Goal: Task Accomplishment & Management: Complete application form

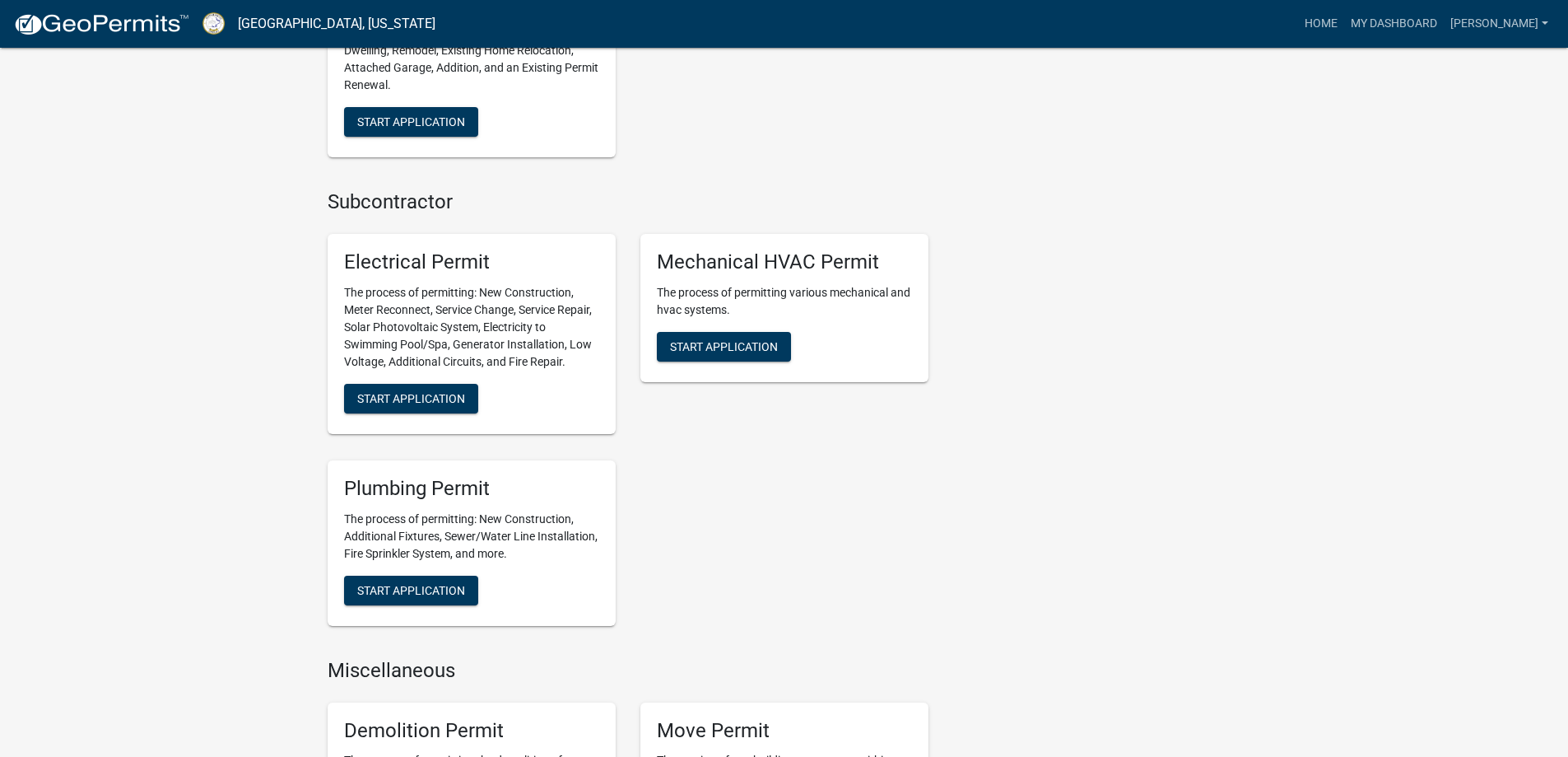
scroll to position [906, 0]
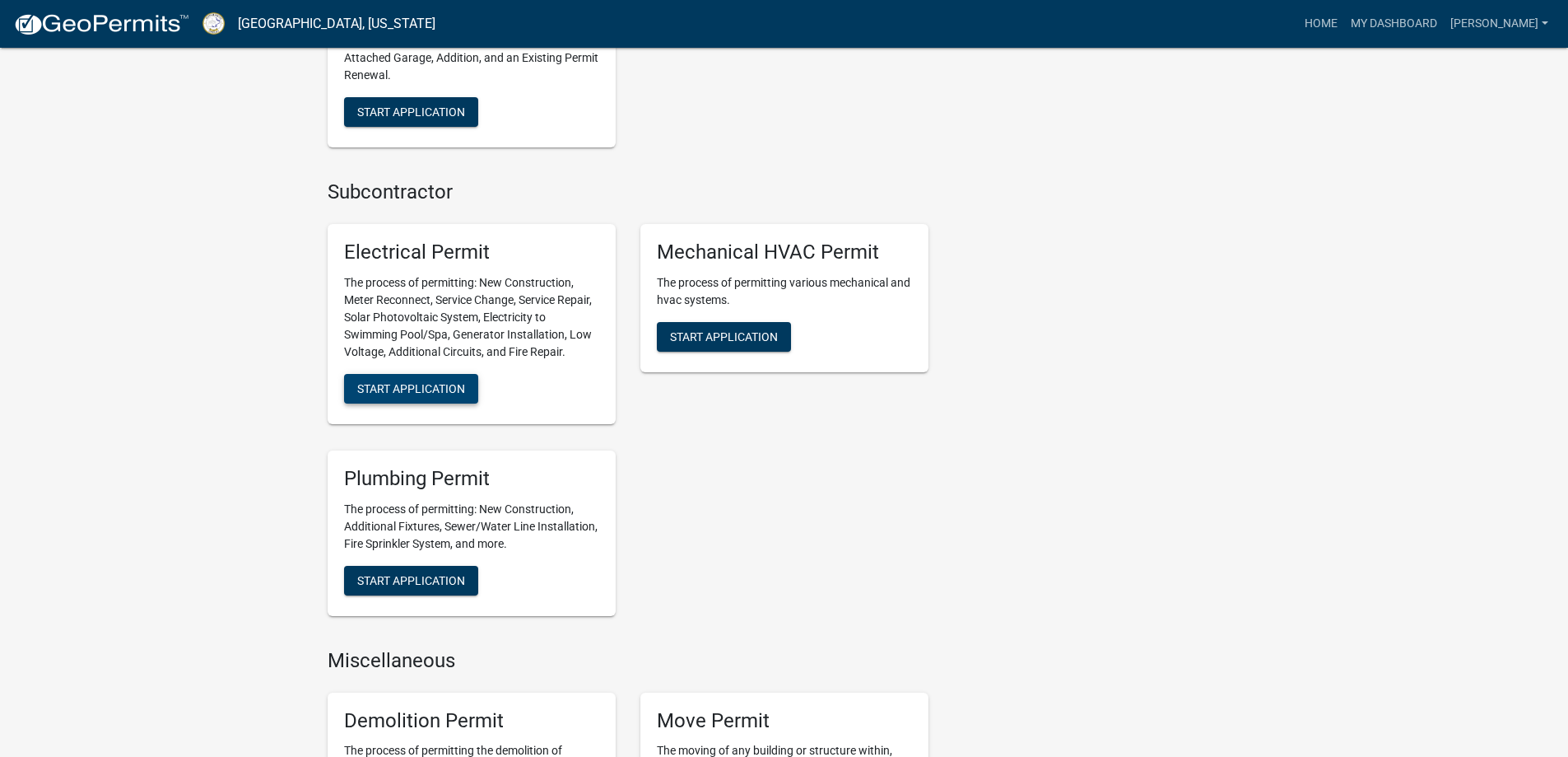
click at [403, 386] on span "Start Application" at bounding box center [411, 388] width 108 height 13
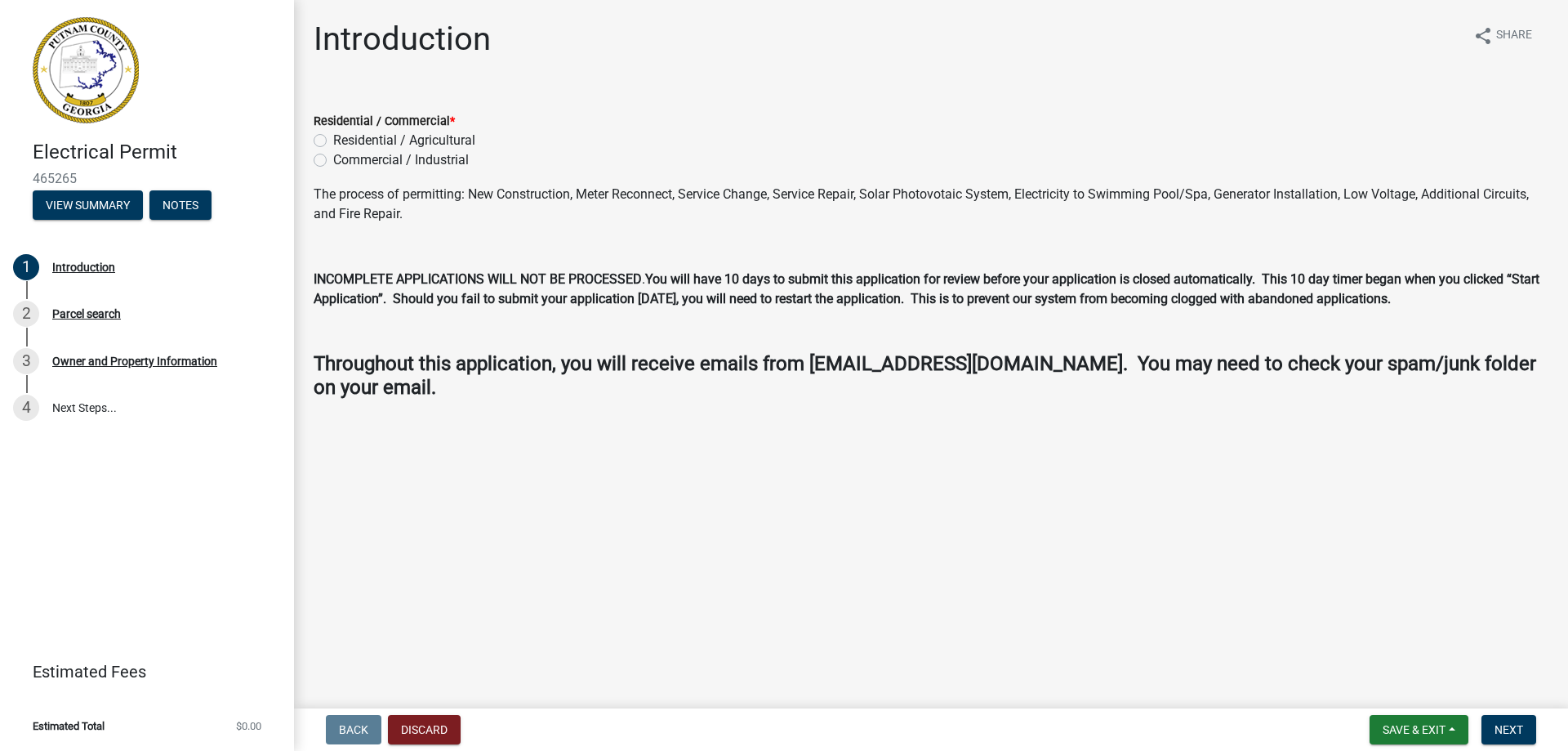
click at [333, 142] on label "Residential / Agricultural" at bounding box center [405, 141] width 142 height 20
click at [333, 142] on input "Residential / Agricultural" at bounding box center [339, 136] width 11 height 11
radio input "true"
click at [1512, 729] on span "Next" at bounding box center [1509, 729] width 29 height 13
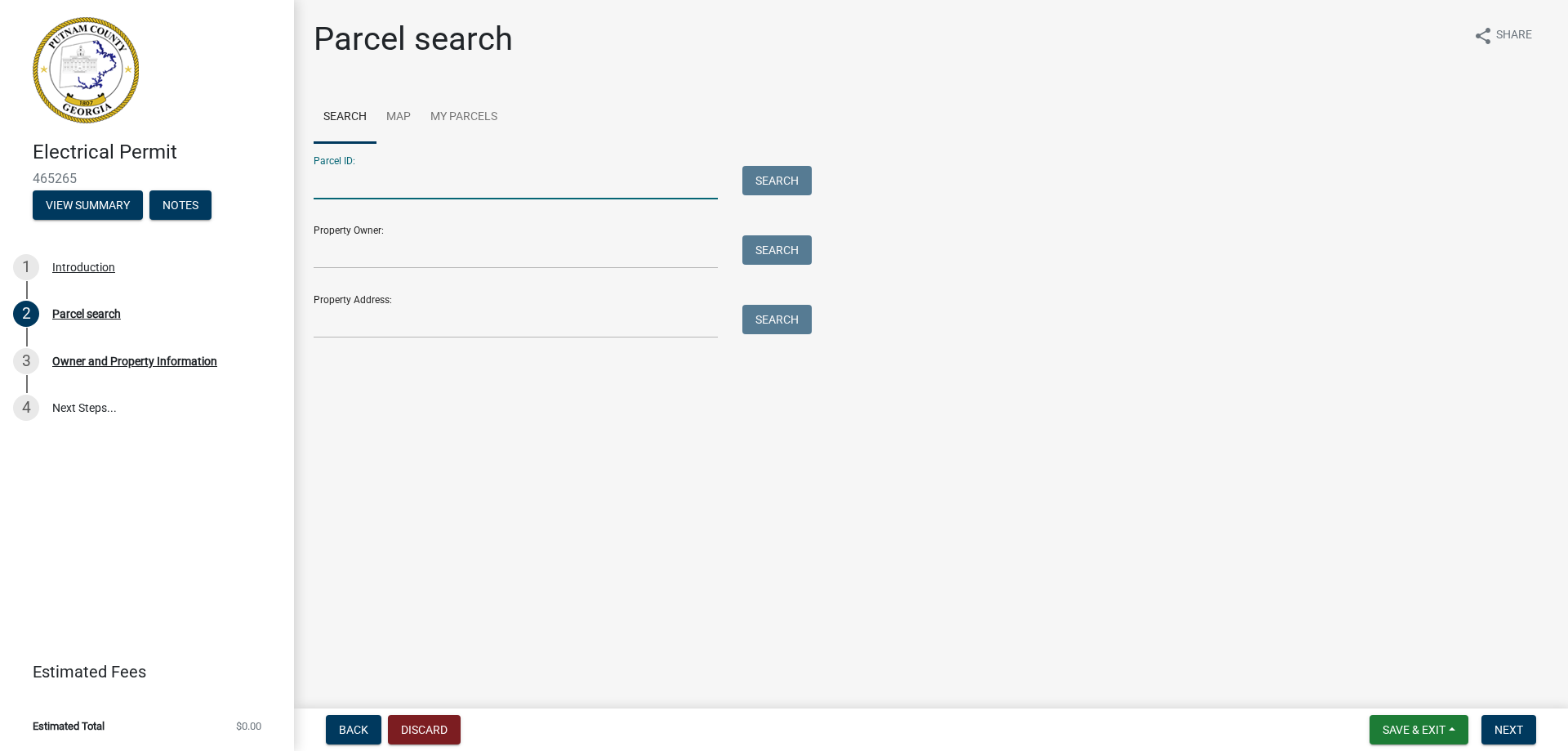
click at [560, 176] on input "Parcel ID:" at bounding box center [515, 182] width 404 height 33
type input "089C035"
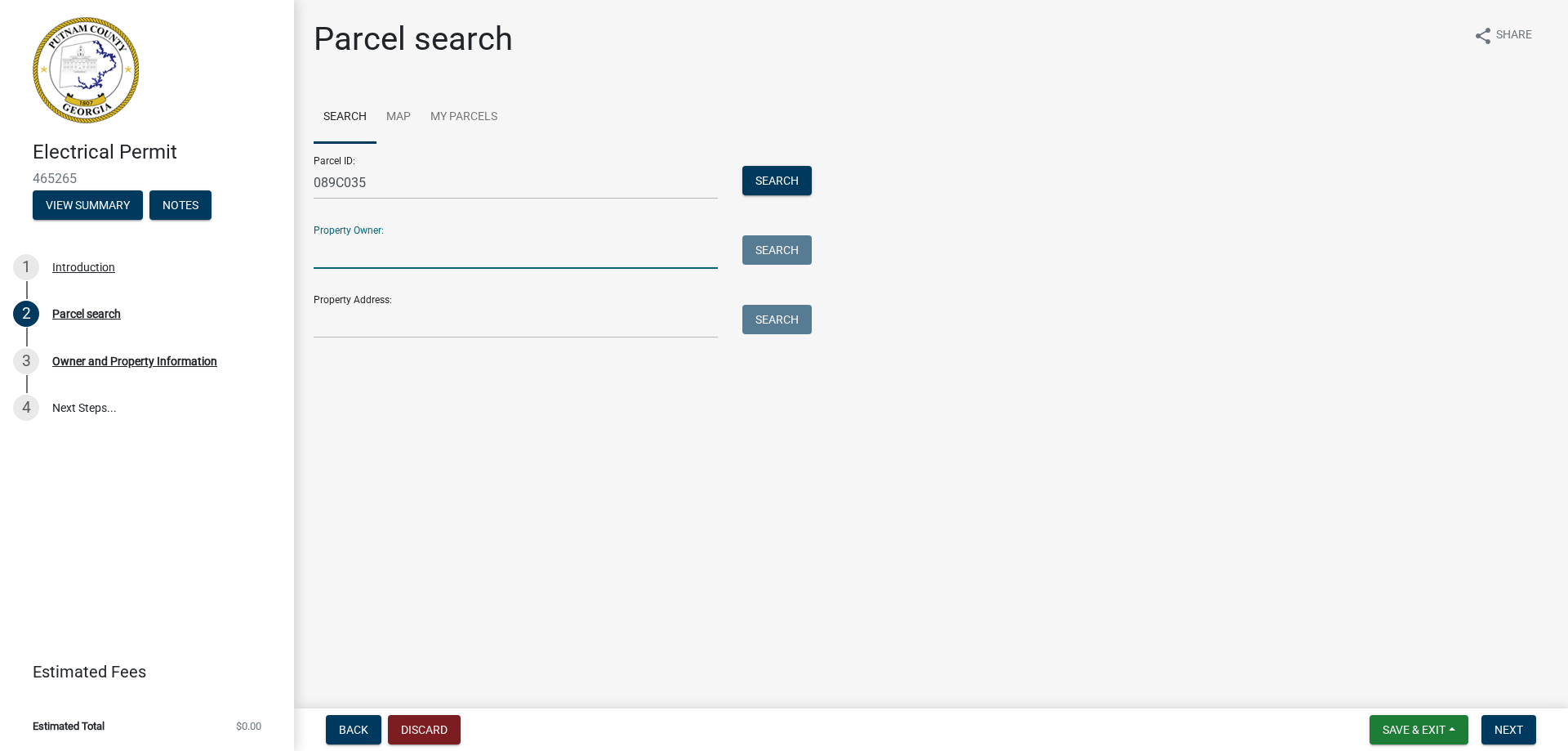
click at [460, 255] on input "Property Owner:" at bounding box center [515, 252] width 404 height 33
type input "[PERSON_NAME]"
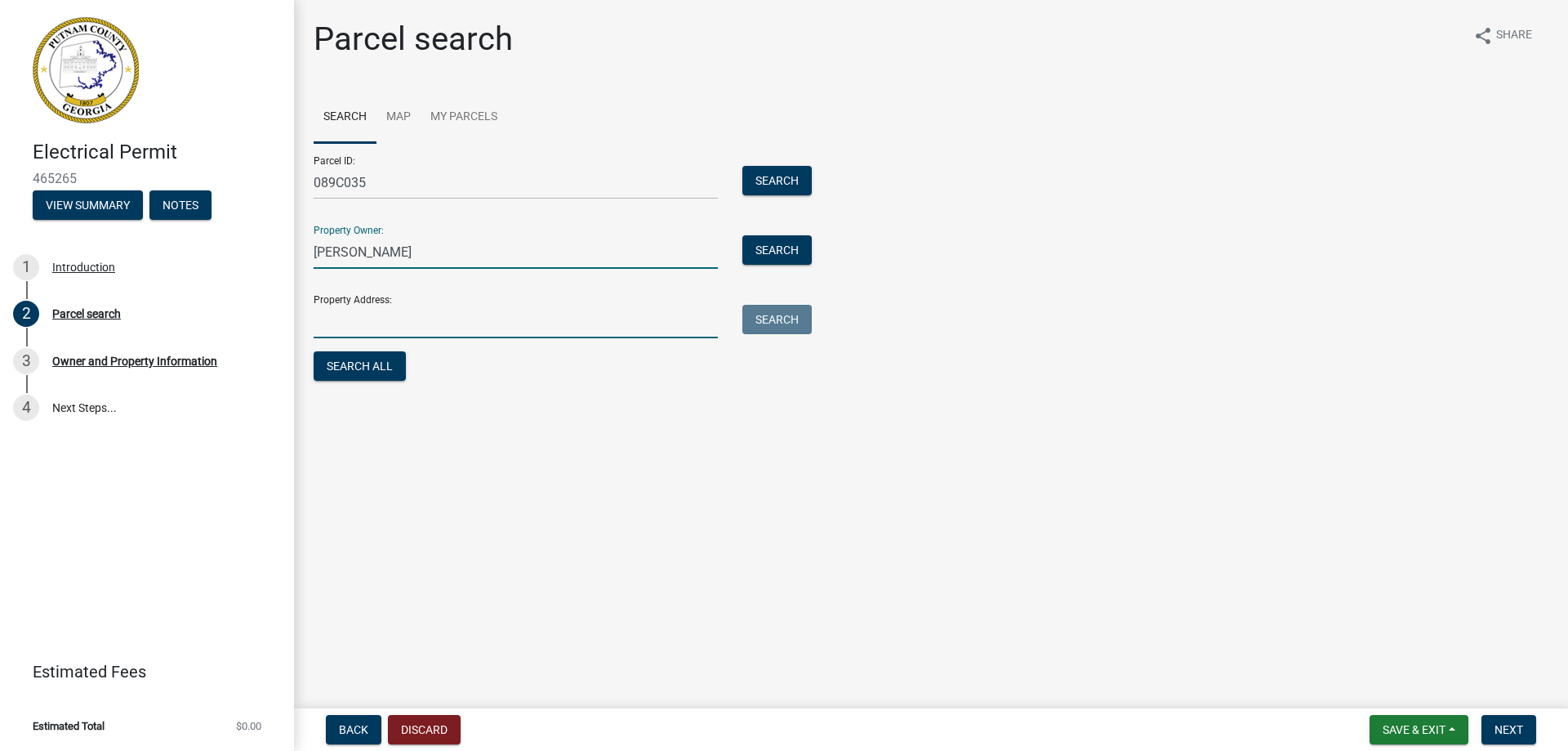
click at [414, 315] on input "Property Address:" at bounding box center [515, 321] width 404 height 33
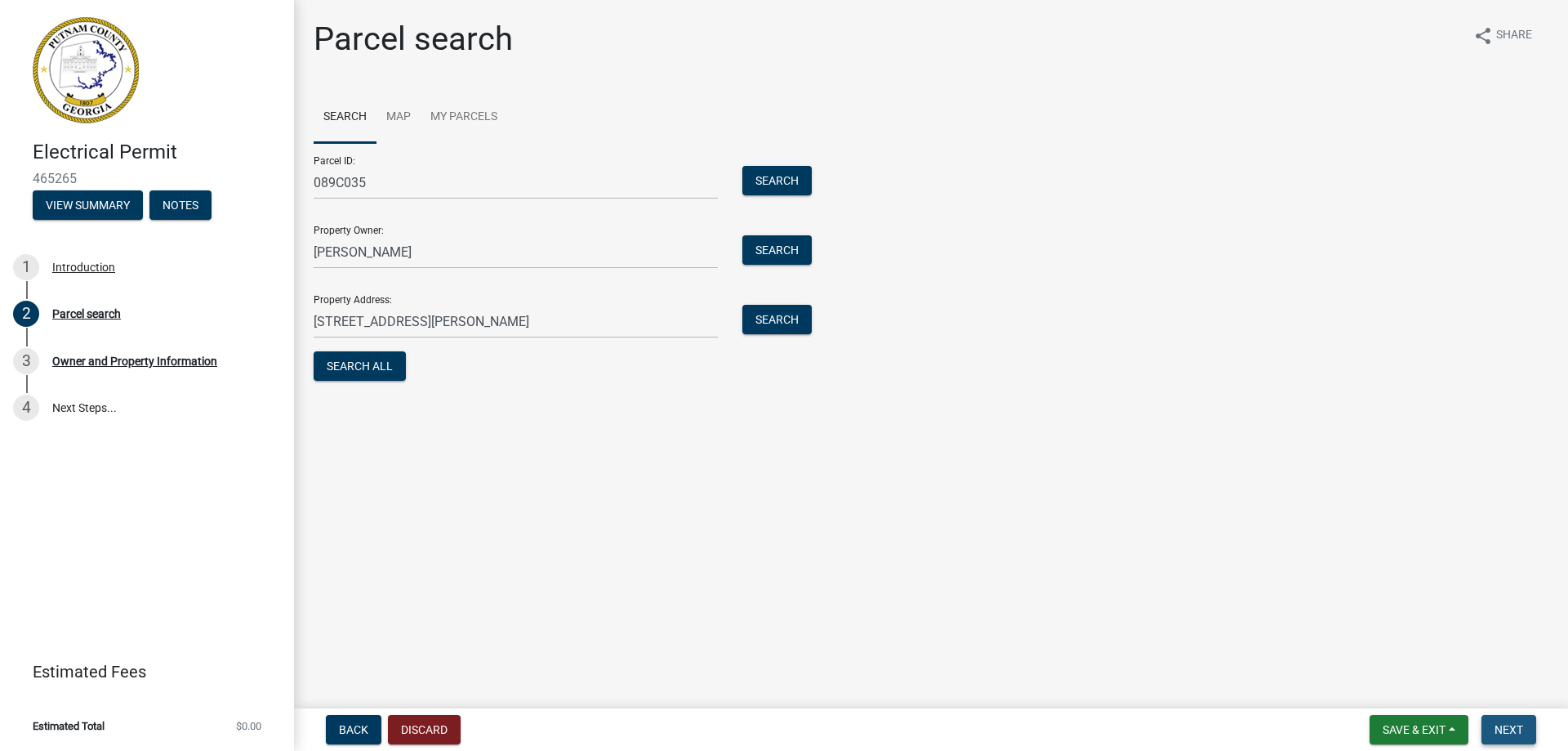
click at [1504, 724] on span "Next" at bounding box center [1509, 729] width 29 height 13
click at [1502, 729] on span "Next" at bounding box center [1509, 729] width 29 height 13
click at [1502, 728] on span "Next" at bounding box center [1509, 729] width 29 height 13
click at [769, 319] on button "Search" at bounding box center [777, 319] width 69 height 30
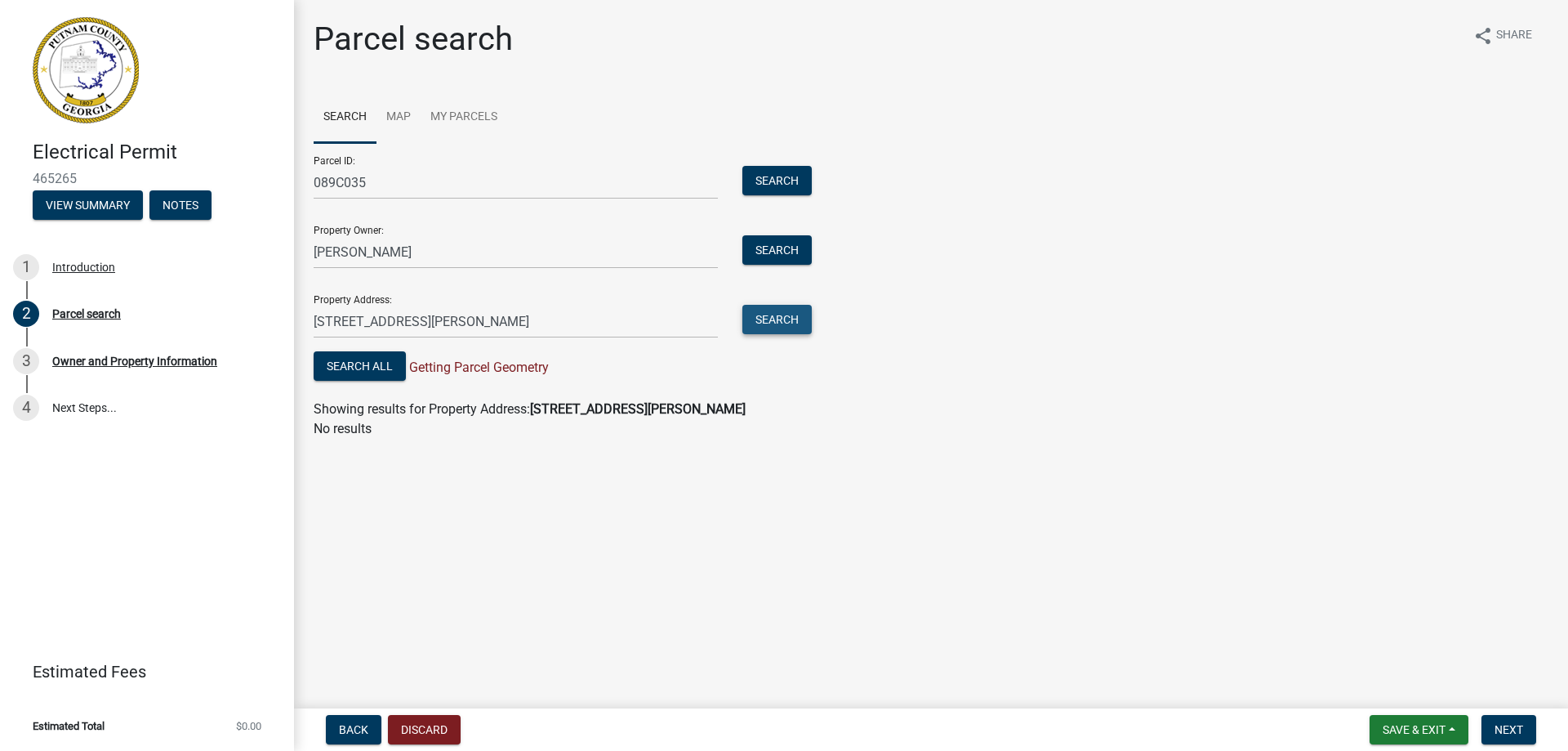
click at [769, 319] on button "Search" at bounding box center [777, 319] width 69 height 30
click at [573, 322] on input "[STREET_ADDRESS][PERSON_NAME]" at bounding box center [515, 321] width 404 height 33
type input "[STREET_ADDRESS][PERSON_NAME]"
click at [770, 320] on button "Search" at bounding box center [777, 319] width 69 height 30
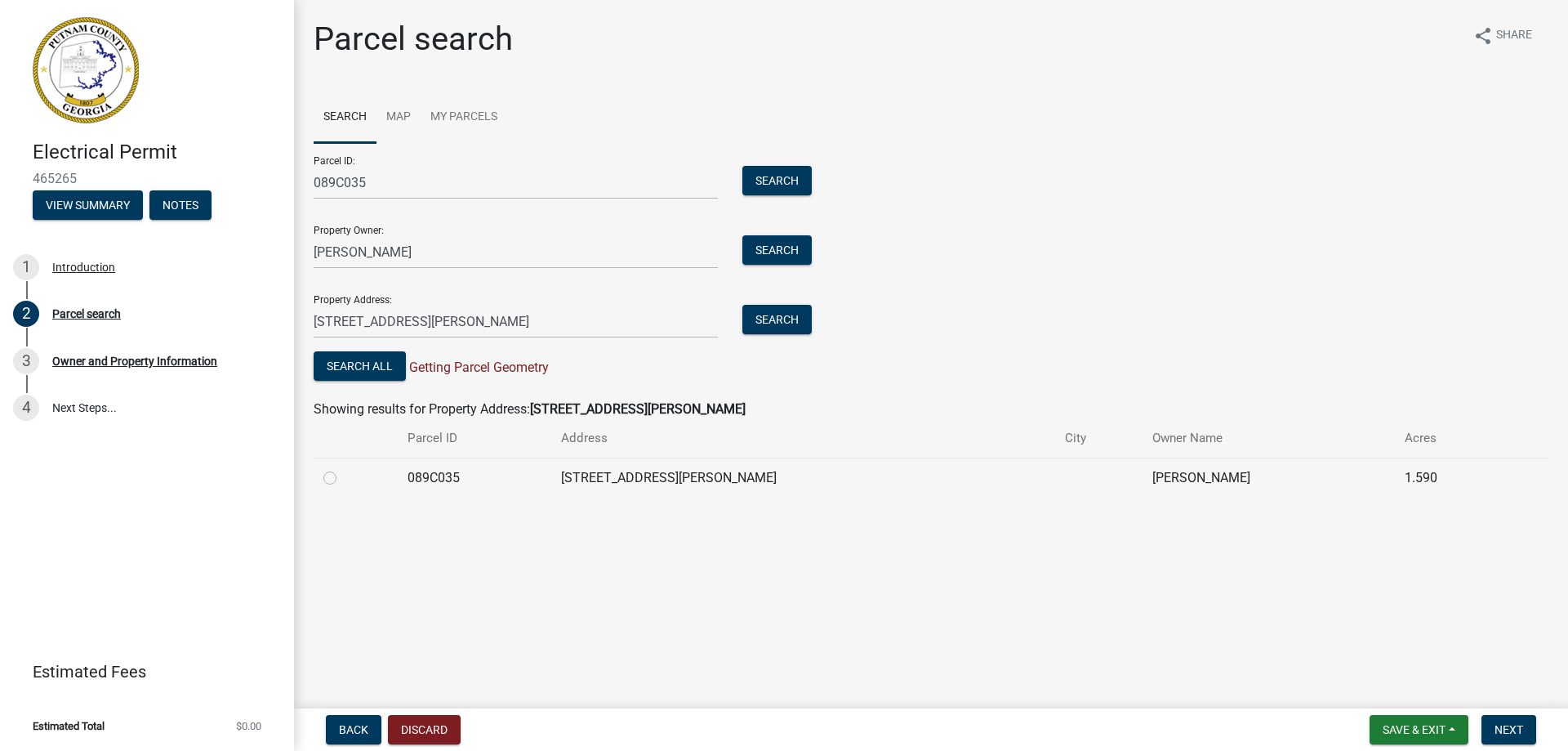
click at [658, 483] on td "[STREET_ADDRESS][PERSON_NAME]" at bounding box center [803, 477] width 504 height 40
click at [343, 468] on label at bounding box center [343, 468] width 0 height 0
click at [343, 479] on input "radio" at bounding box center [349, 473] width 11 height 11
radio input "true"
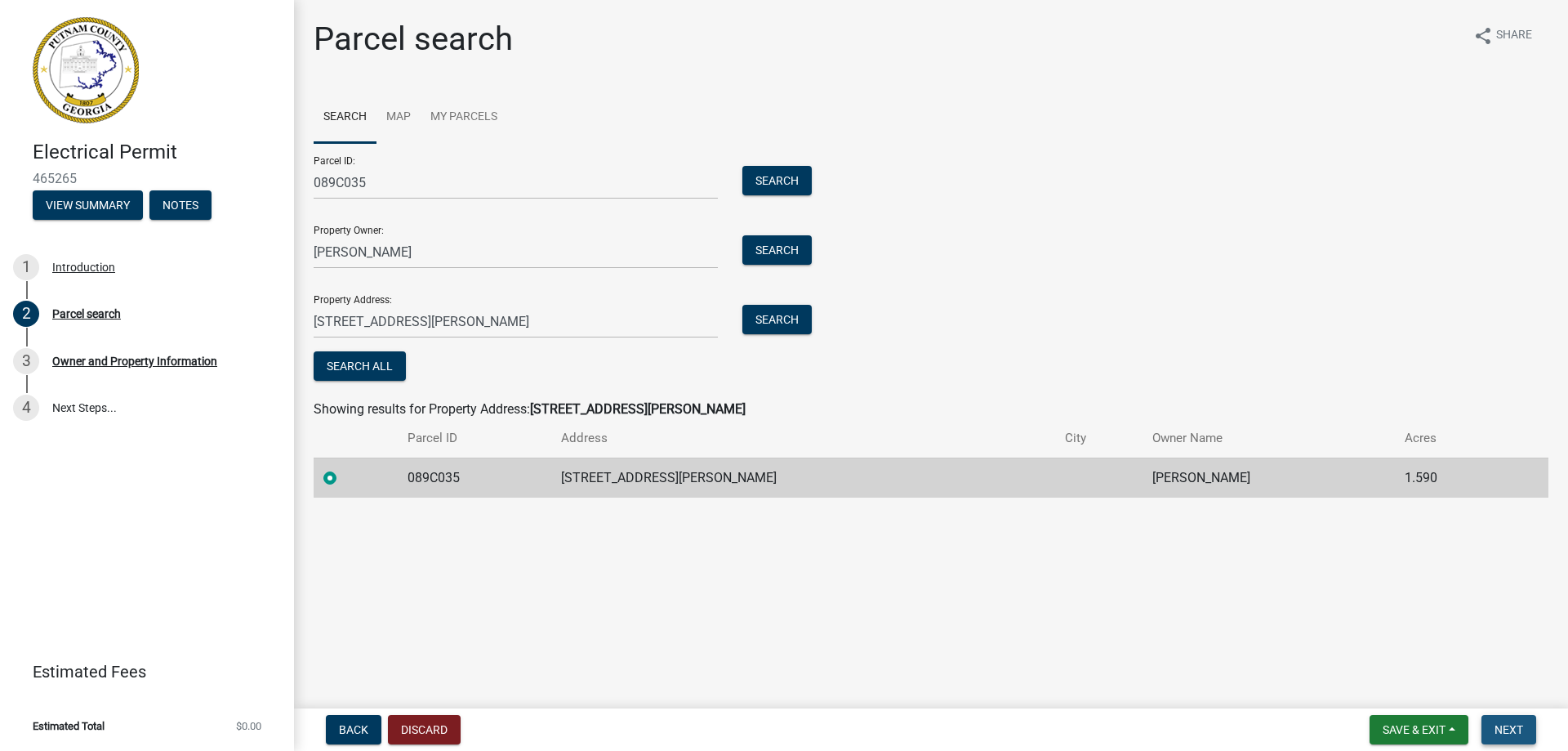
click at [1511, 729] on span "Next" at bounding box center [1509, 729] width 29 height 13
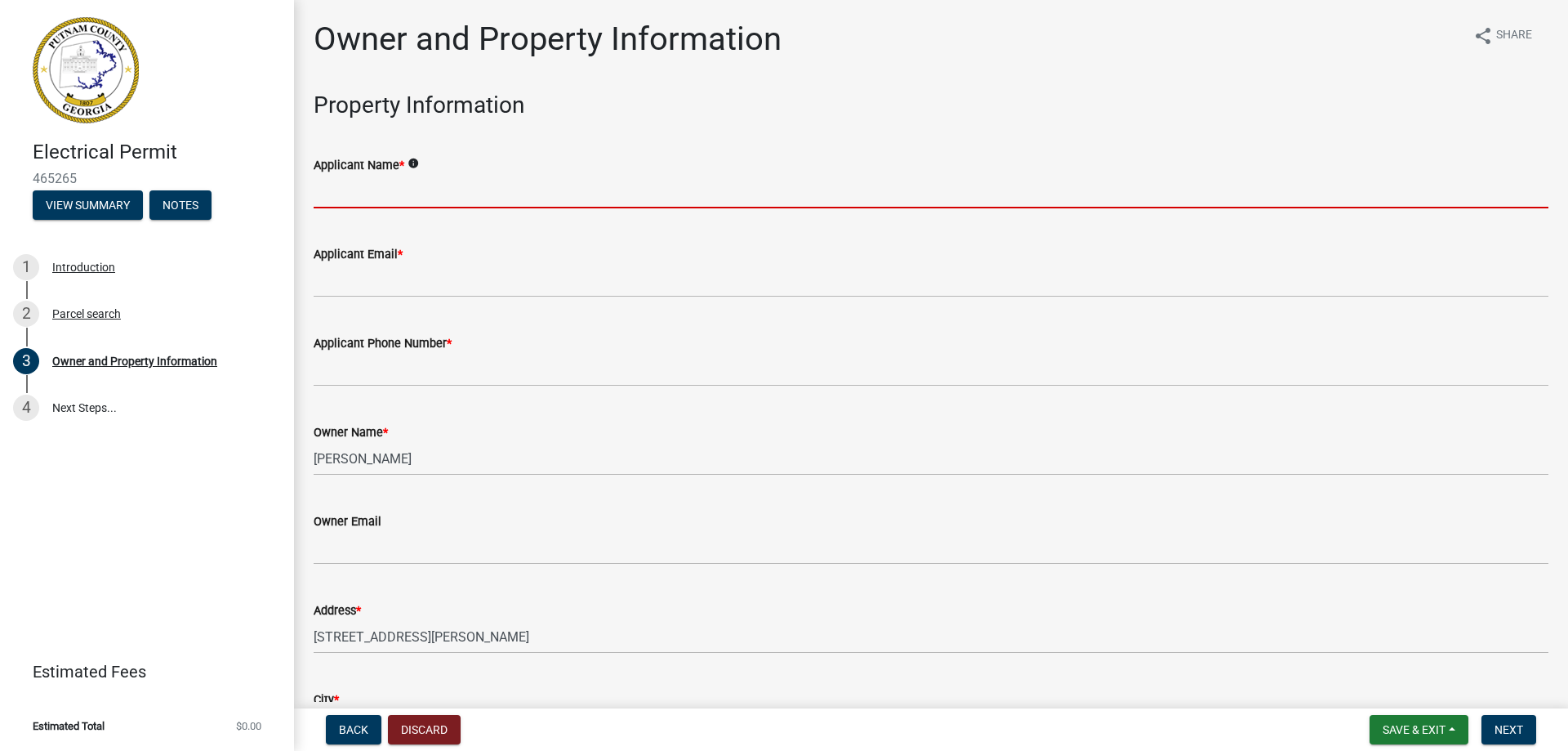
click at [477, 186] on input "Applicant Name *" at bounding box center [931, 191] width 1235 height 33
type input "[PERSON_NAME] [PERSON_NAME]"
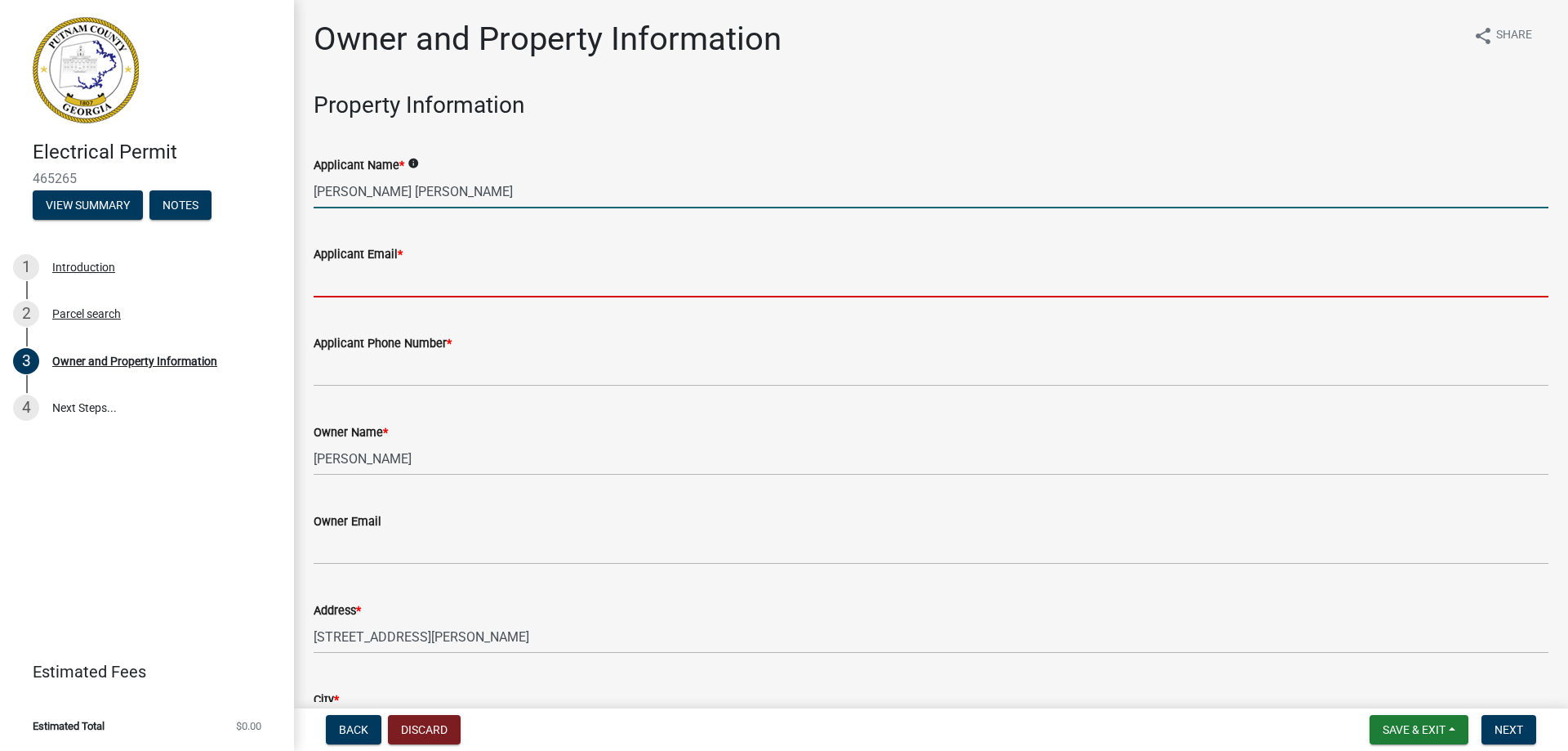
type input "[EMAIL_ADDRESS][DOMAIN_NAME]"
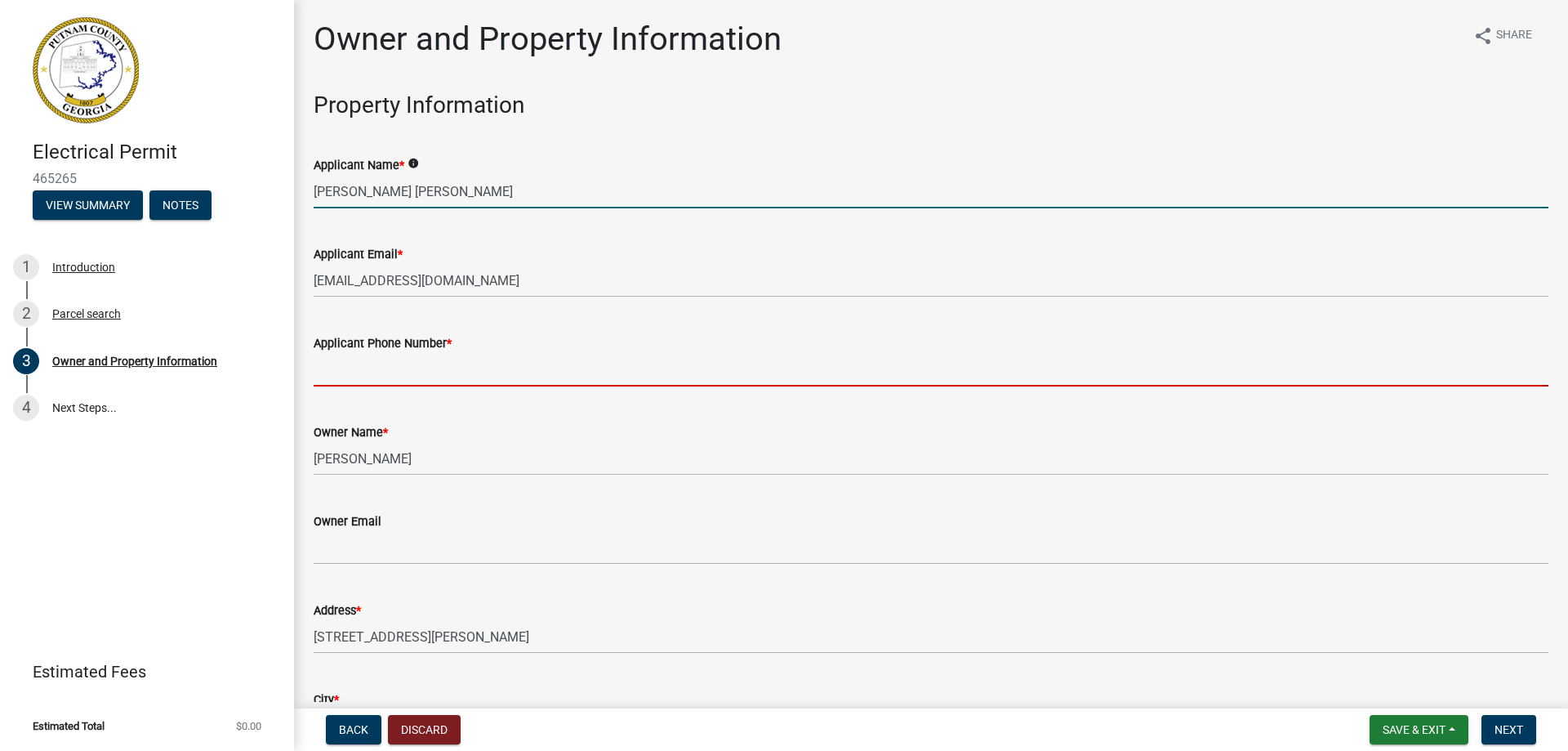
type input "7068199777"
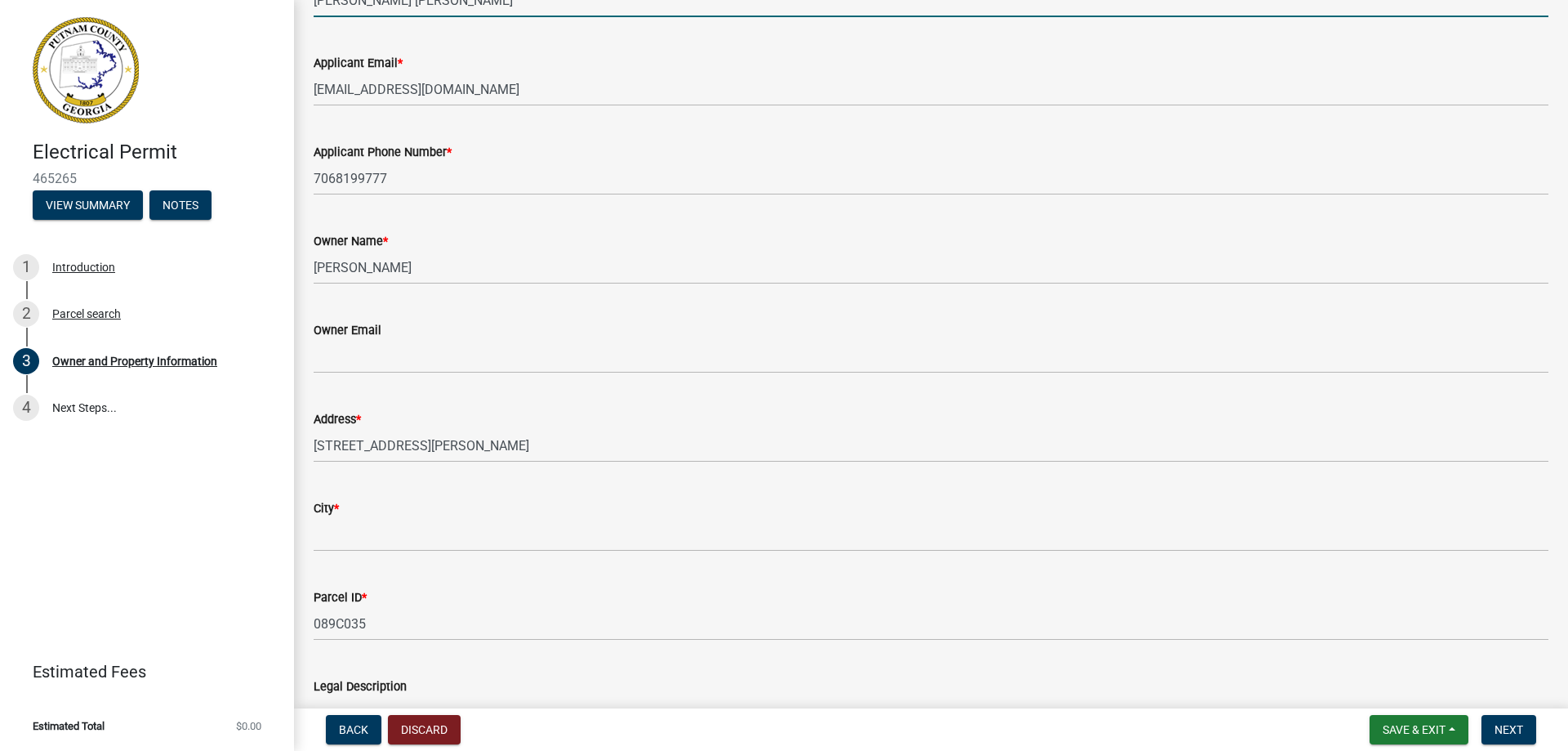
scroll to position [163, 0]
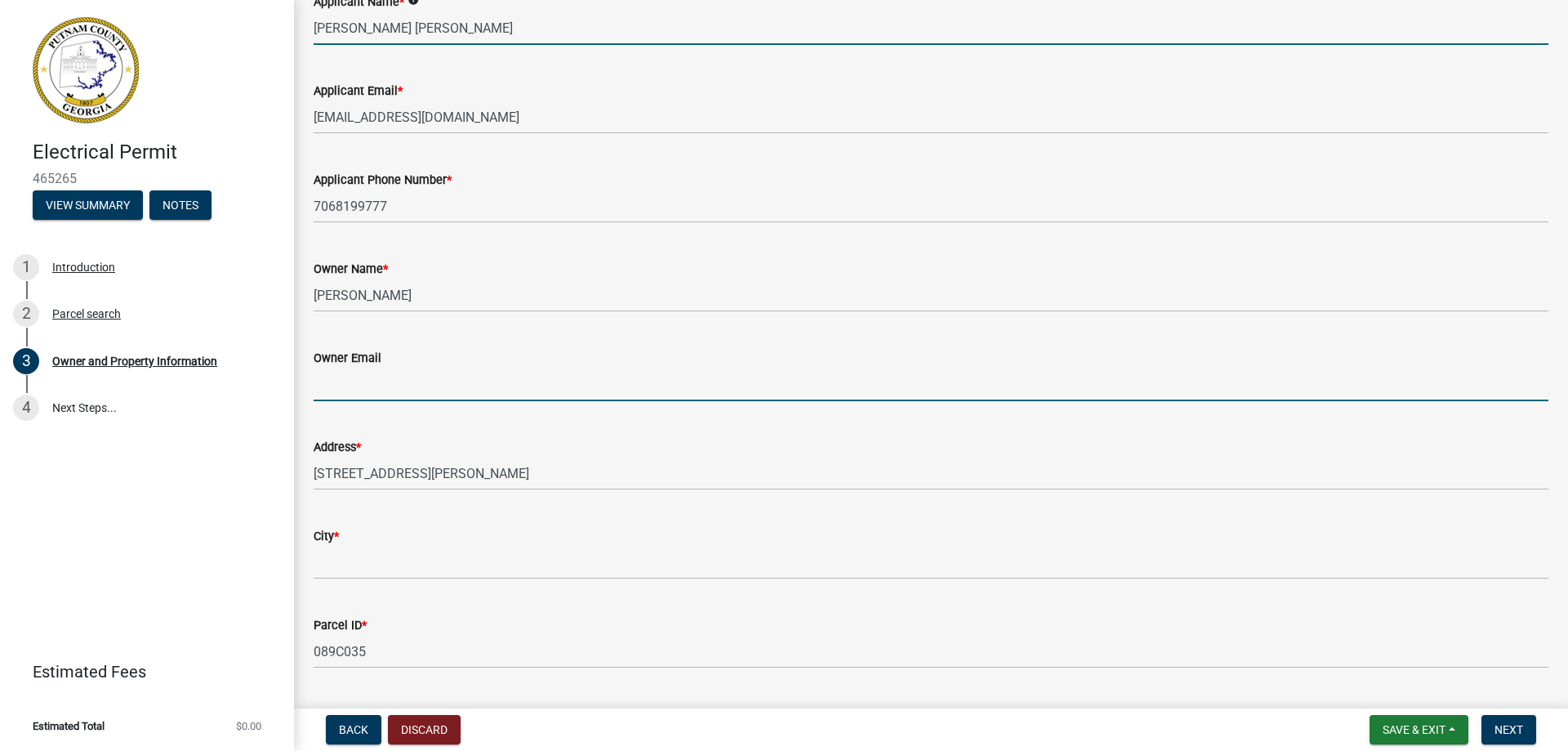
click at [372, 383] on input "Owner Email" at bounding box center [931, 384] width 1235 height 33
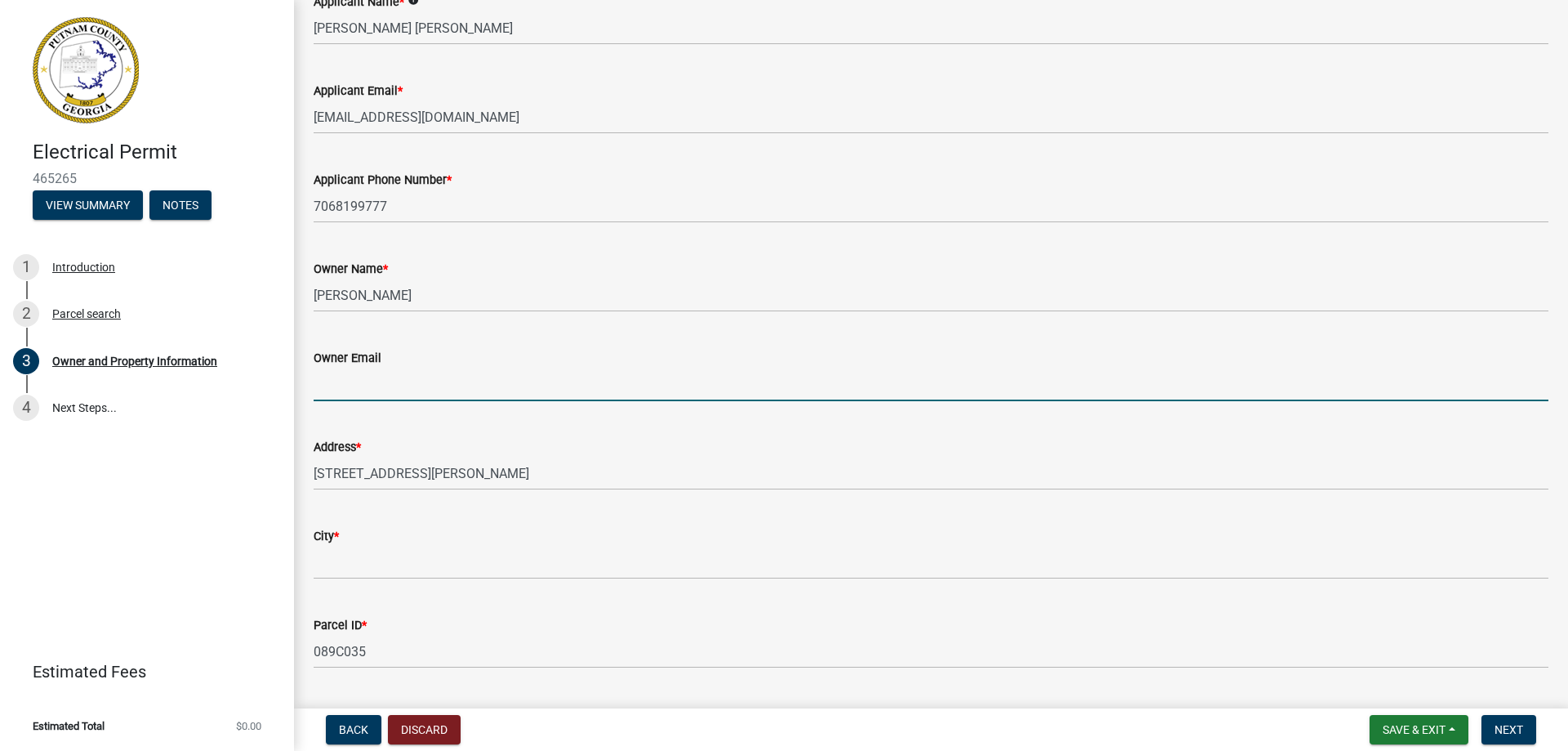
type input "[EMAIL_ADDRESS][DOMAIN_NAME]"
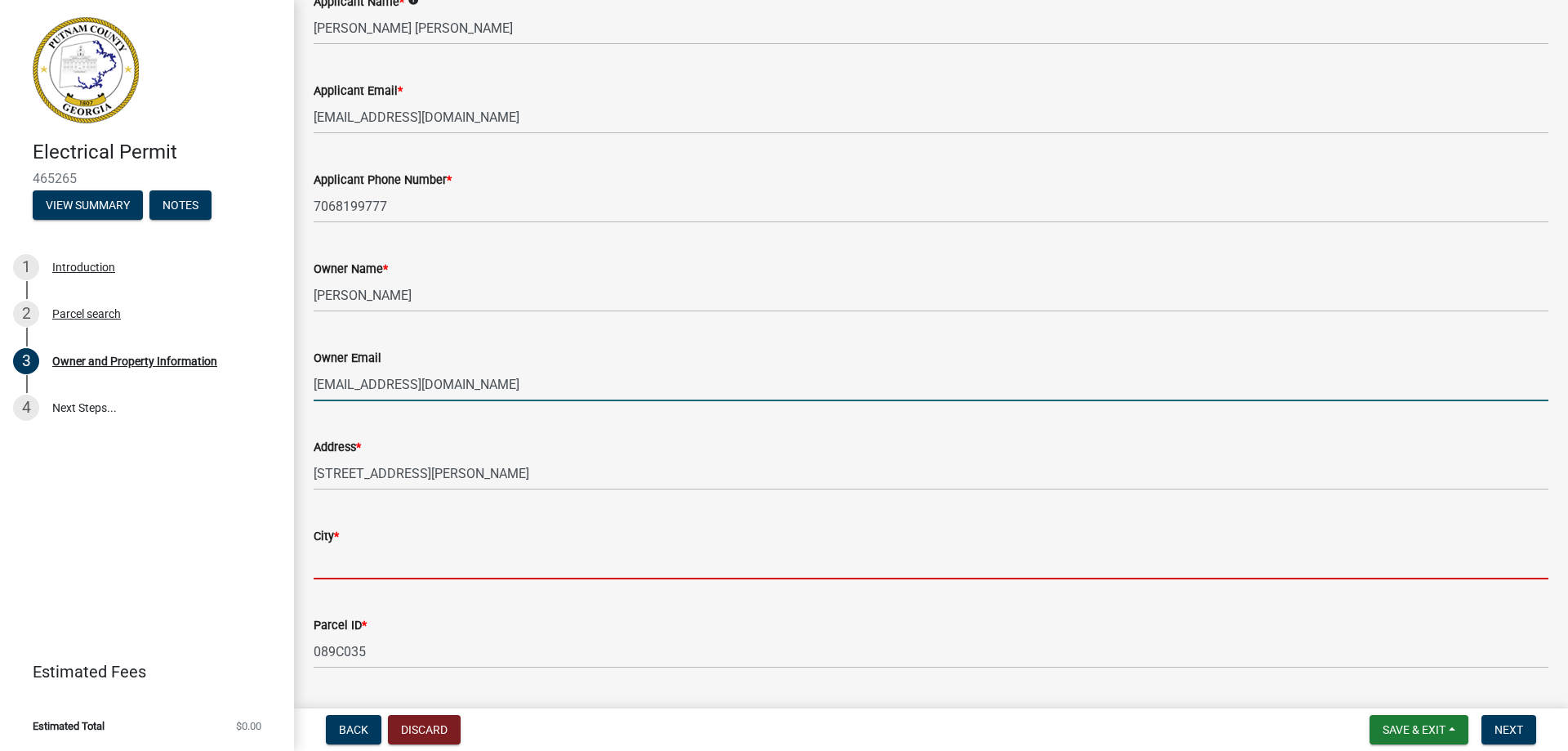
type input "EATONTON"
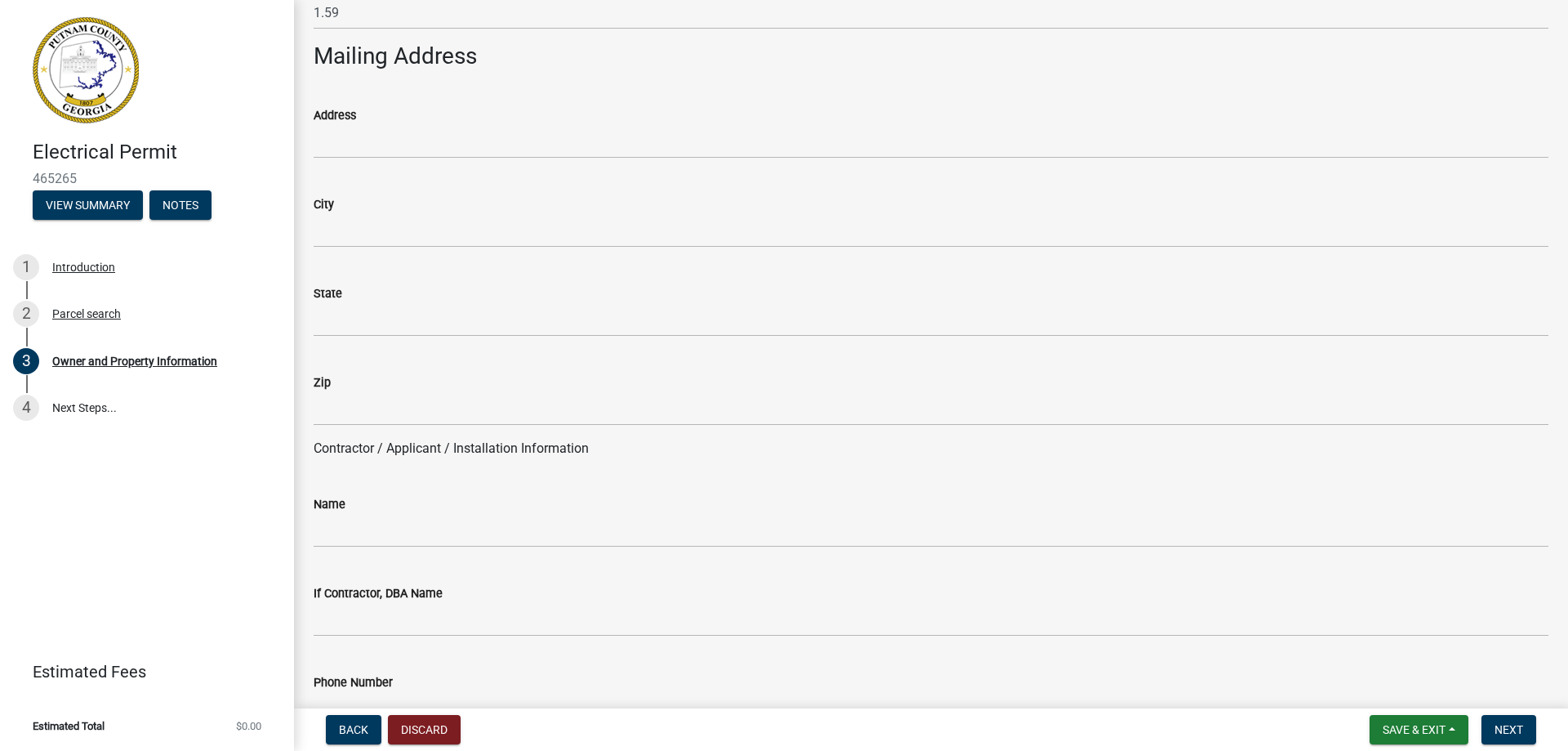
scroll to position [899, 0]
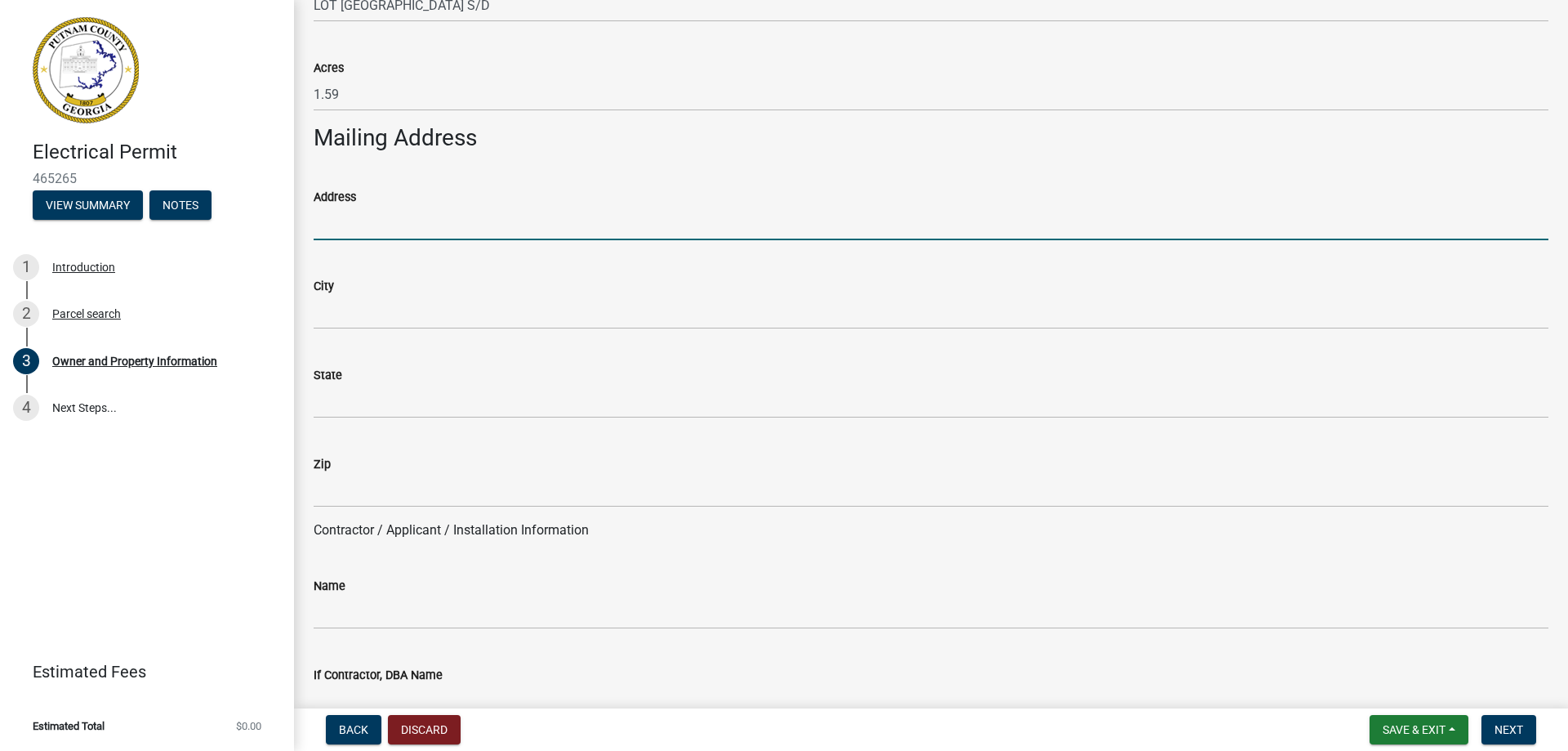
click at [363, 220] on input "Address" at bounding box center [931, 223] width 1235 height 33
type input "[STREET_ADDRESS]"
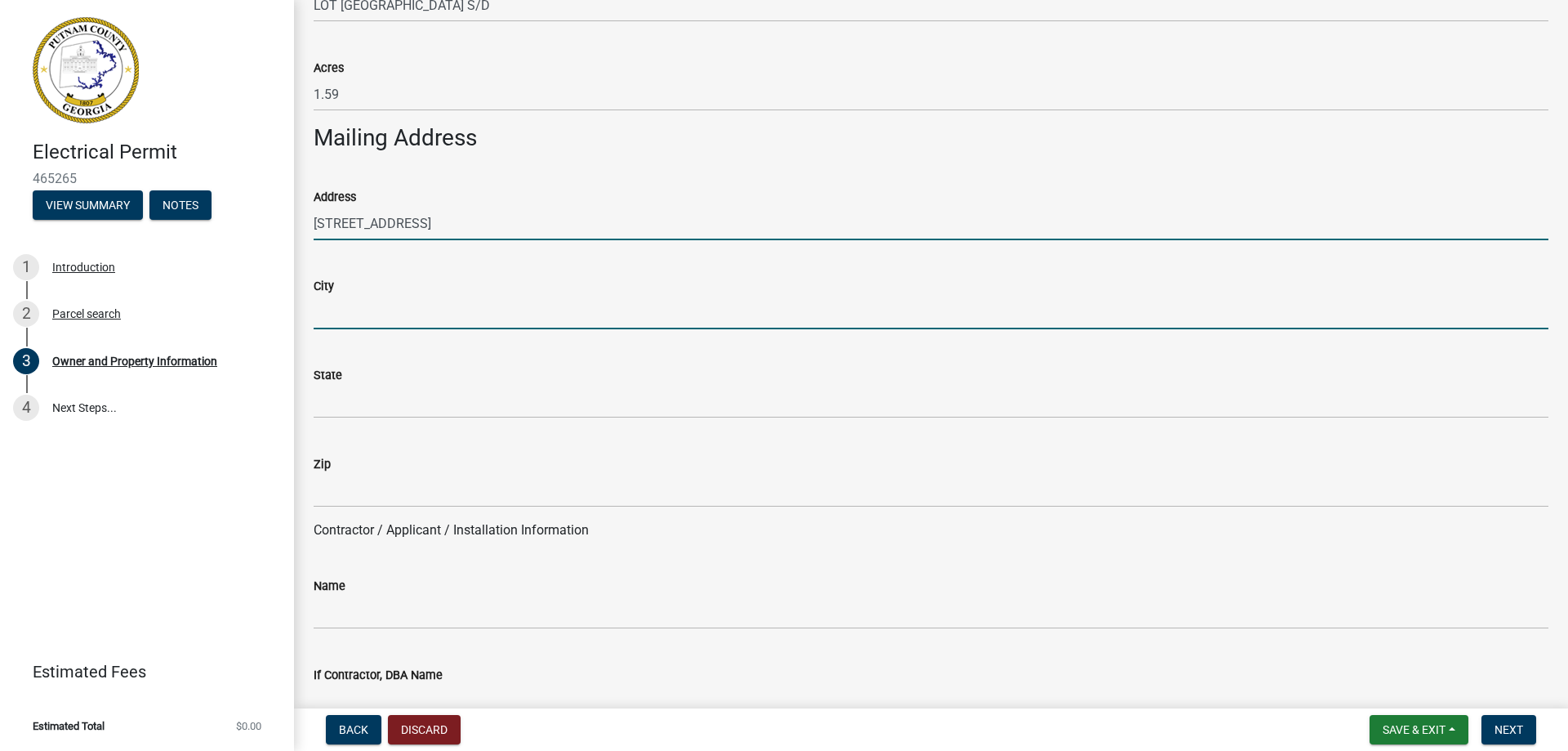
type input "EATONTON"
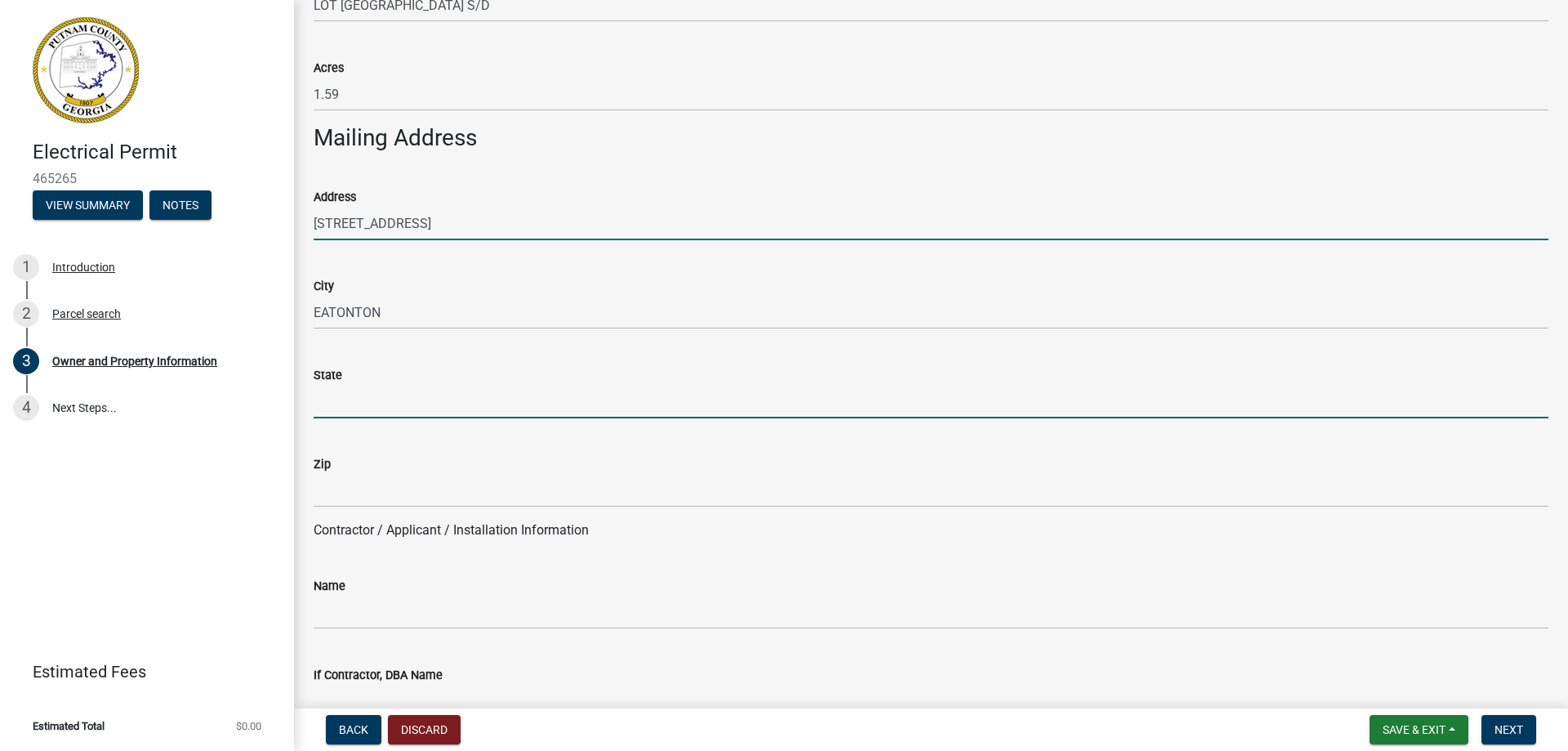
type input "GA"
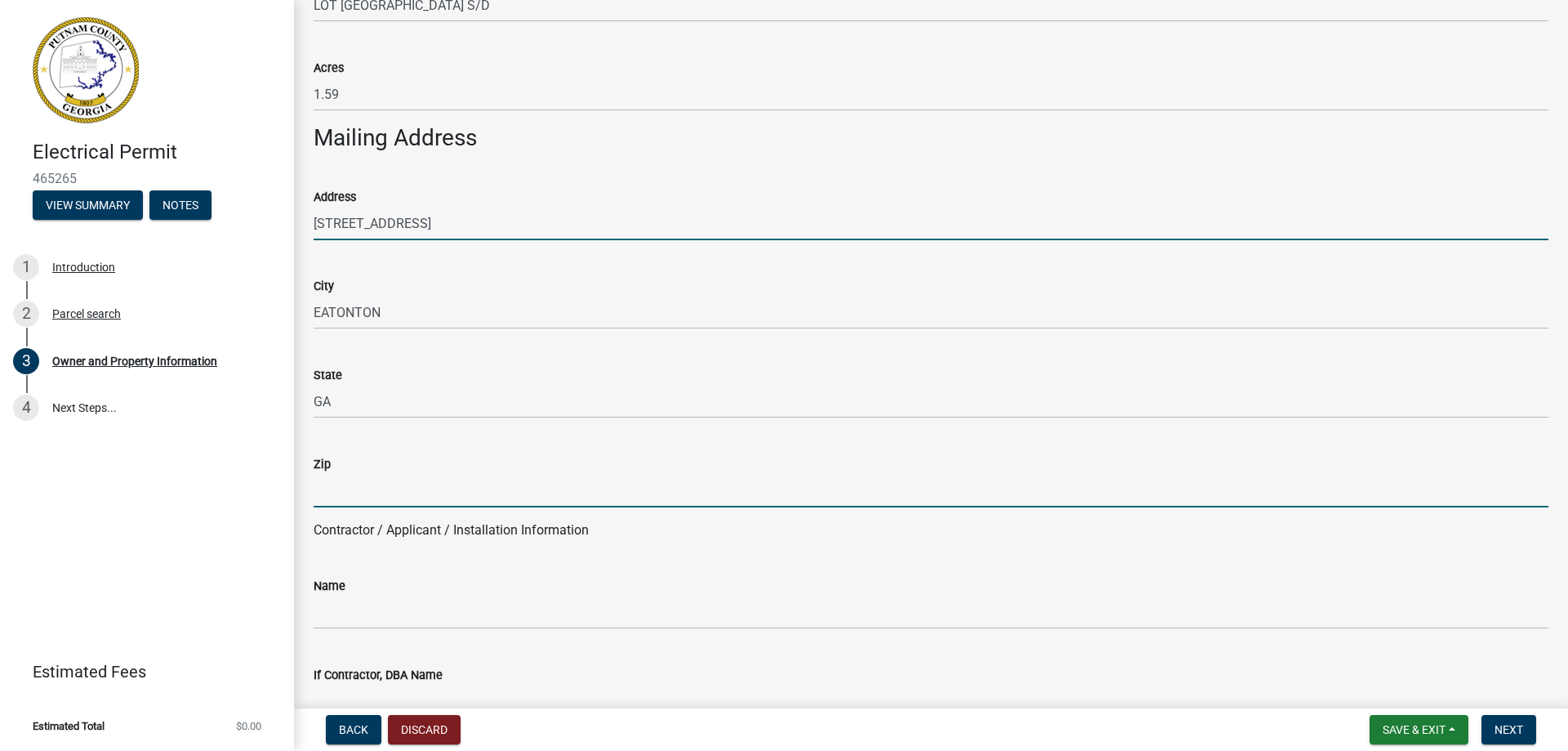
type input "31024-7792"
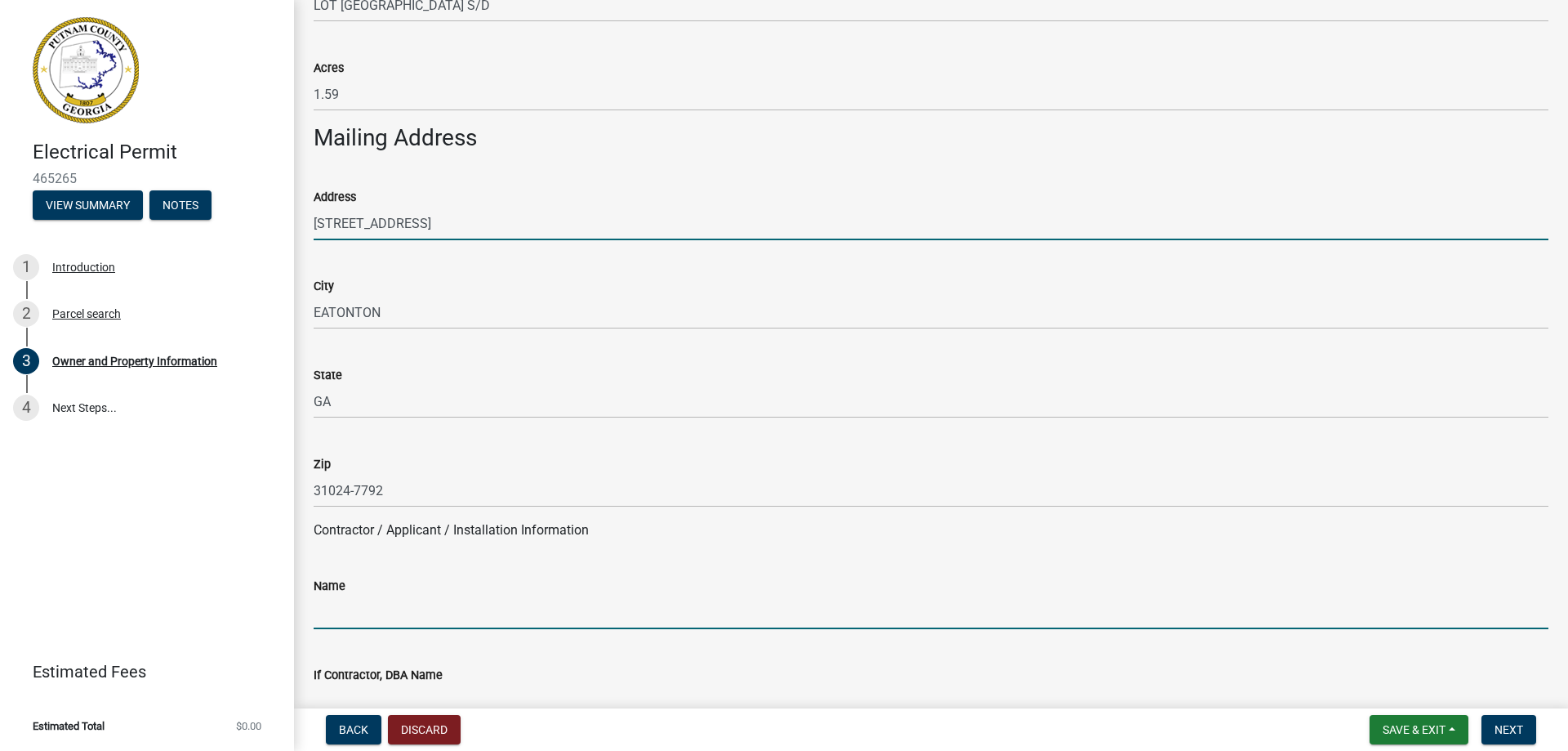
type input "[PERSON_NAME] [PERSON_NAME]"
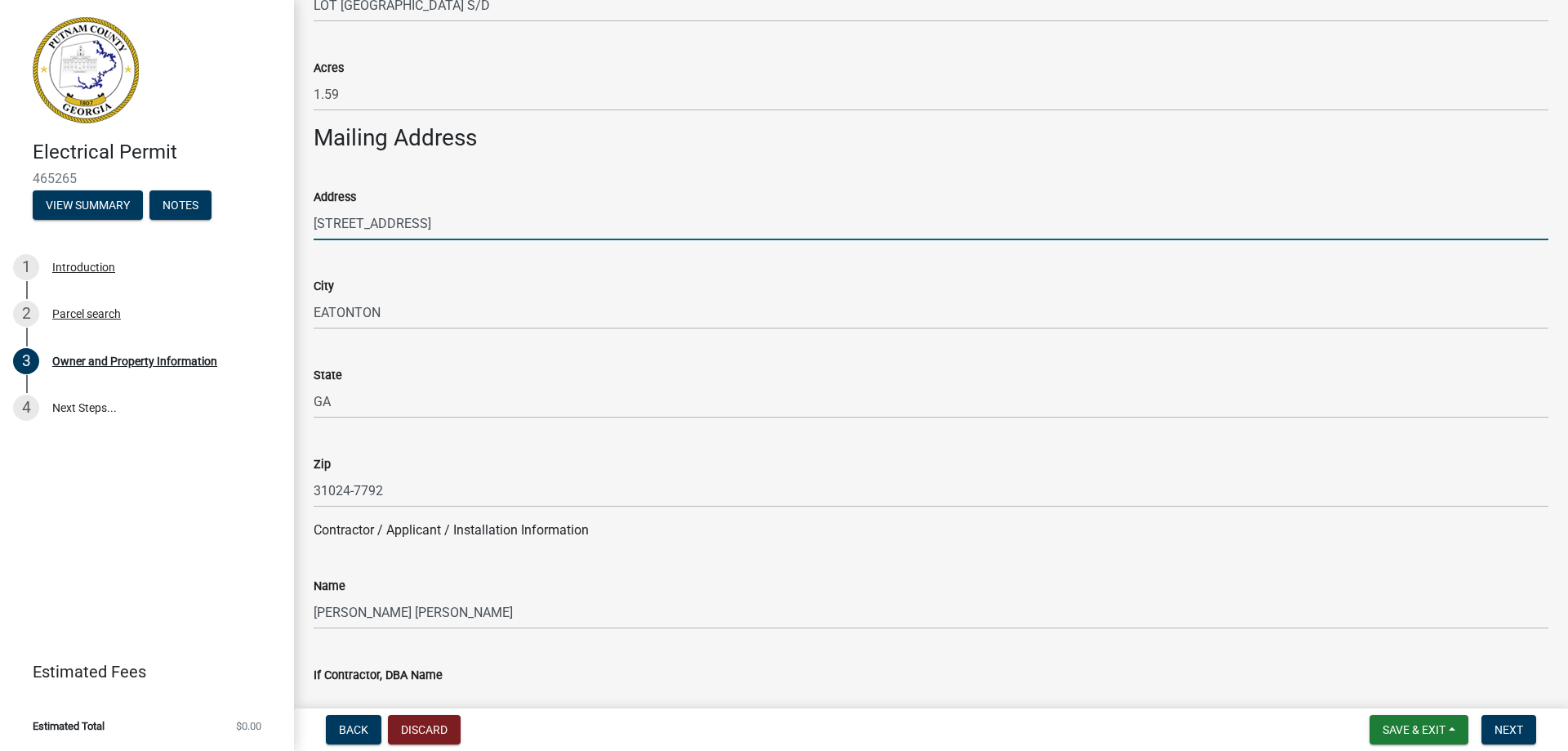
type input "7068199777"
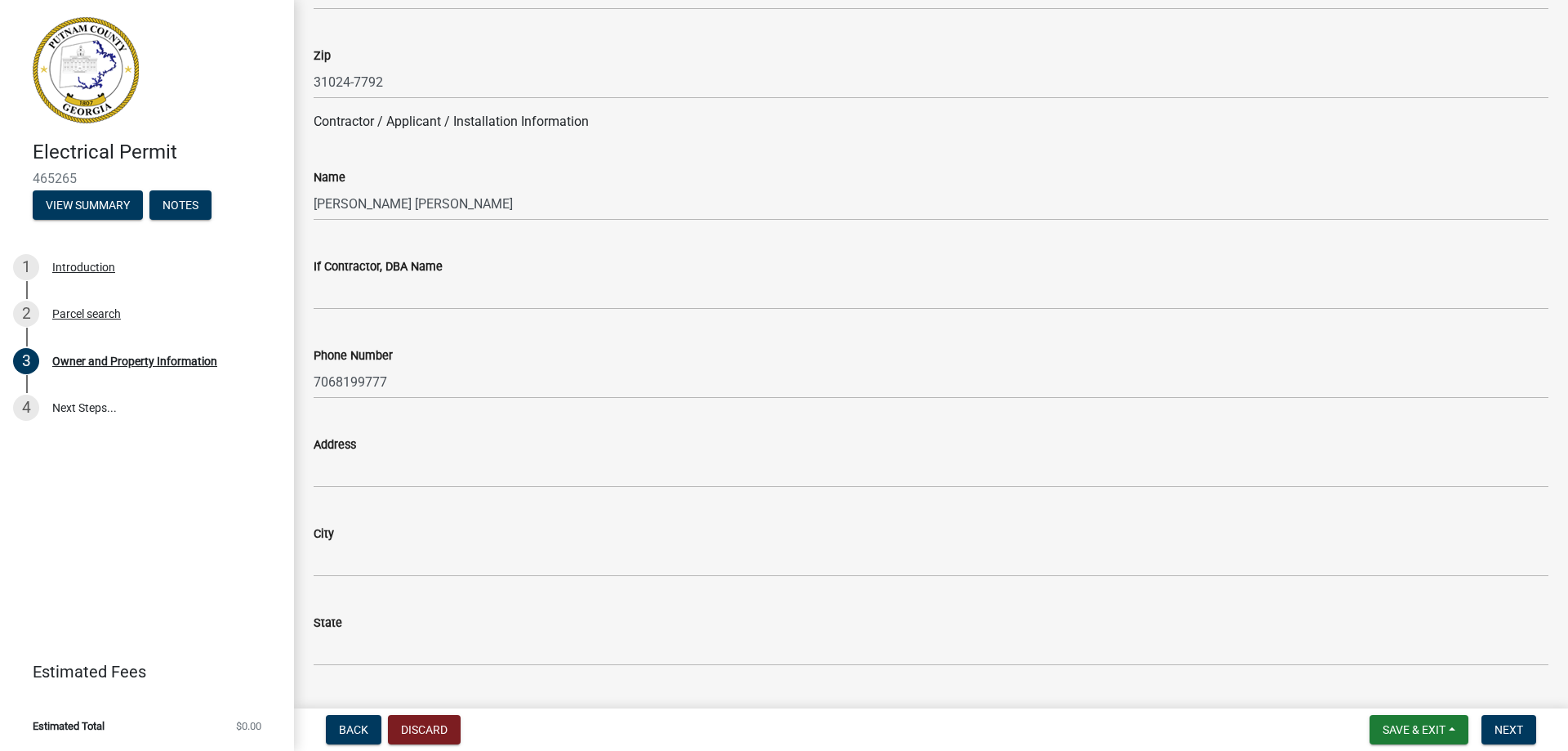
scroll to position [1388, 0]
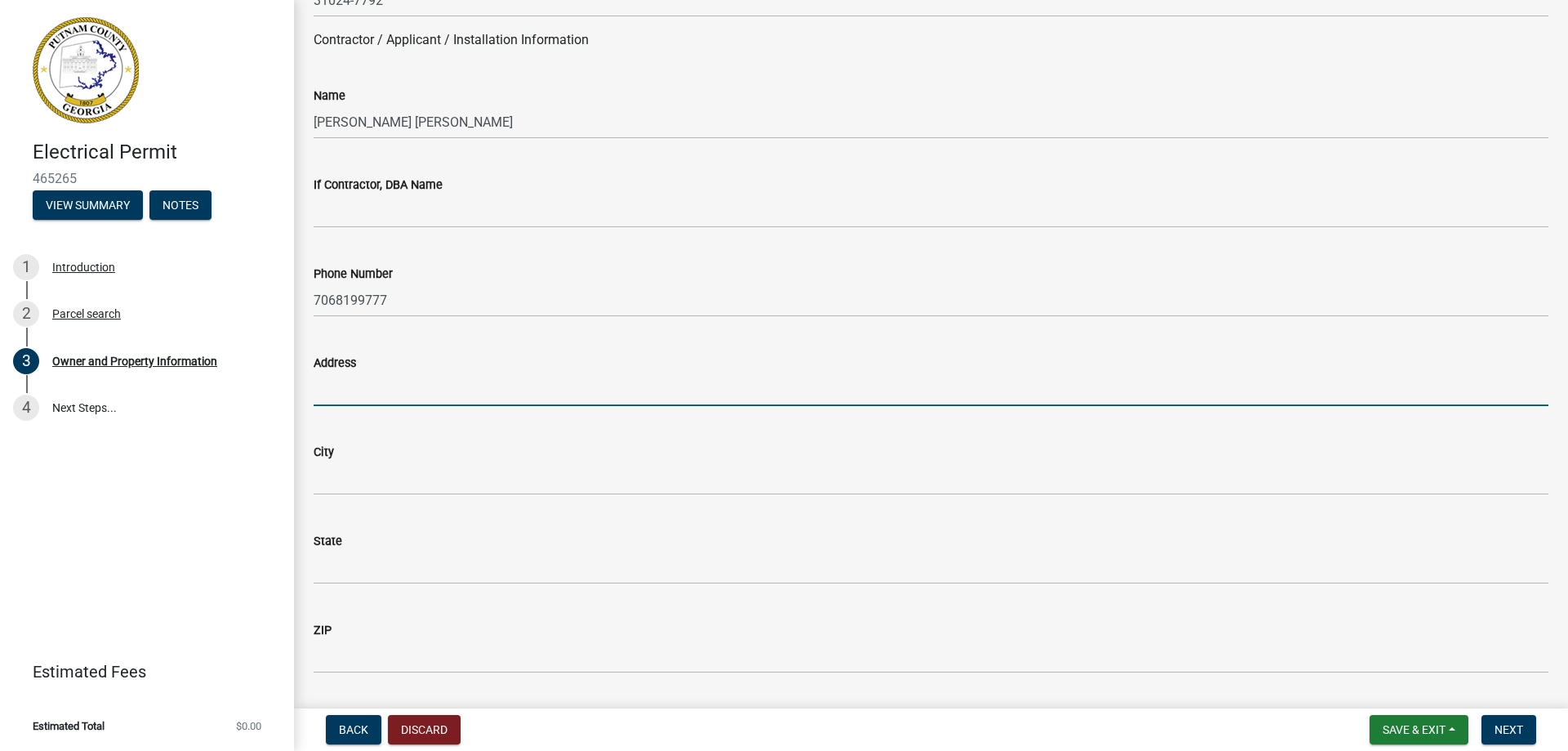
click at [453, 391] on input "Address" at bounding box center [931, 389] width 1235 height 33
type input "[STREET_ADDRESS]"
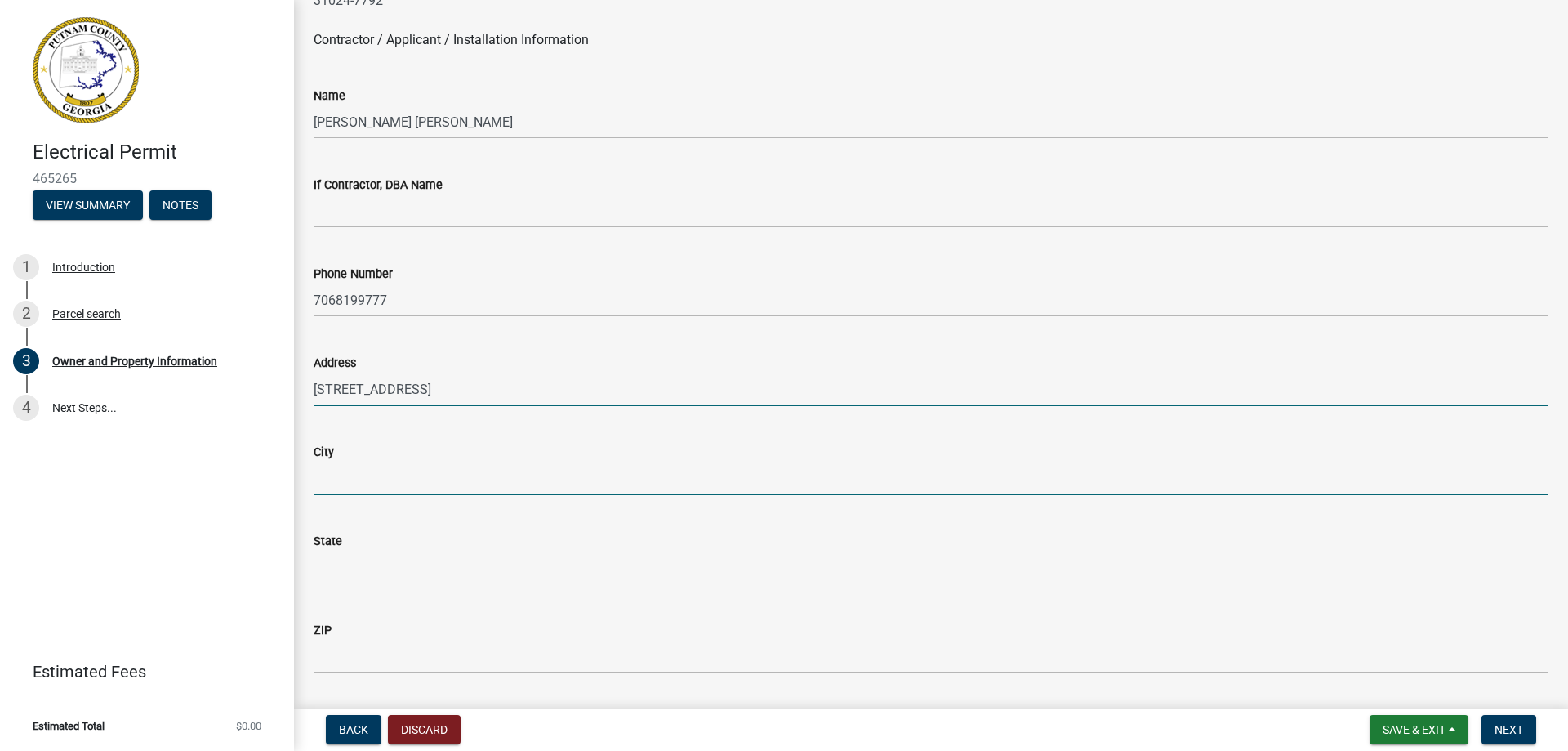
type input "EATONTON"
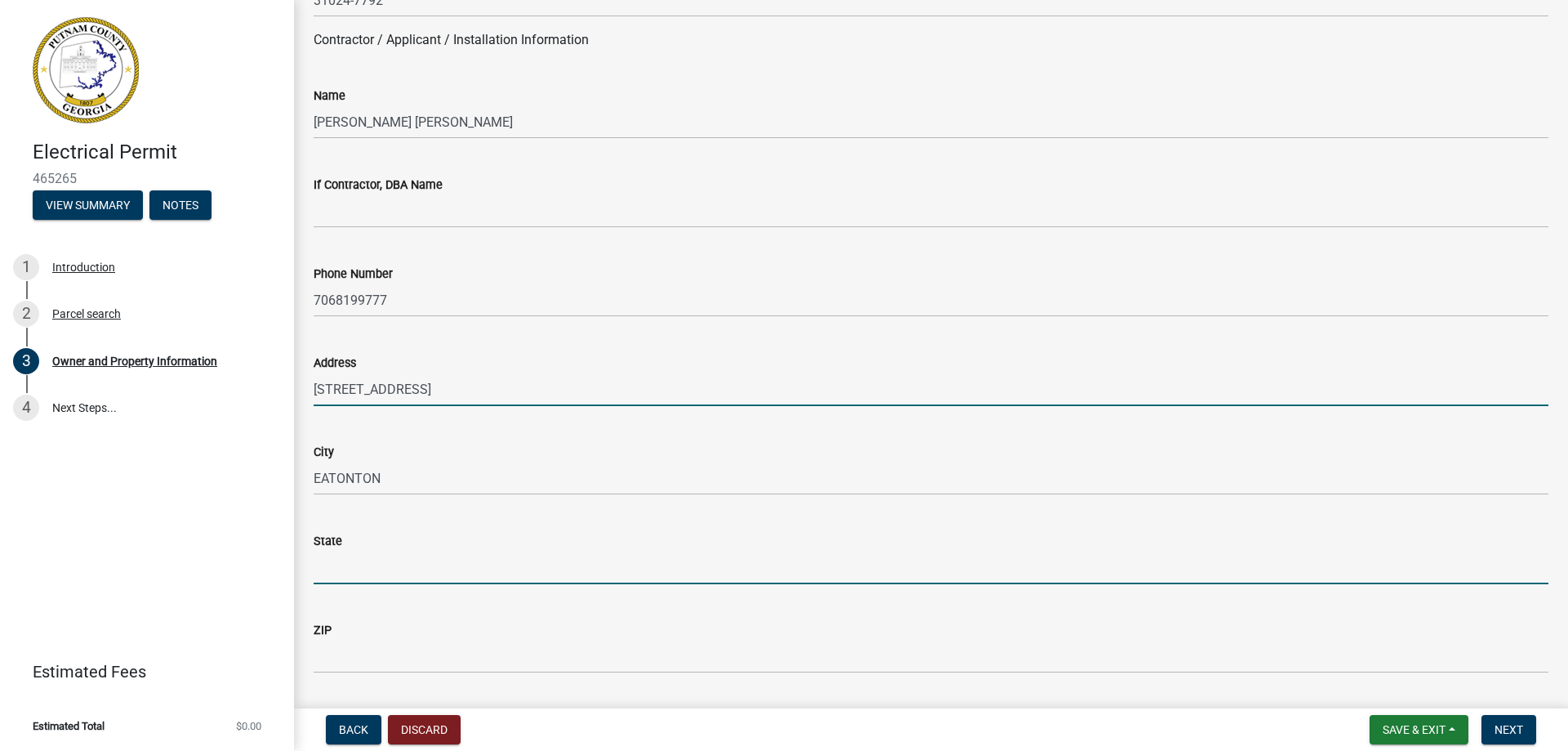
type input "GA"
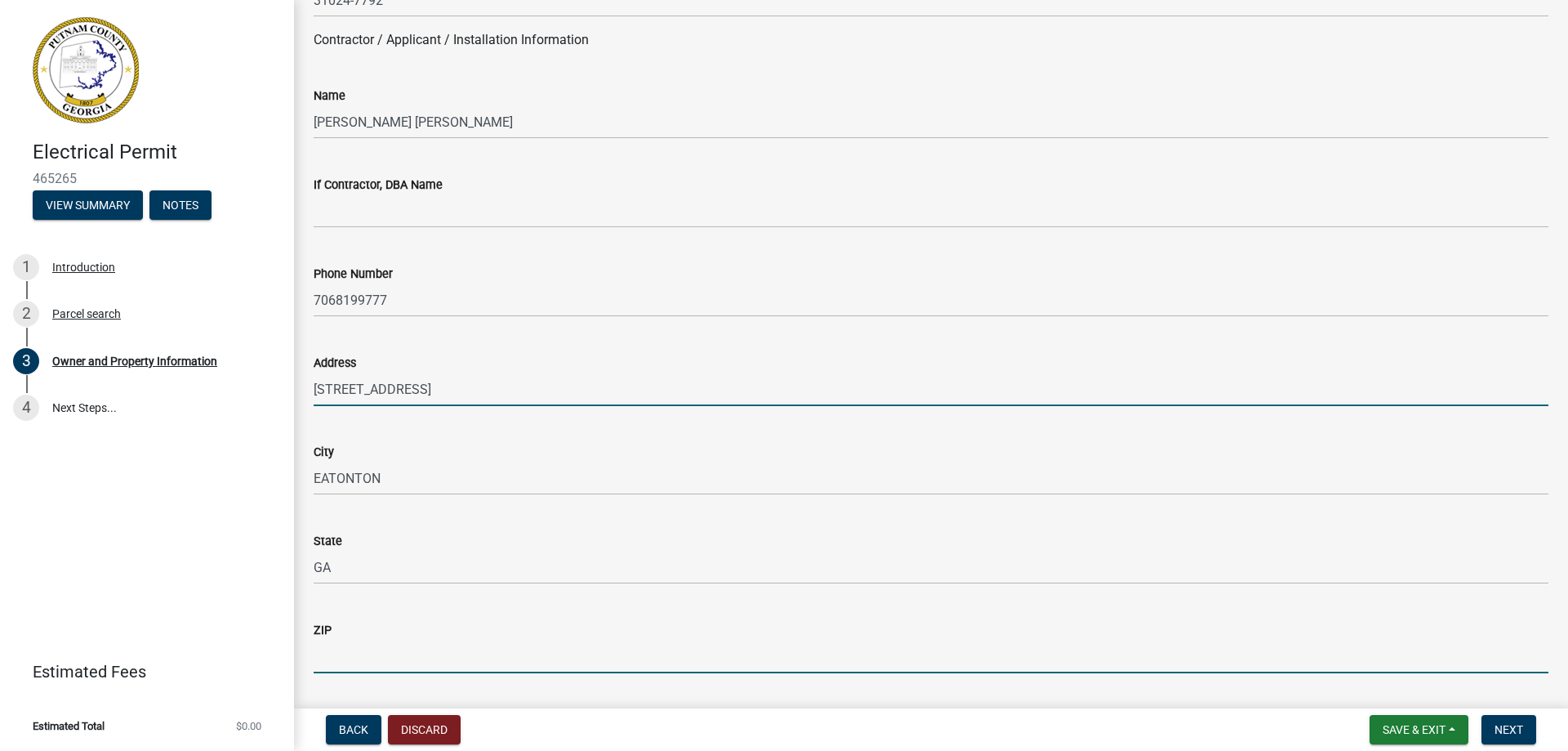
type input "31024-7792"
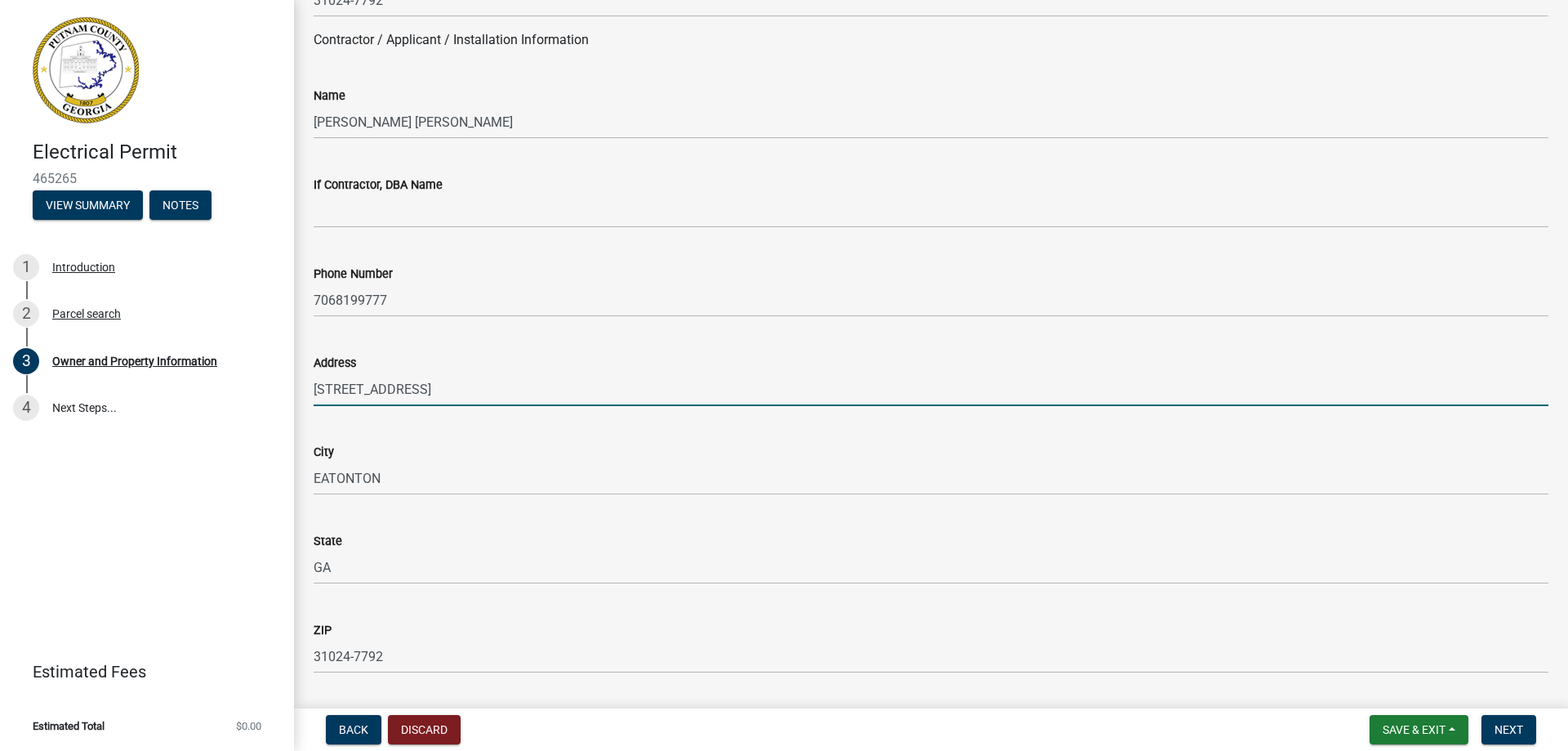
type input "[EMAIL_ADDRESS][DOMAIN_NAME]"
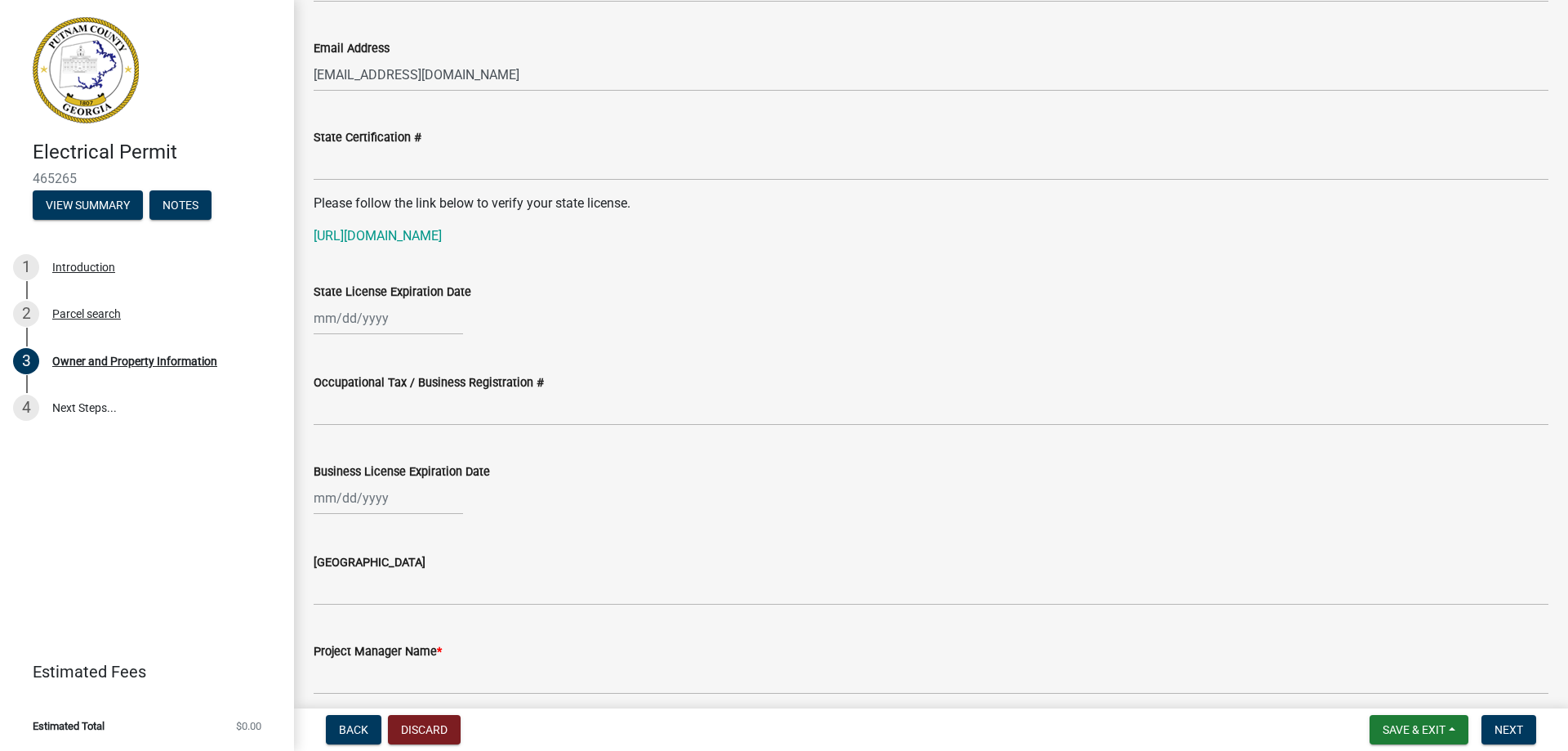
scroll to position [2029, 0]
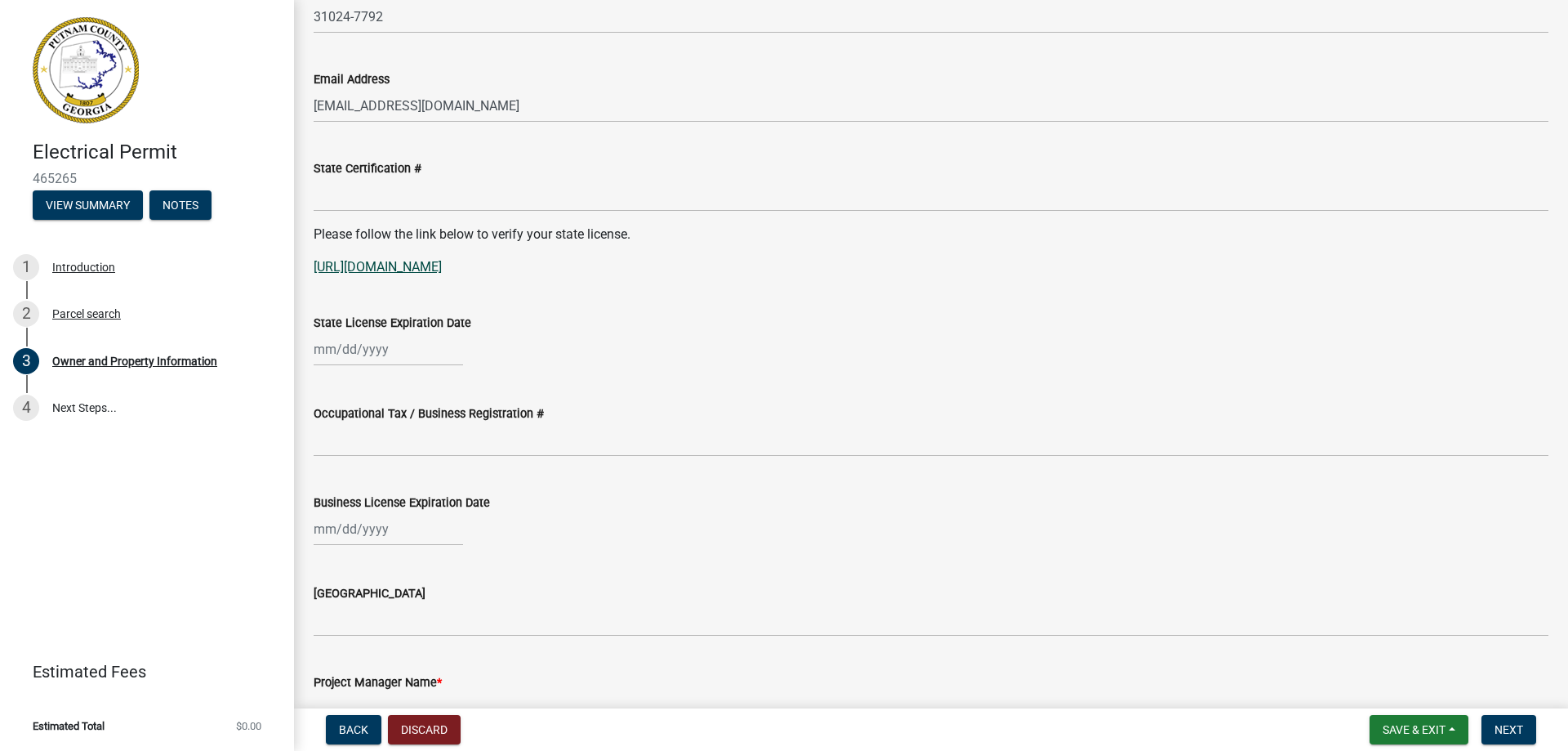
click at [413, 265] on link "[URL][DOMAIN_NAME]" at bounding box center [378, 266] width 128 height 15
click at [418, 353] on div at bounding box center [388, 349] width 150 height 33
select select "8"
select select "2025"
click at [487, 381] on span "Next month" at bounding box center [487, 384] width 13 height 13
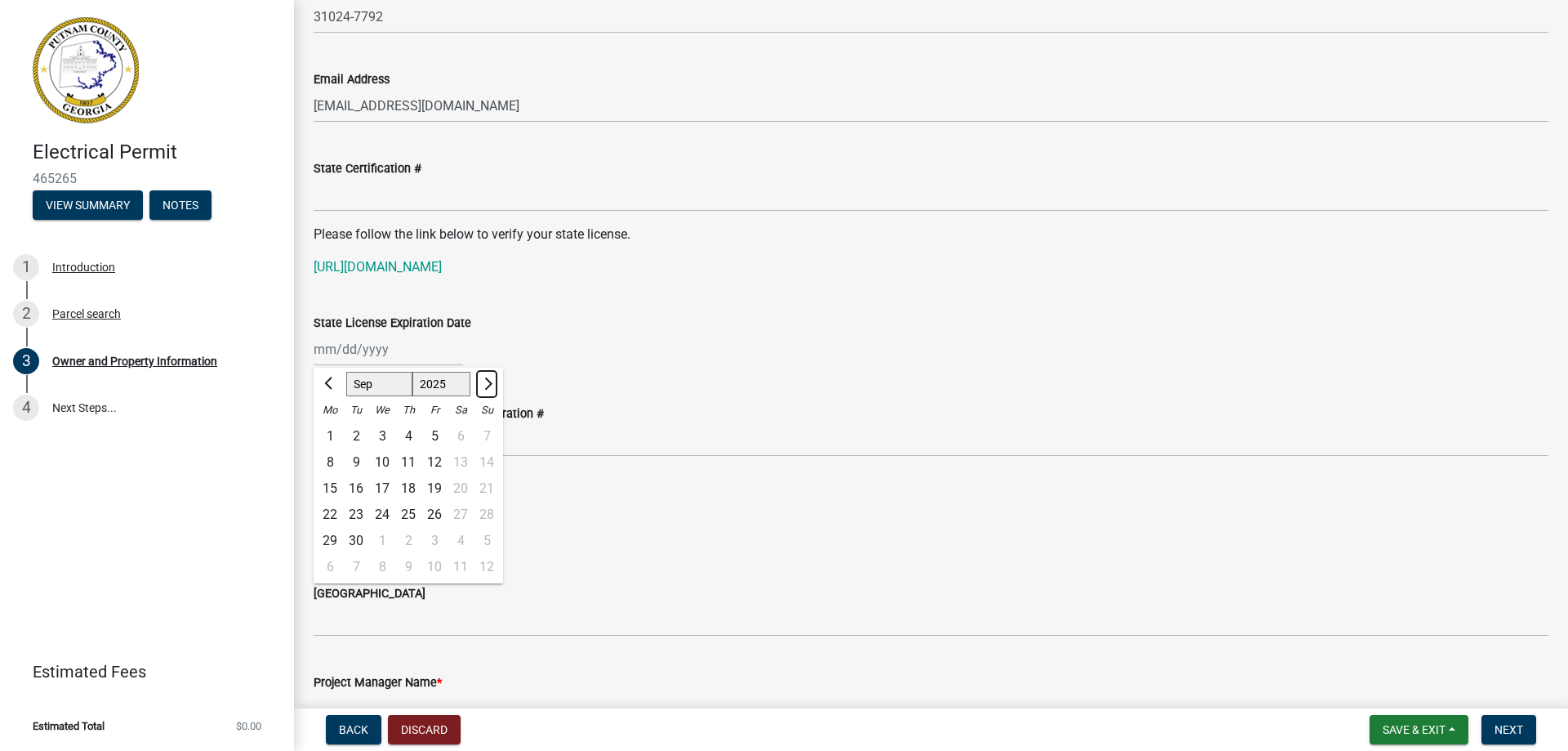
click at [487, 381] on span "Next month" at bounding box center [487, 384] width 13 height 13
select select "1"
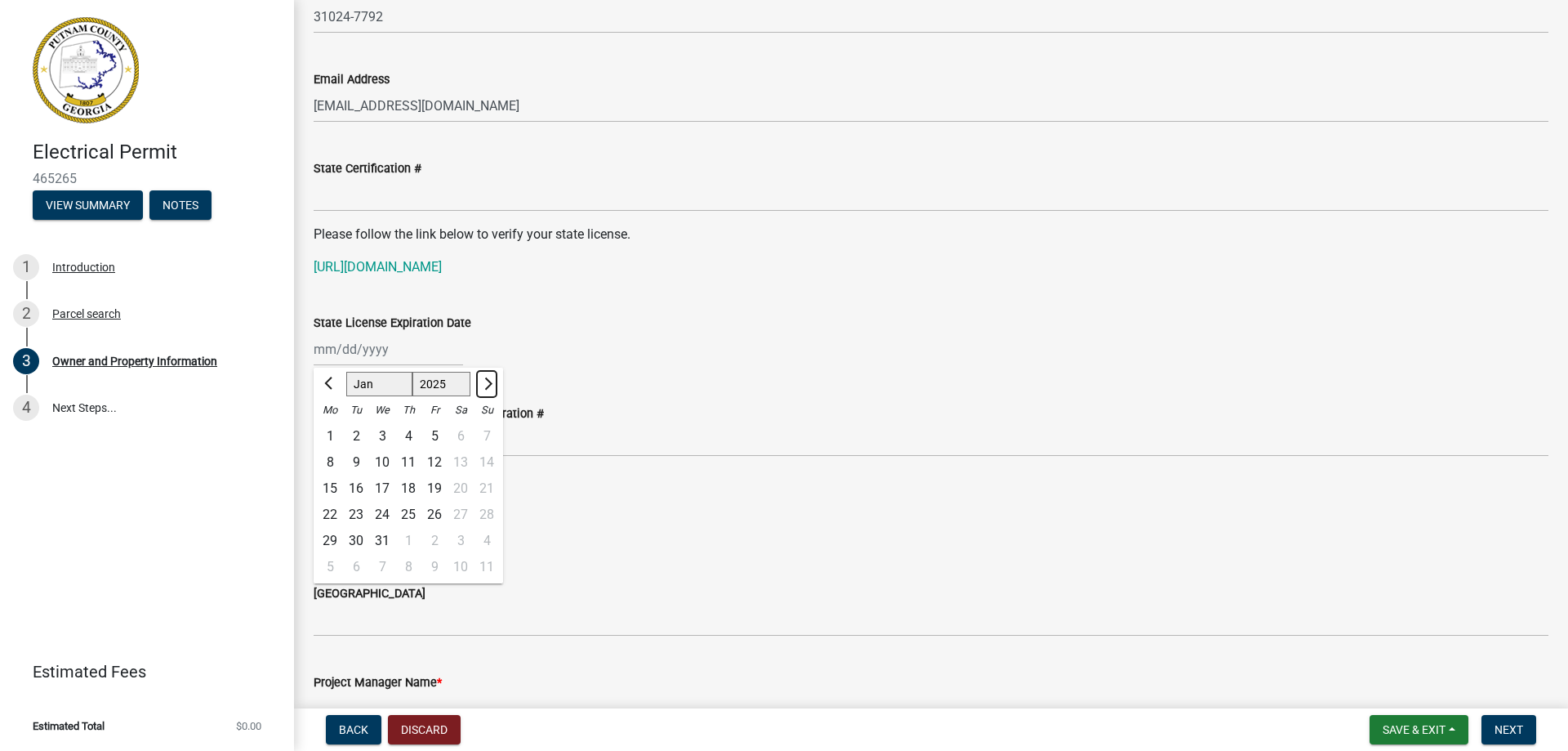
select select "2026"
click at [407, 433] on div "1" at bounding box center [408, 435] width 26 height 26
type input "[DATE]"
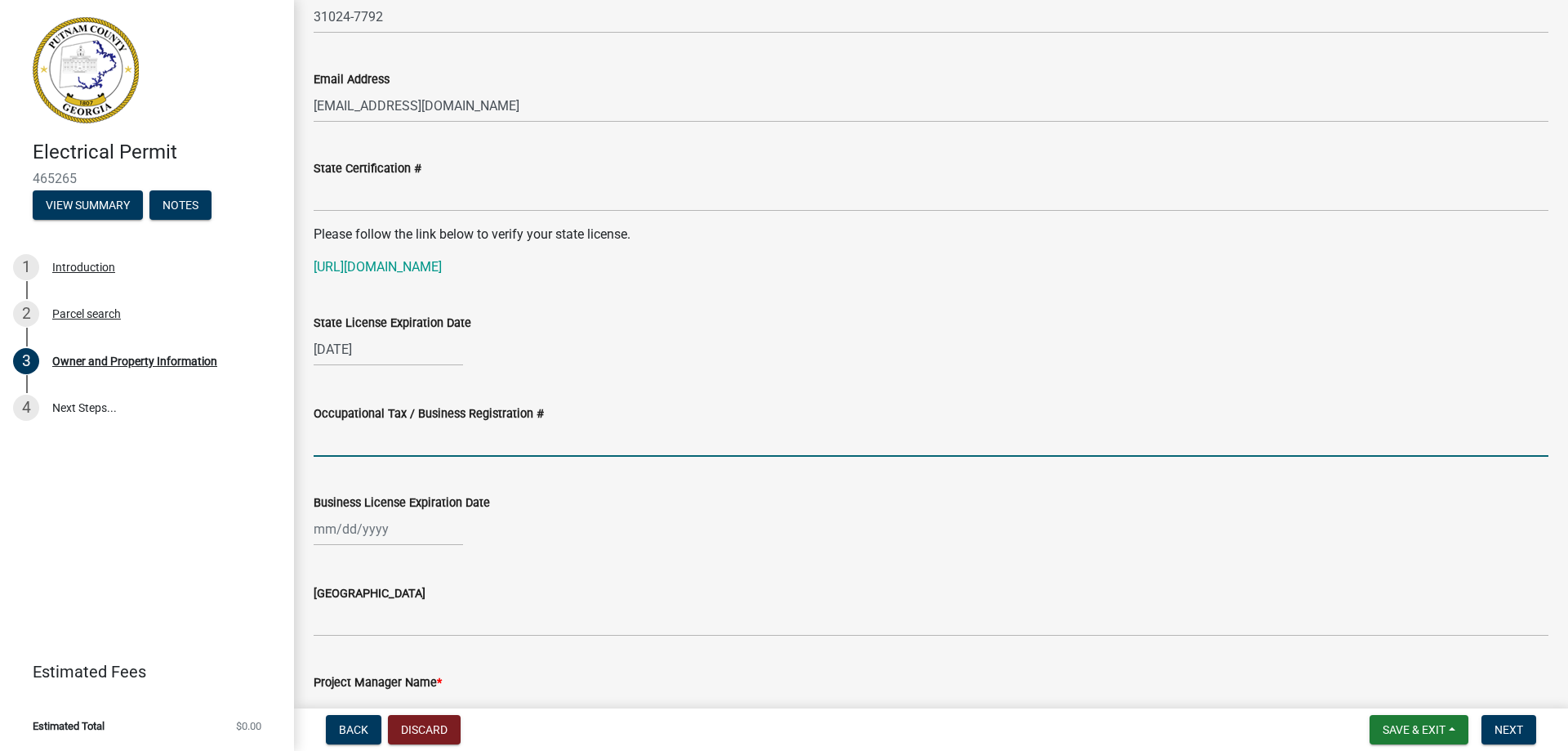
click at [423, 439] on input "Occupational Tax / Business Registration #" at bounding box center [931, 439] width 1235 height 33
click at [369, 532] on div at bounding box center [388, 528] width 150 height 33
select select "8"
select select "2025"
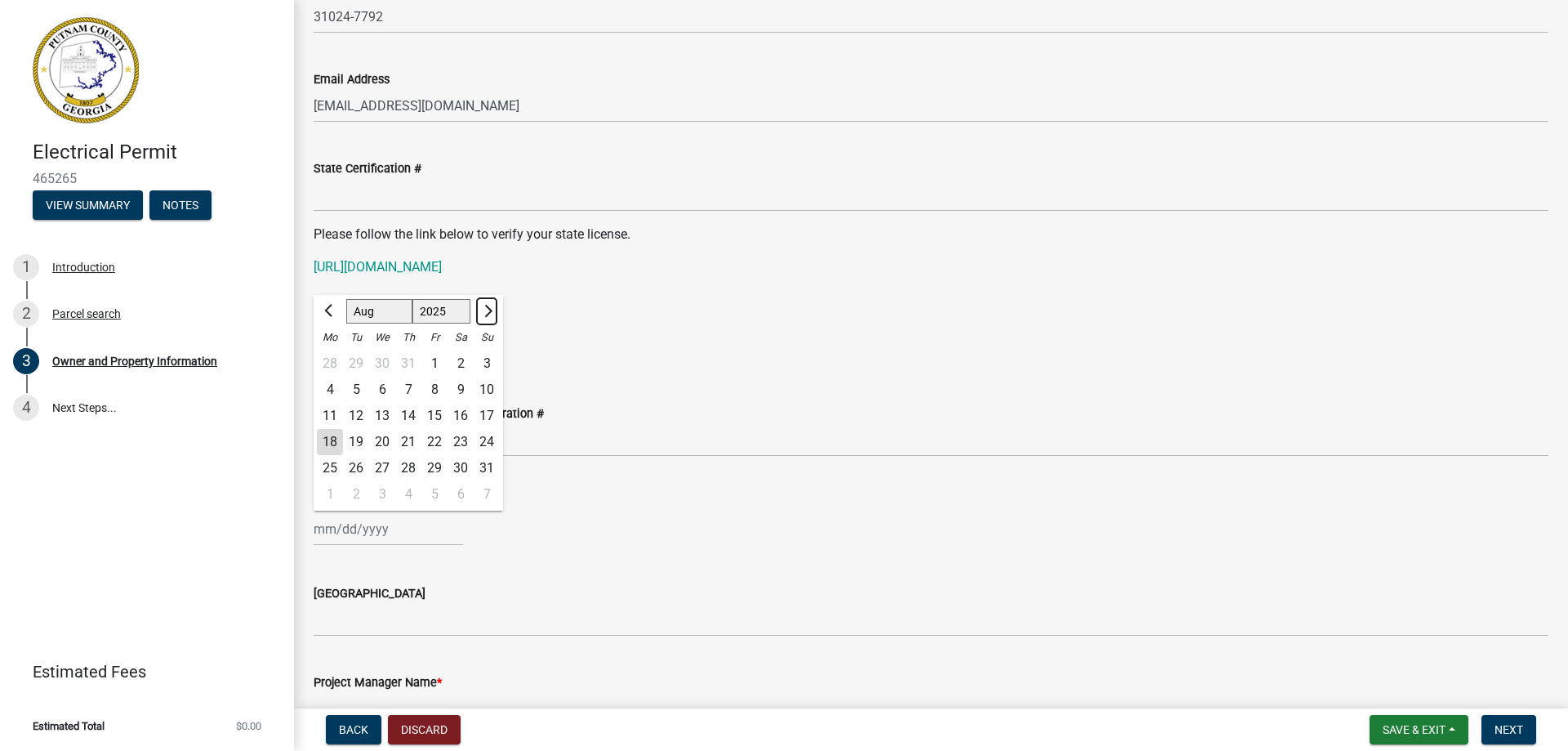
click at [488, 312] on span "Next month" at bounding box center [487, 311] width 13 height 13
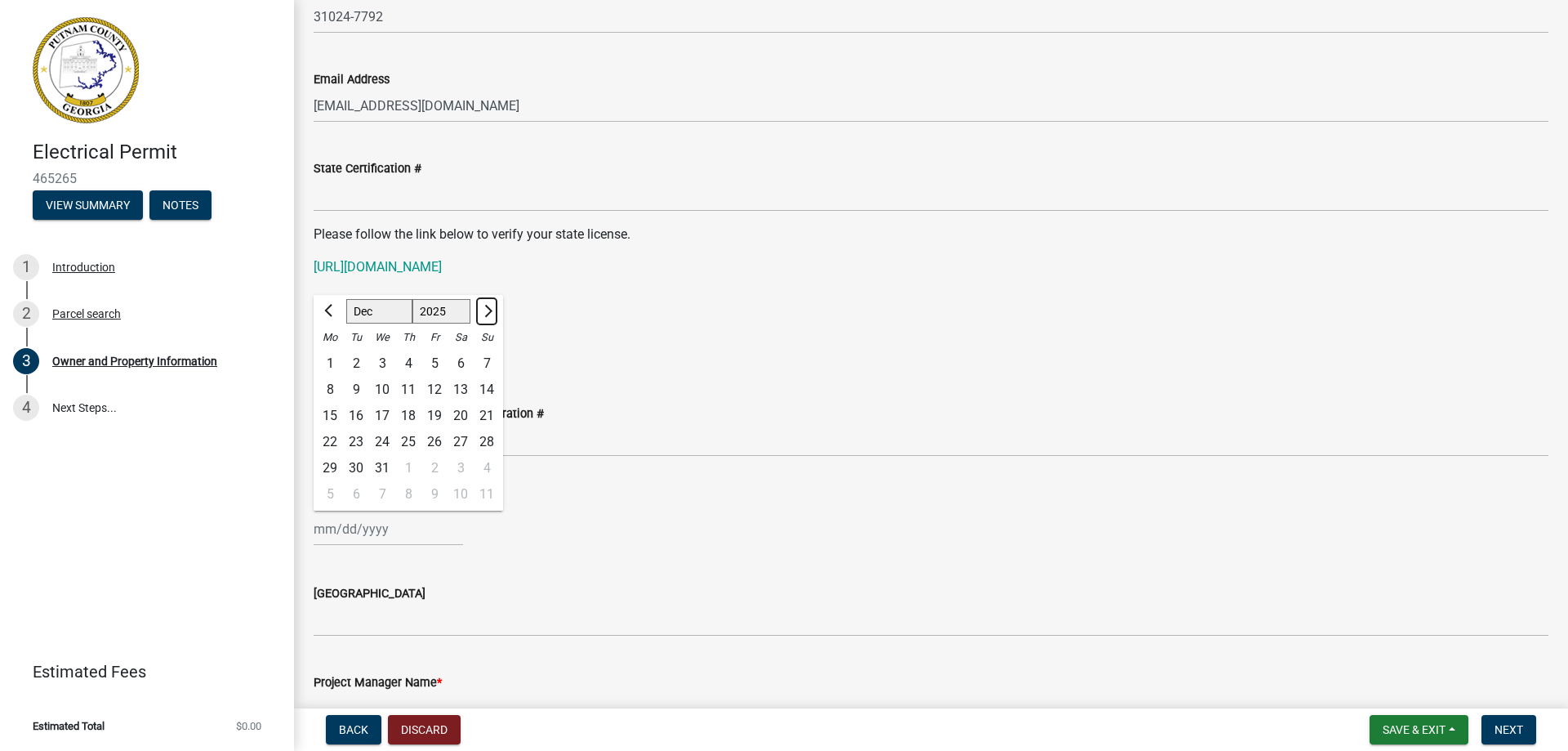
select select "1"
select select "2026"
click at [410, 361] on div "1" at bounding box center [408, 363] width 26 height 26
type input "[DATE]"
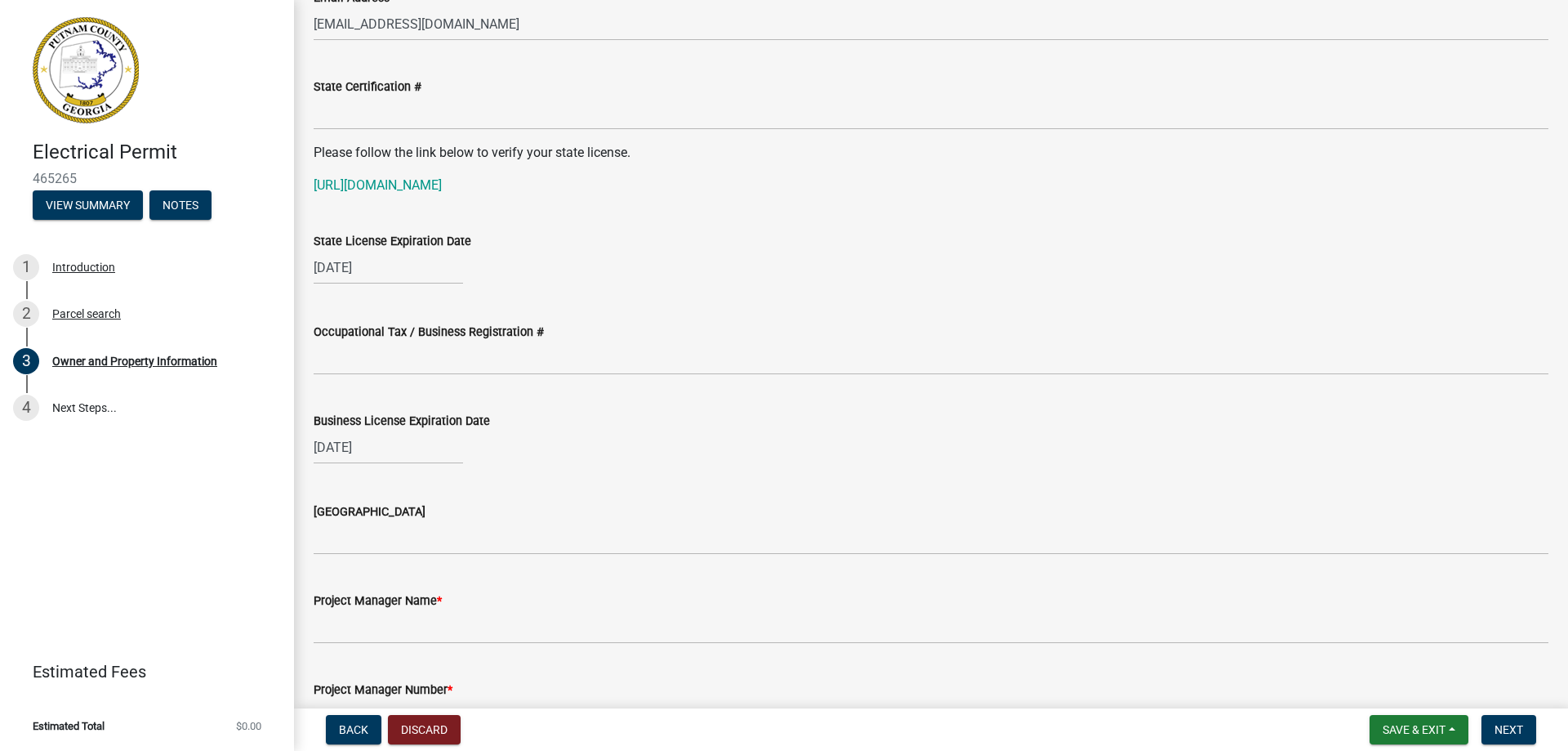
scroll to position [2192, 0]
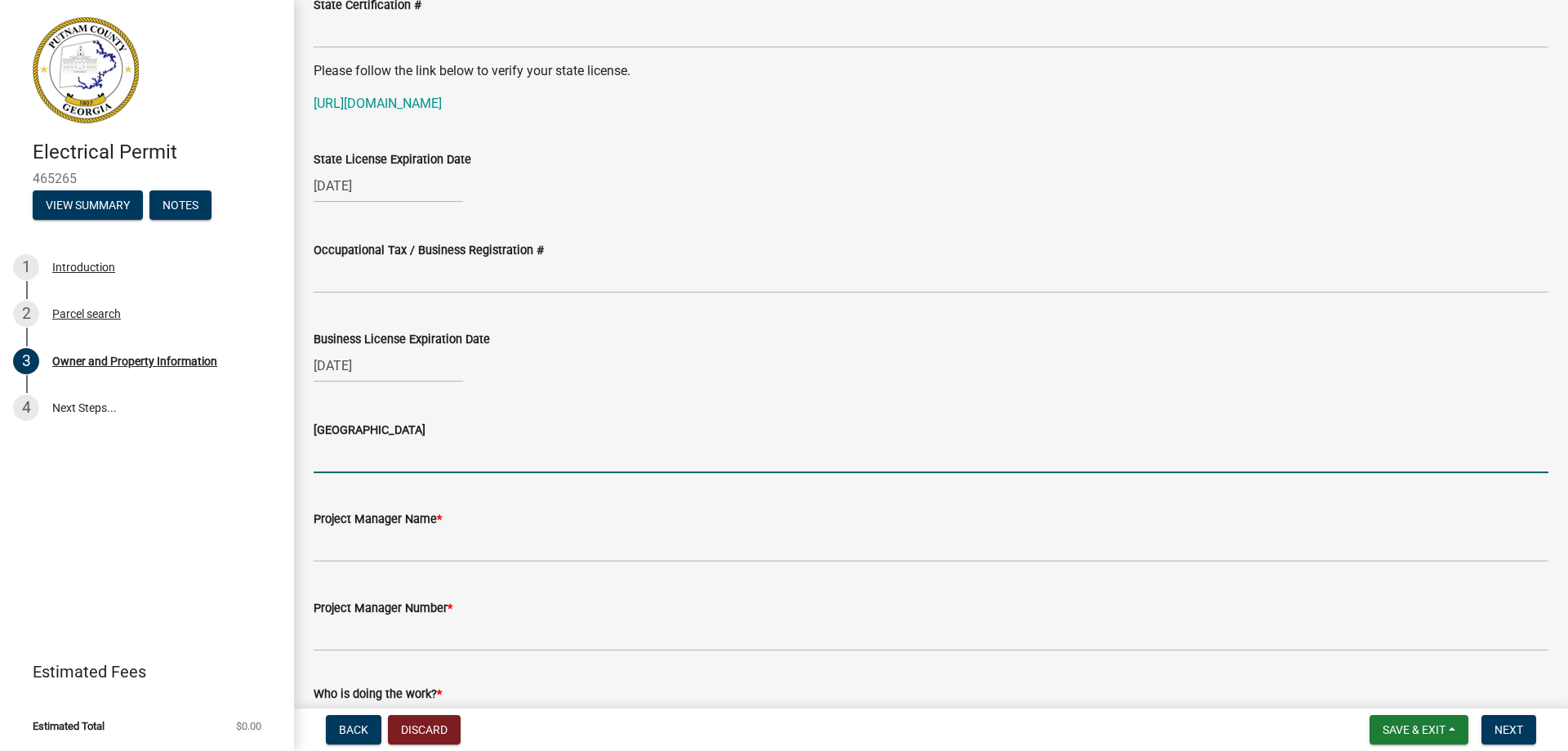
click at [405, 457] on input "[GEOGRAPHIC_DATA]" at bounding box center [931, 455] width 1235 height 33
type input "[PERSON_NAME]"
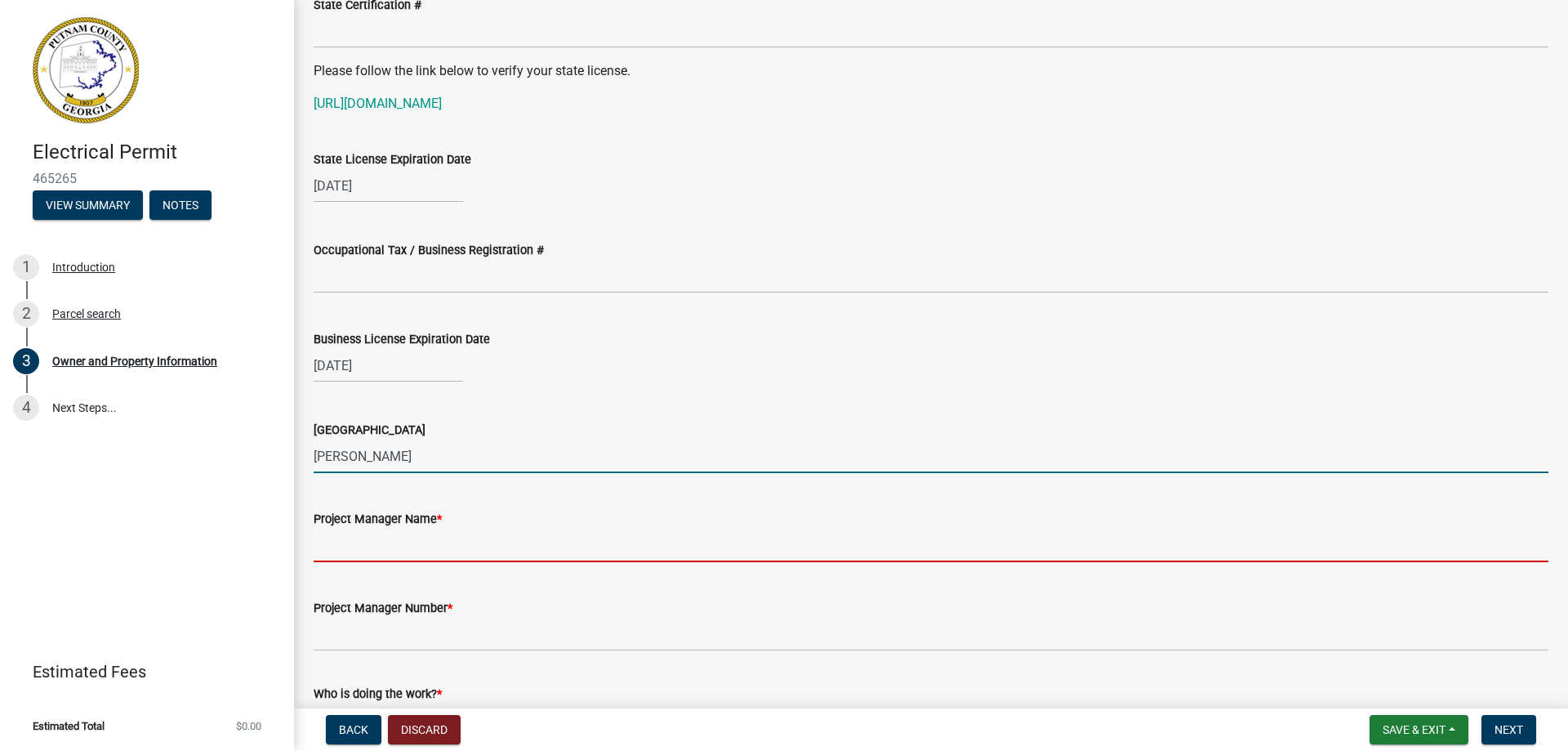
click at [359, 537] on input "Project Manager Name *" at bounding box center [931, 545] width 1235 height 33
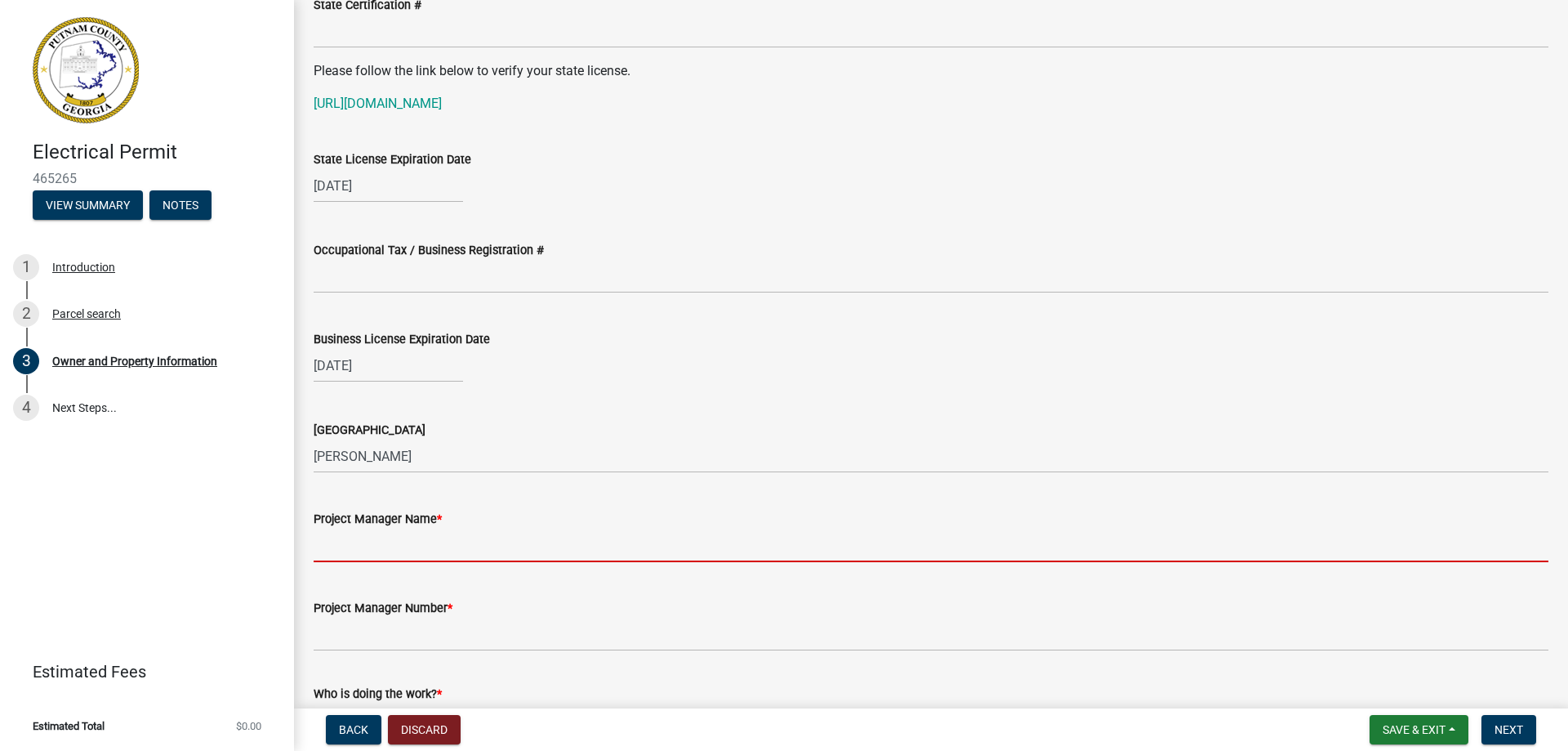
type input "[PERSON_NAME] [PERSON_NAME]"
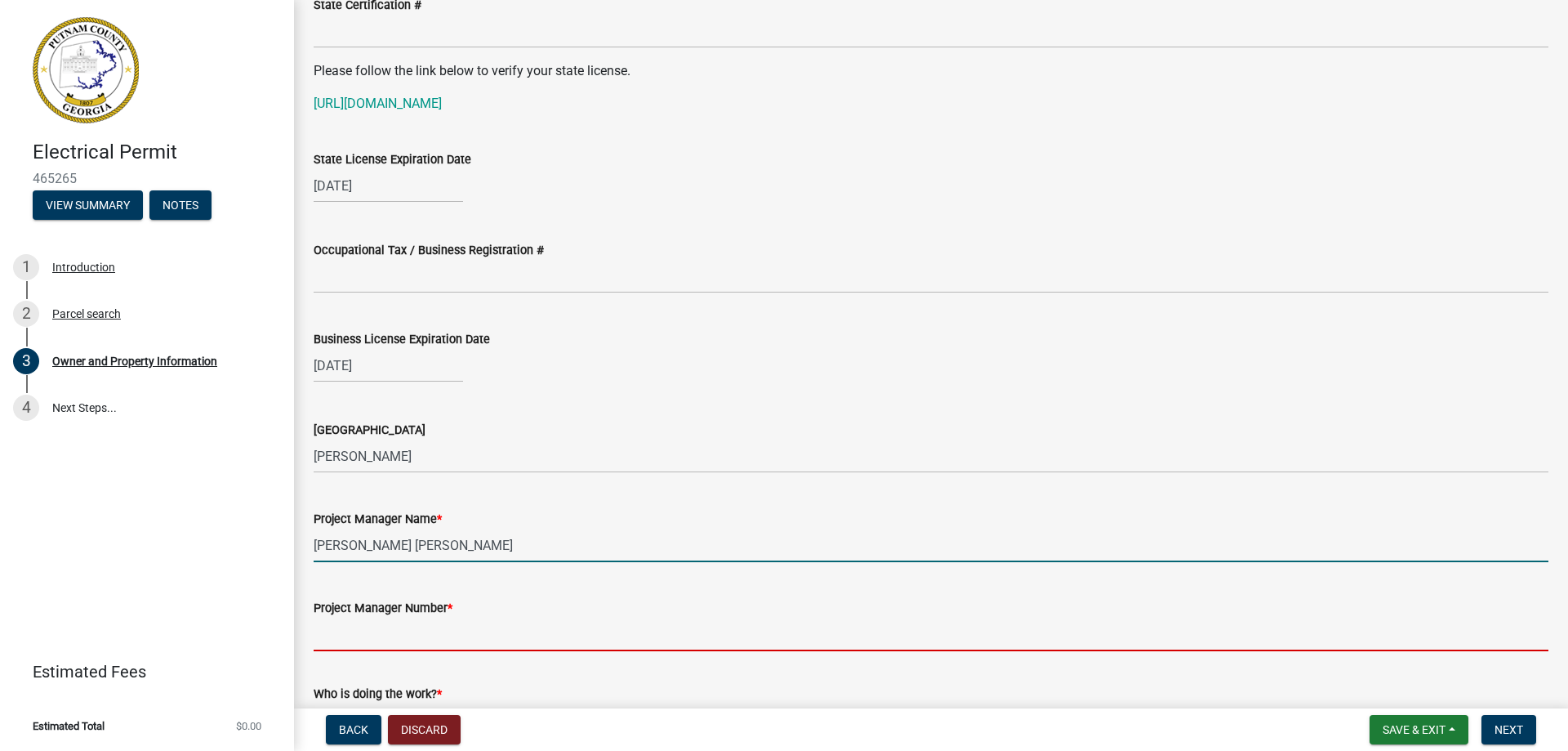
click at [393, 630] on input "Project Manager Number *" at bounding box center [931, 634] width 1235 height 33
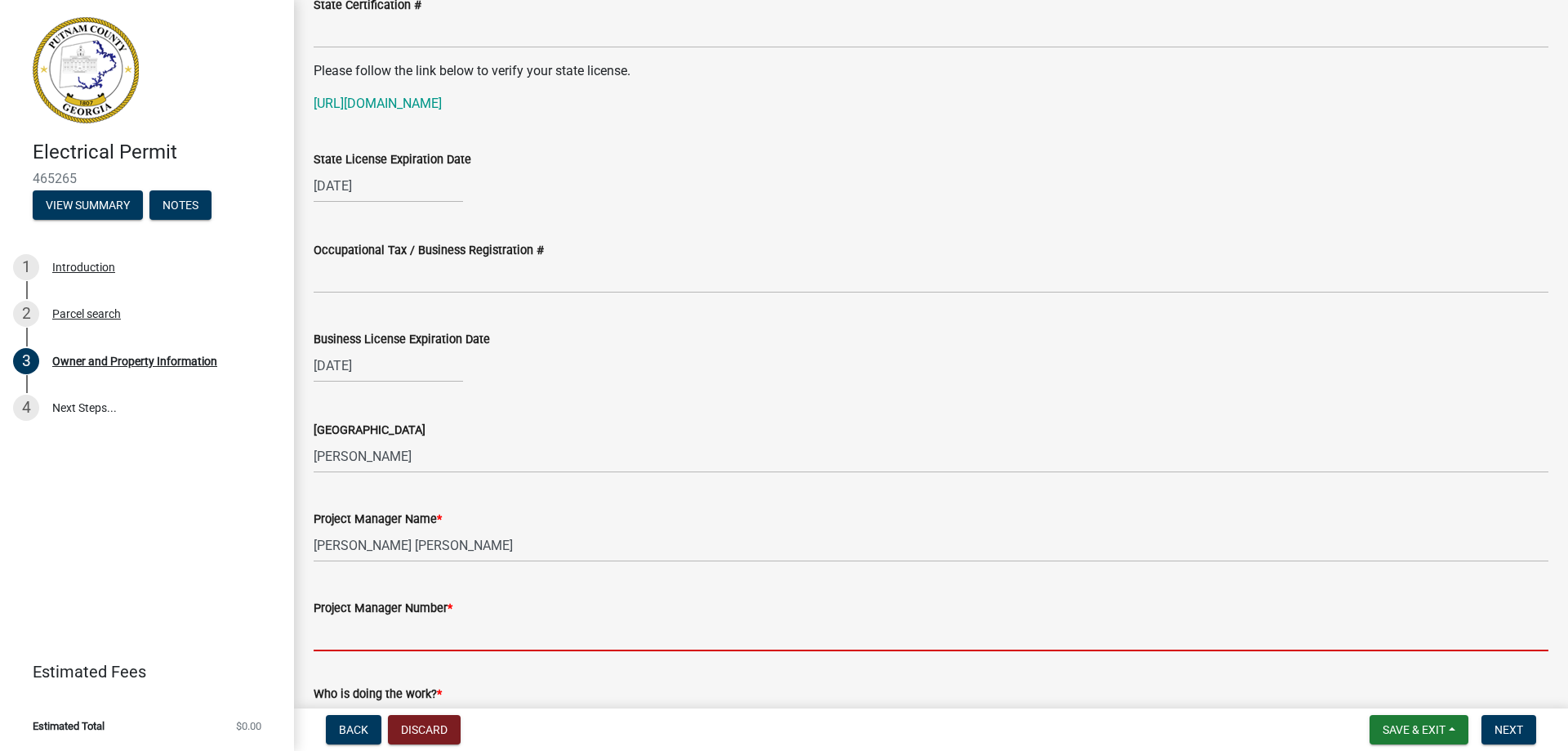
type input "7068199777"
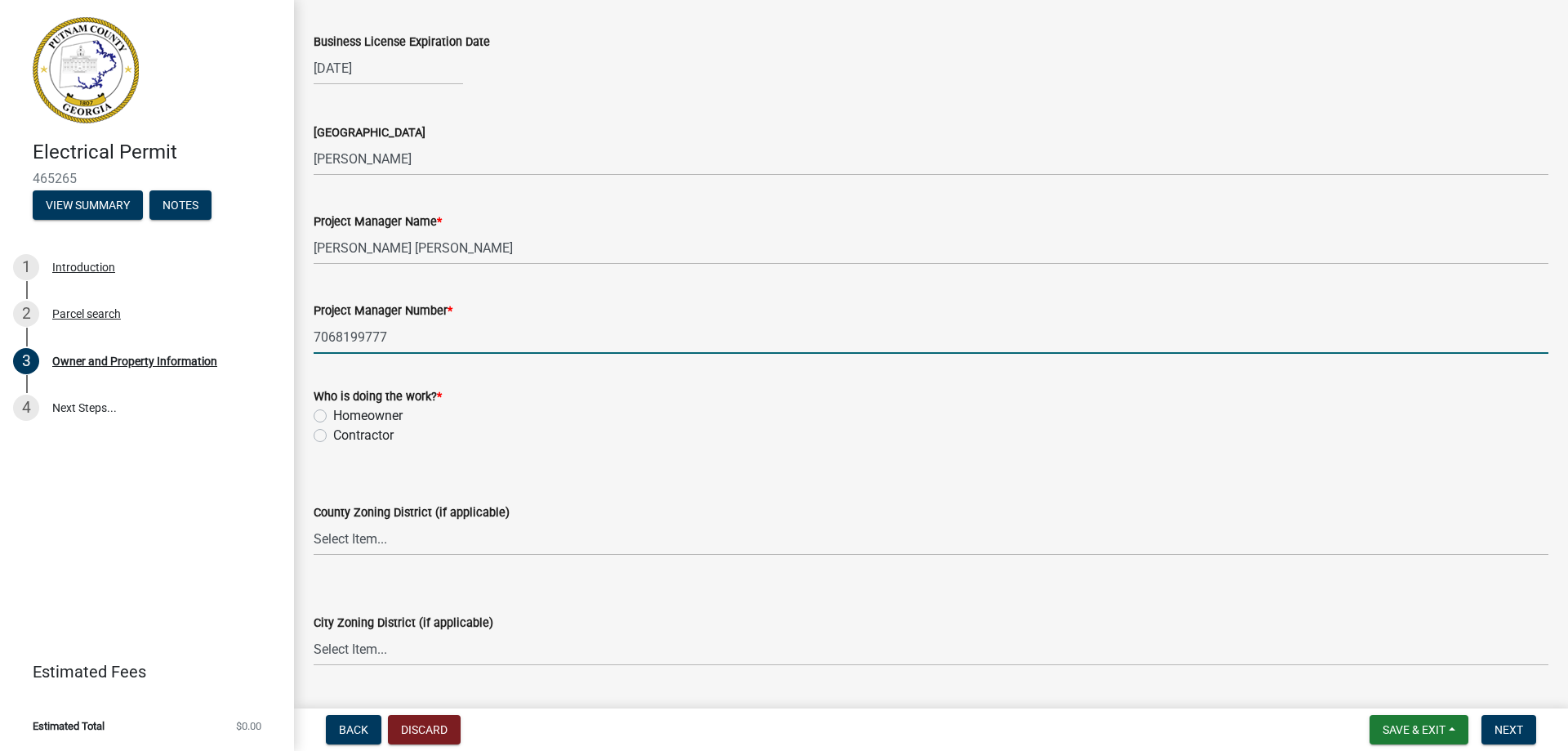
scroll to position [2518, 0]
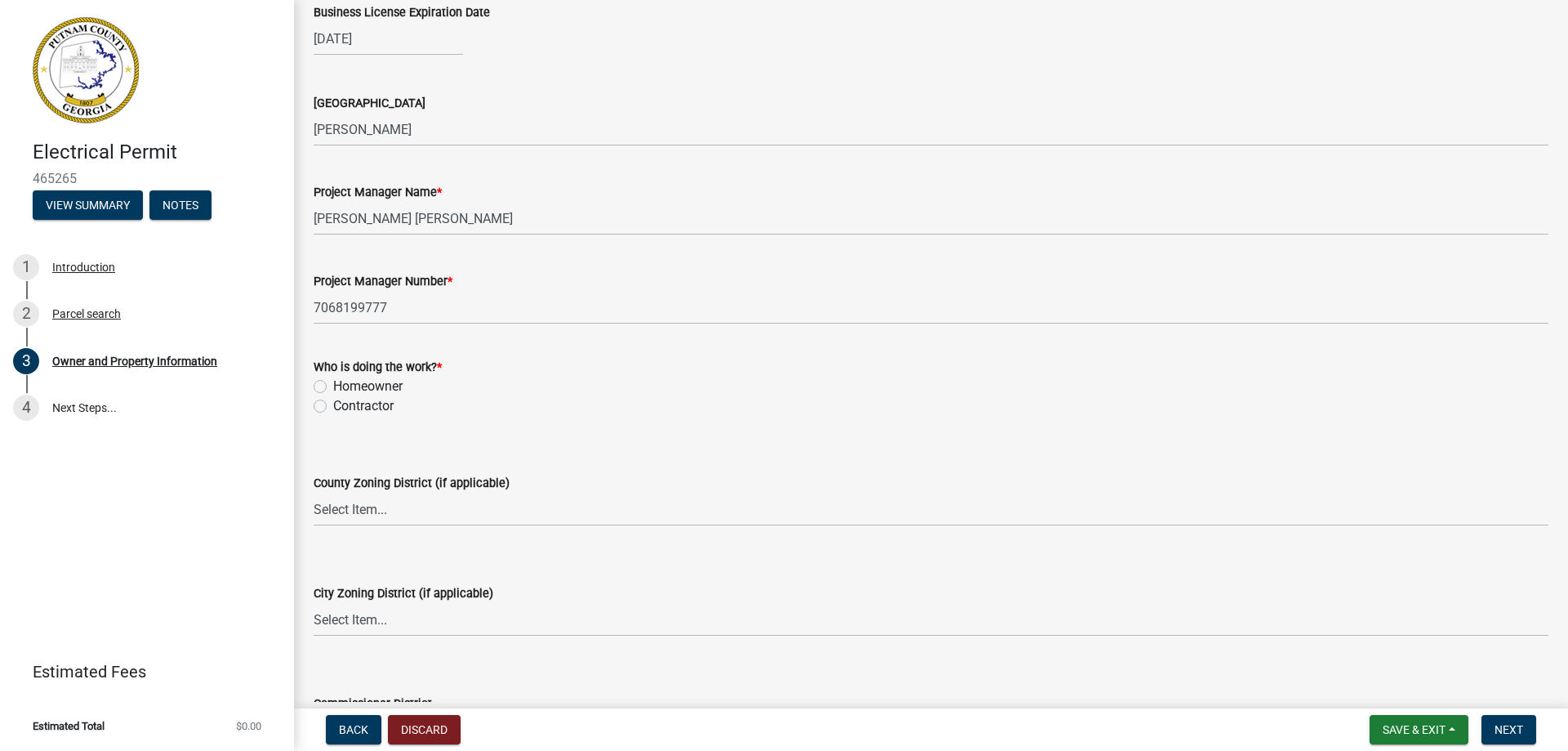
click at [333, 405] on label "Contractor" at bounding box center [363, 406] width 60 height 20
click at [333, 405] on input "Contractor" at bounding box center [339, 401] width 11 height 11
radio input "true"
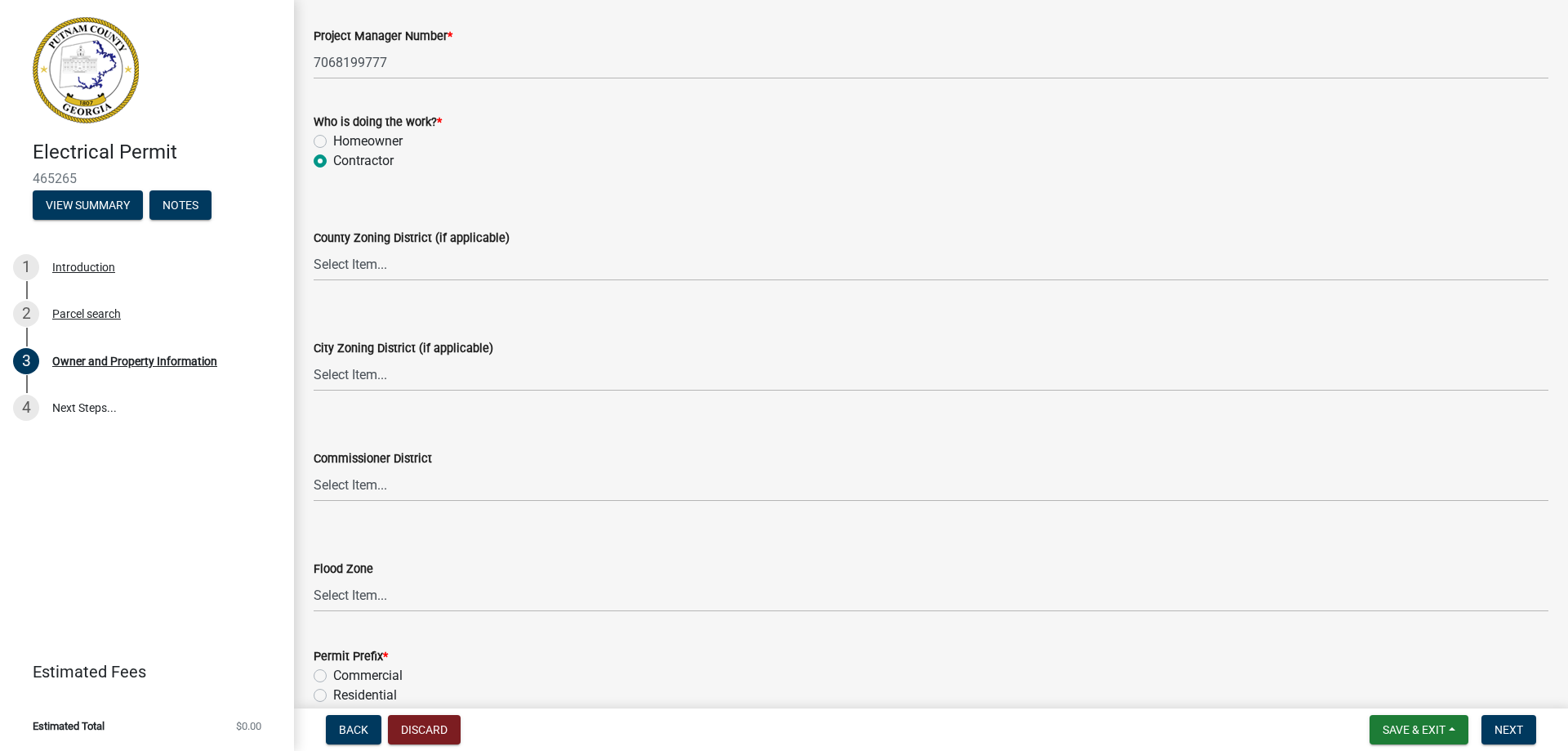
scroll to position [2845, 0]
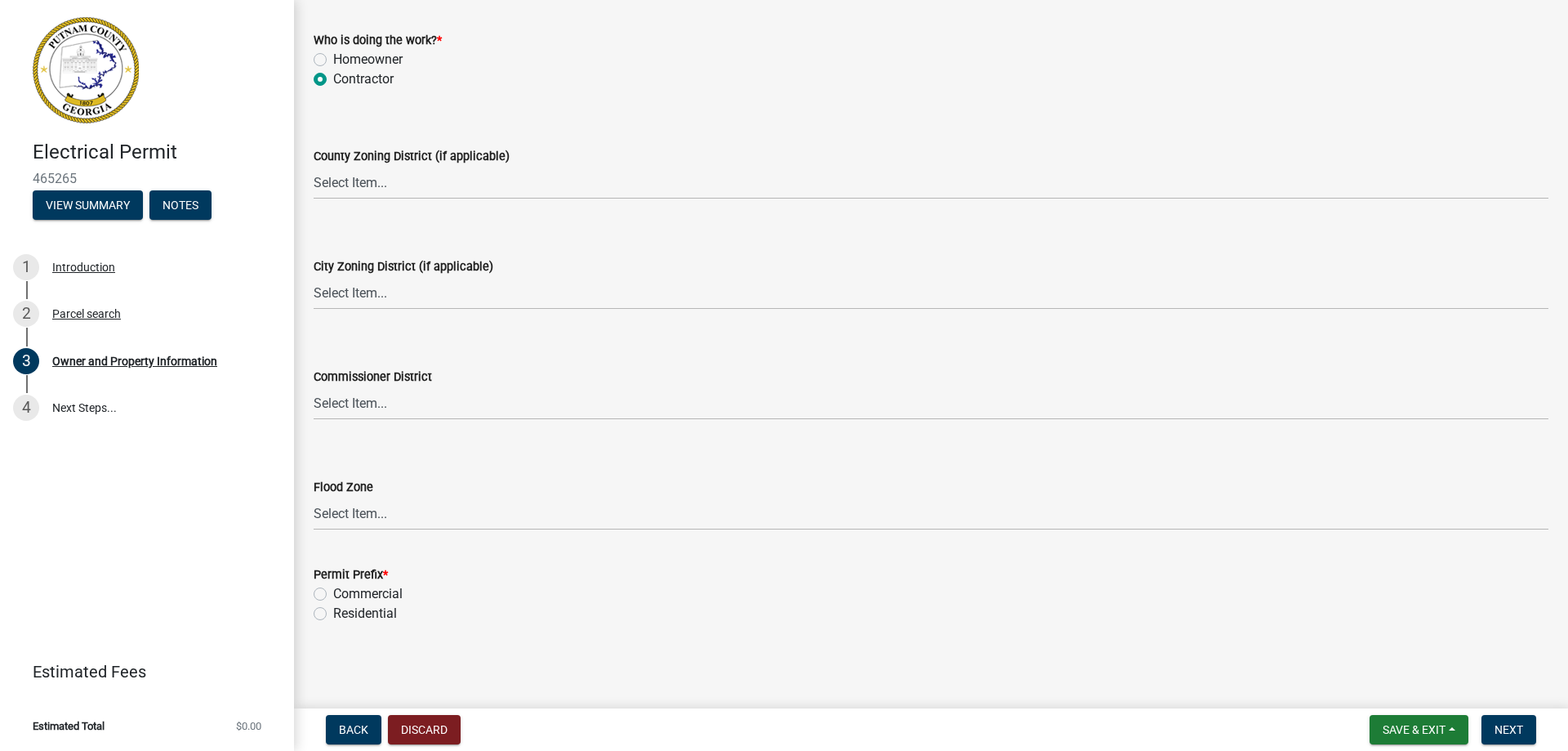
click at [333, 616] on label "Residential" at bounding box center [365, 614] width 64 height 20
click at [333, 614] on input "Residential" at bounding box center [339, 609] width 11 height 11
radio input "true"
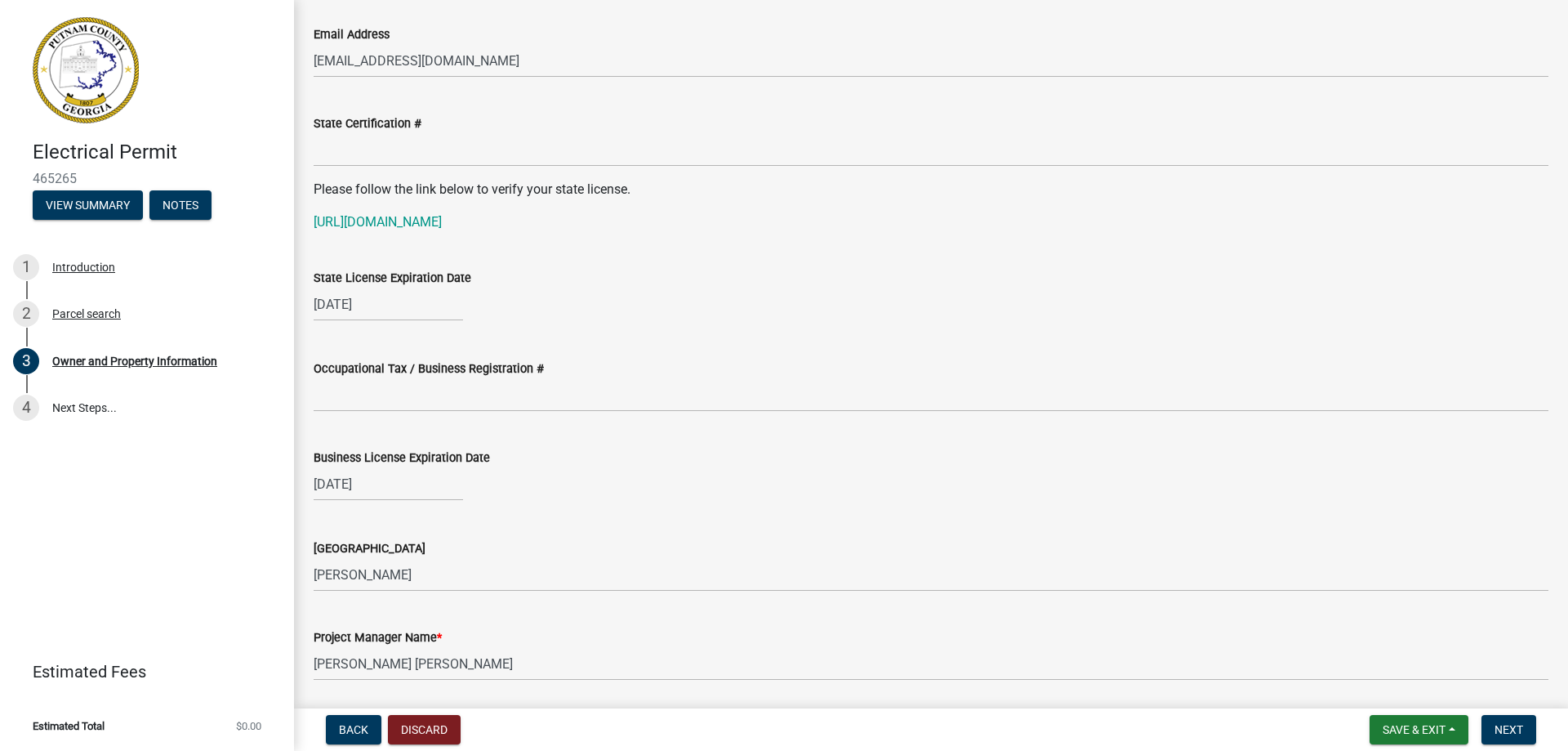
scroll to position [2124, 0]
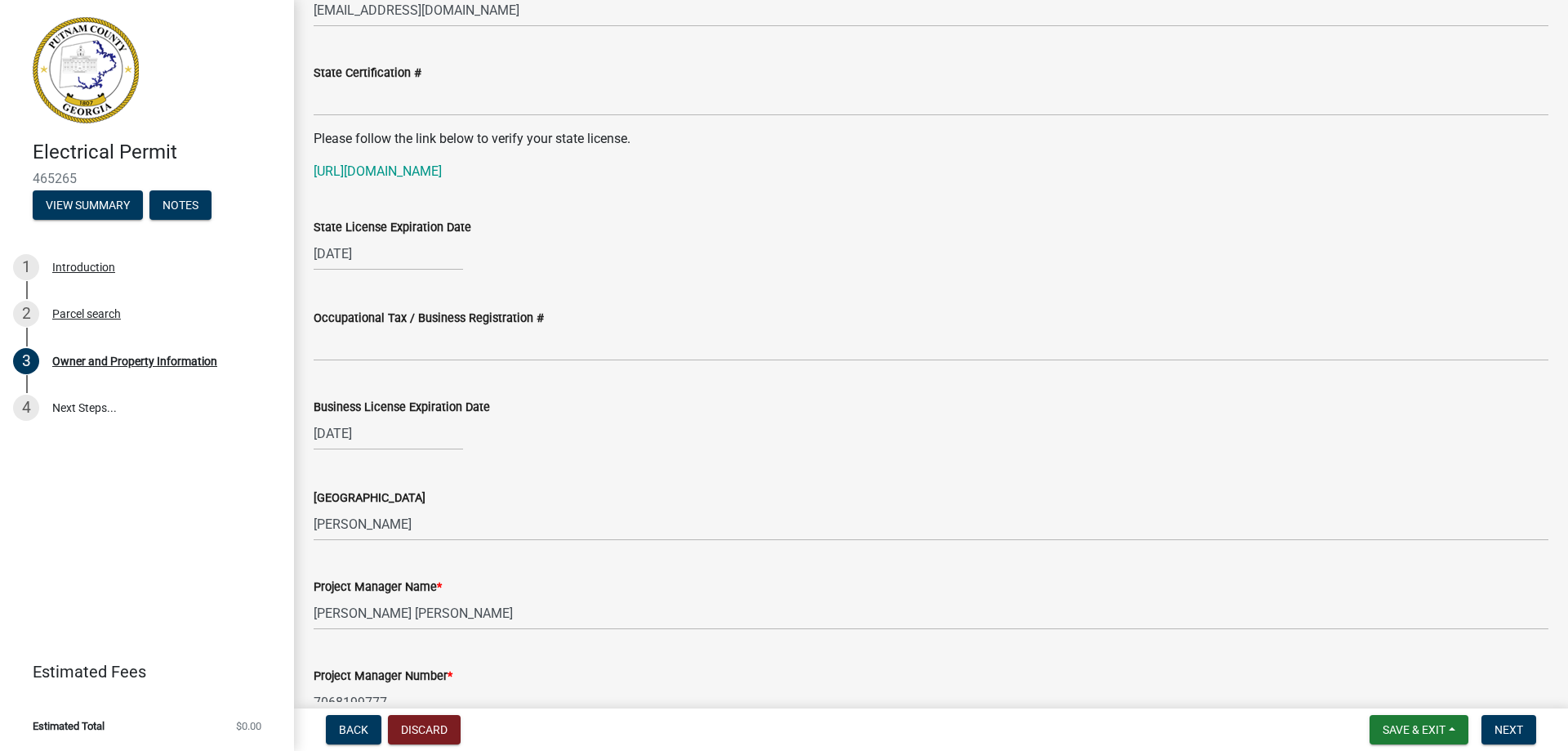
select select "2026"
drag, startPoint x: 384, startPoint y: 255, endPoint x: 295, endPoint y: 253, distance: 89.0
click at [407, 340] on div "1" at bounding box center [408, 340] width 26 height 26
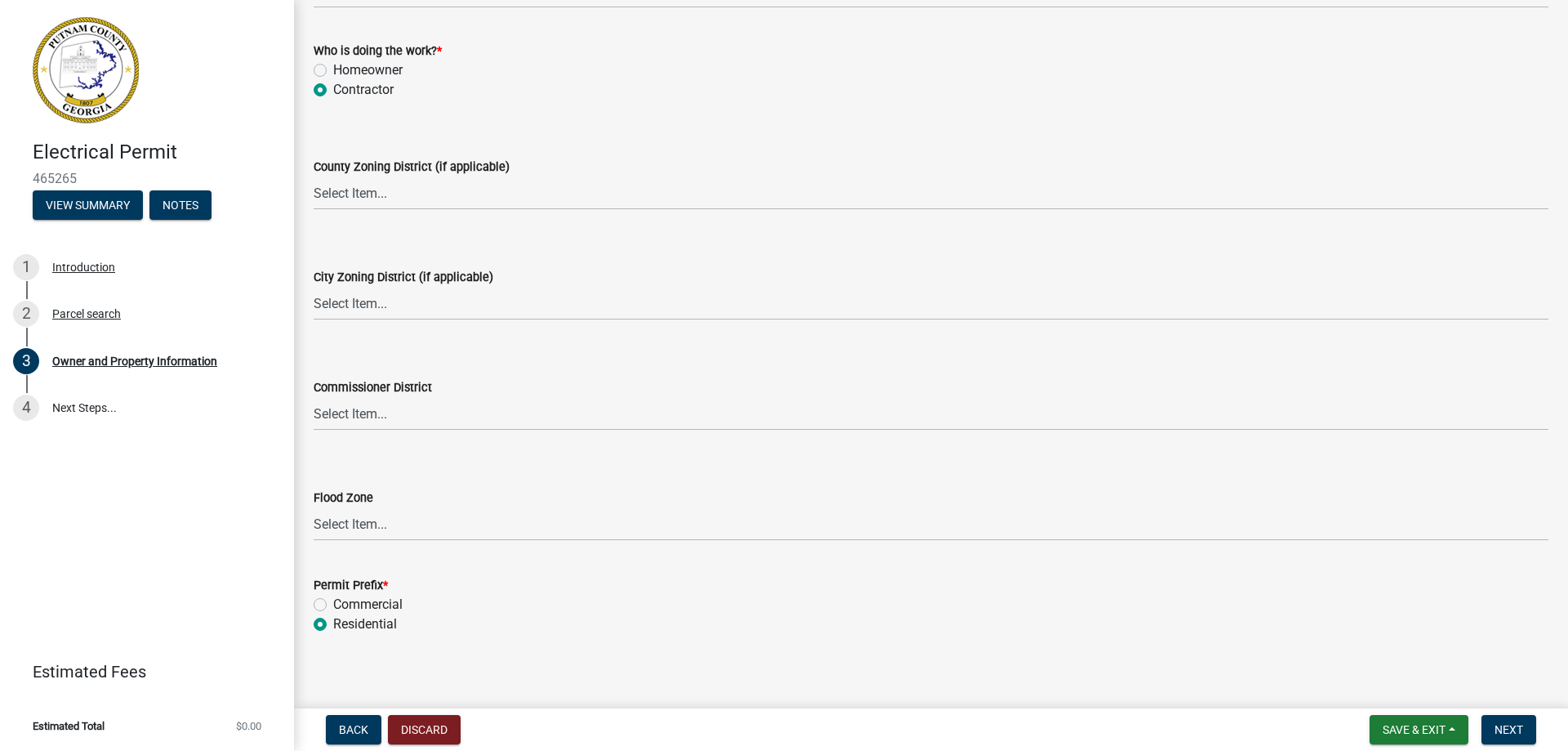
scroll to position [2845, 0]
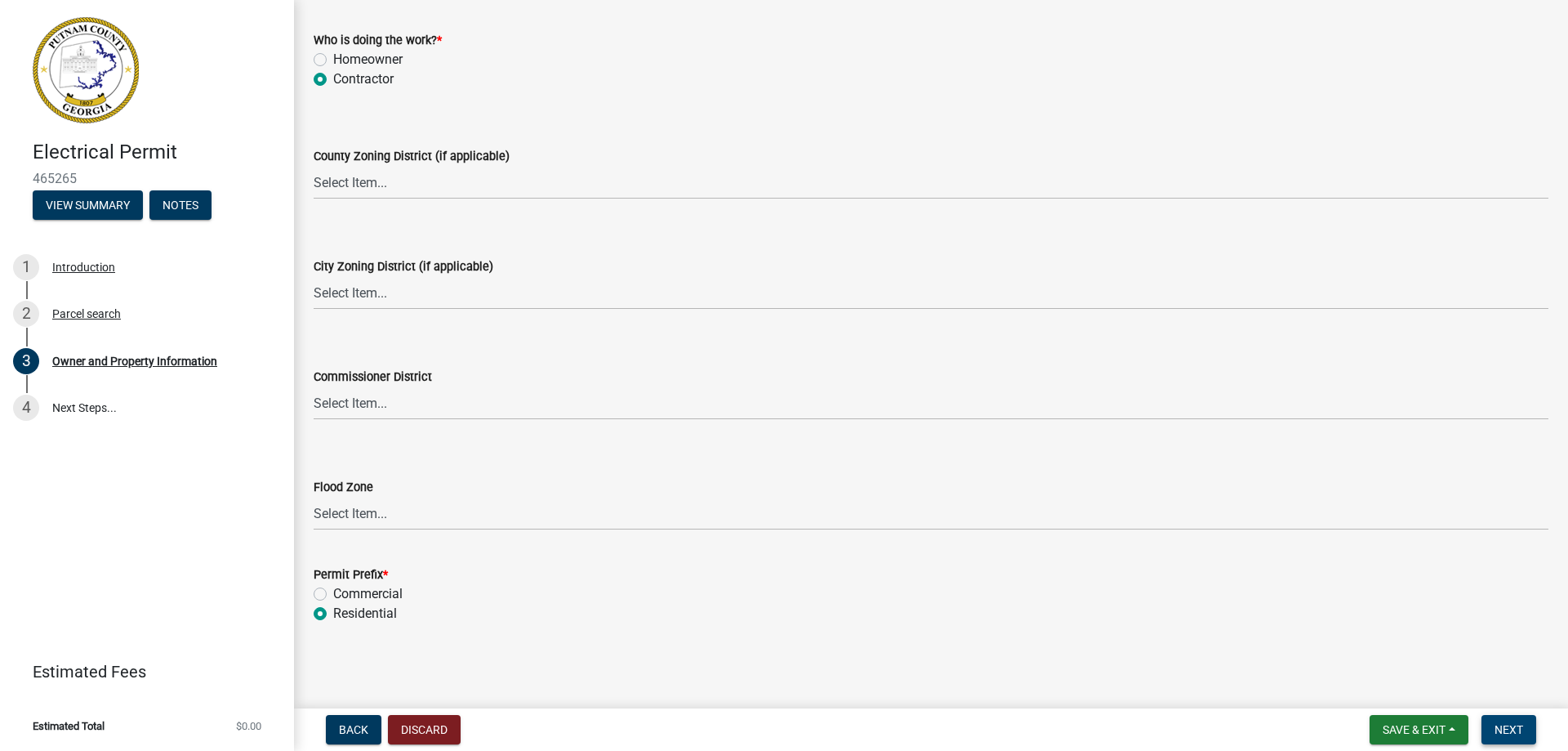
click at [1500, 728] on span "Next" at bounding box center [1509, 729] width 29 height 13
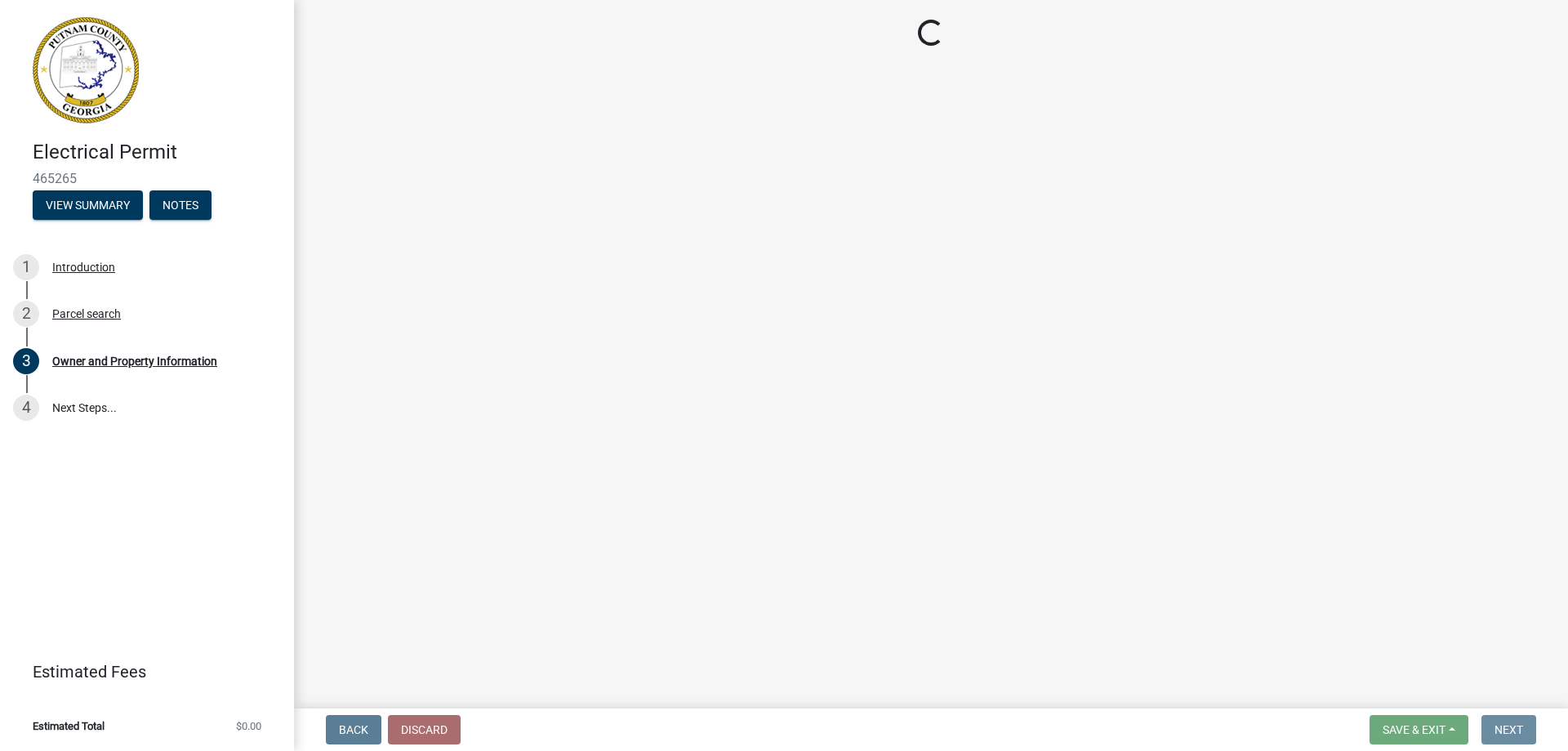
scroll to position [0, 0]
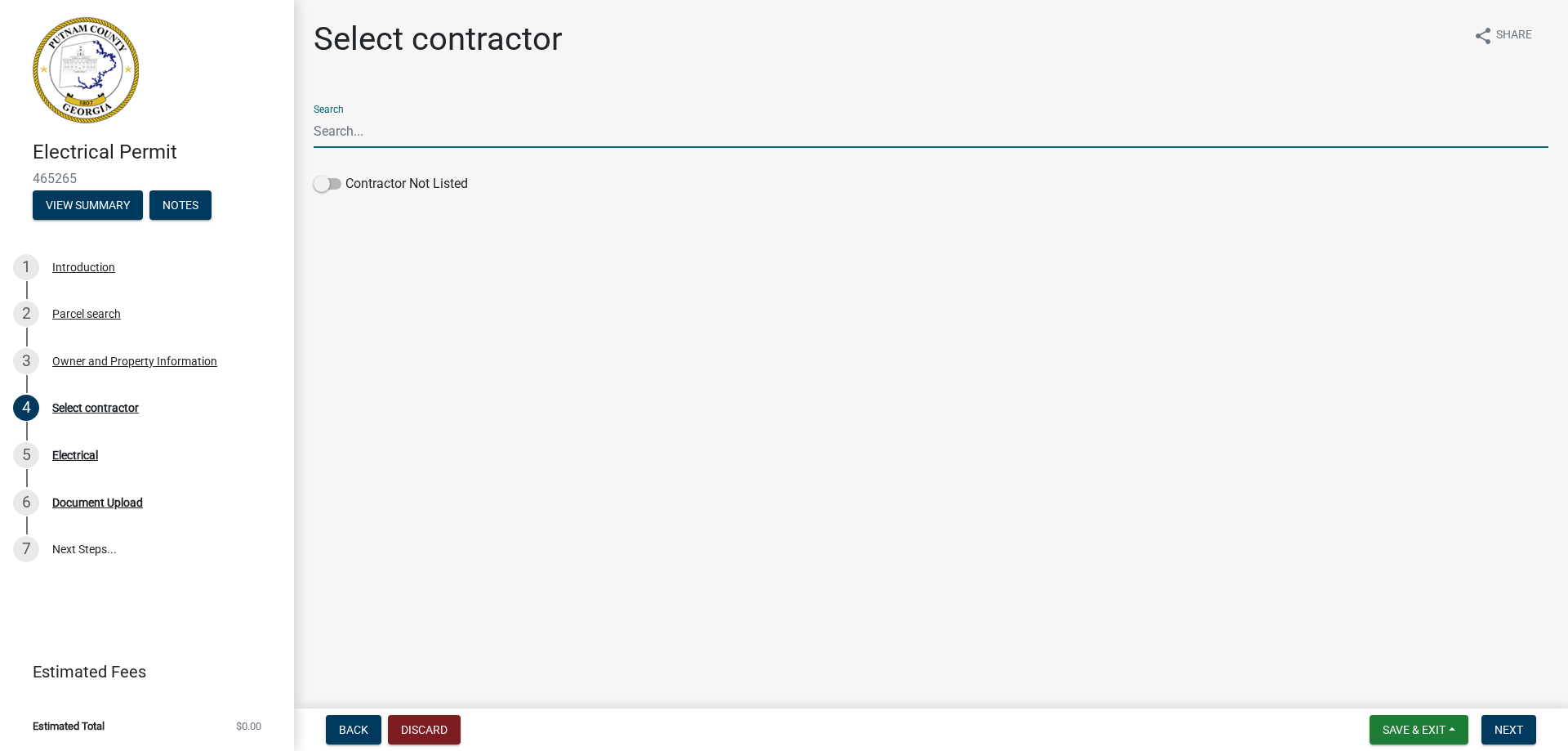
click at [380, 133] on input "Search" at bounding box center [931, 131] width 1235 height 33
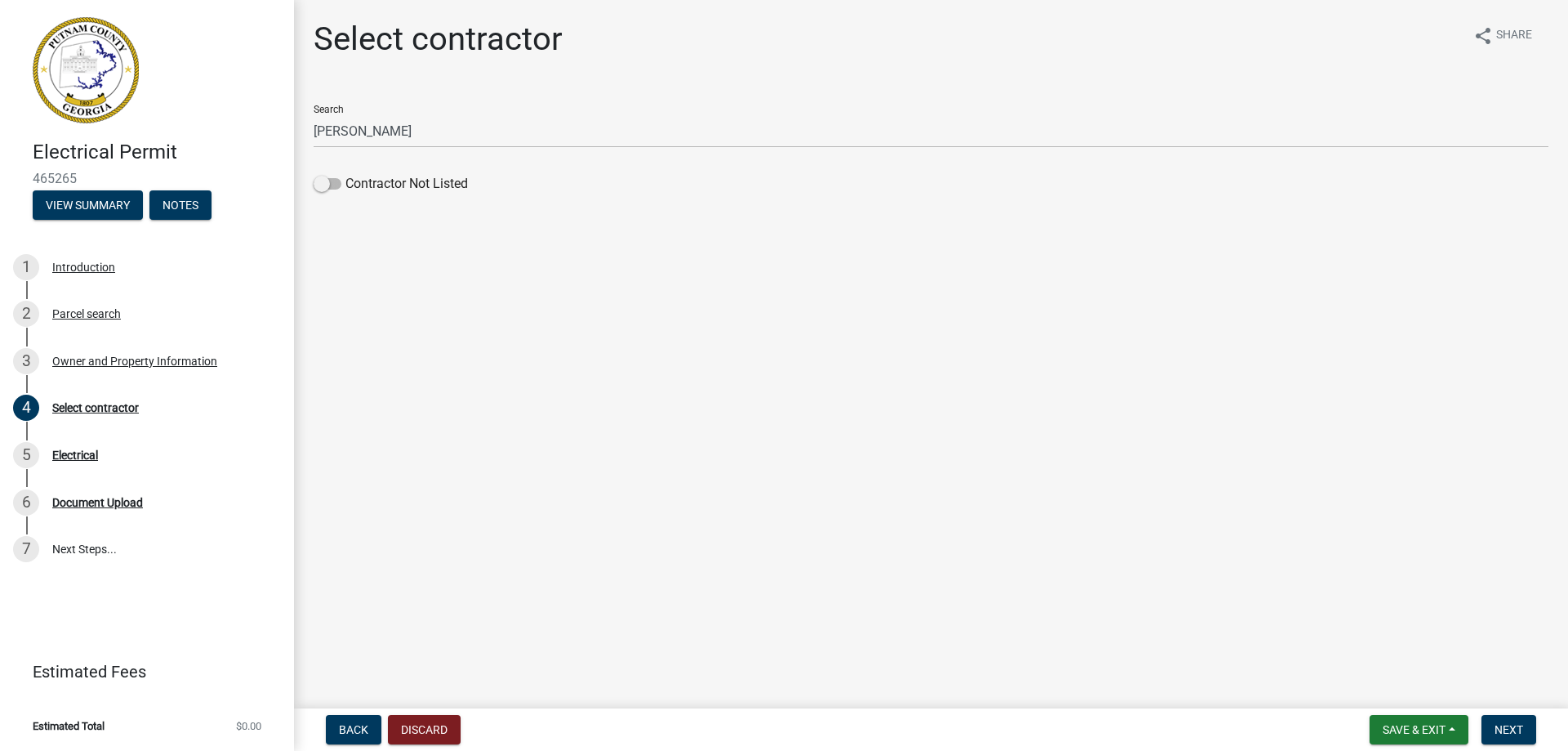
click at [331, 108] on div "Search [PERSON_NAME]" at bounding box center [931, 119] width 1235 height 57
drag, startPoint x: 324, startPoint y: 184, endPoint x: 343, endPoint y: 184, distance: 19.0
click at [343, 184] on label "Contractor Not Listed" at bounding box center [390, 184] width 154 height 20
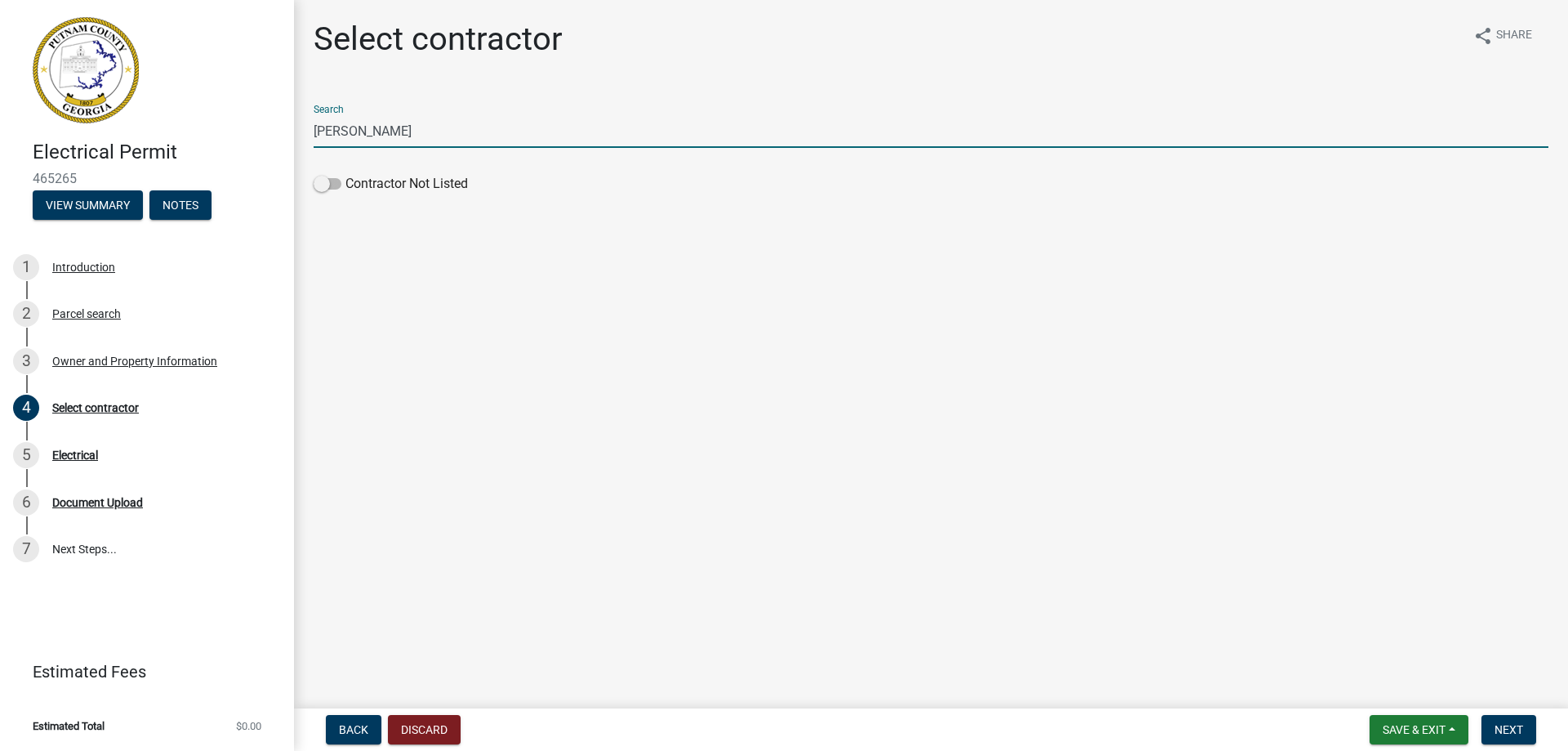
drag, startPoint x: 357, startPoint y: 128, endPoint x: 312, endPoint y: 129, distance: 45.0
click at [315, 130] on input "[PERSON_NAME]" at bounding box center [931, 131] width 1235 height 33
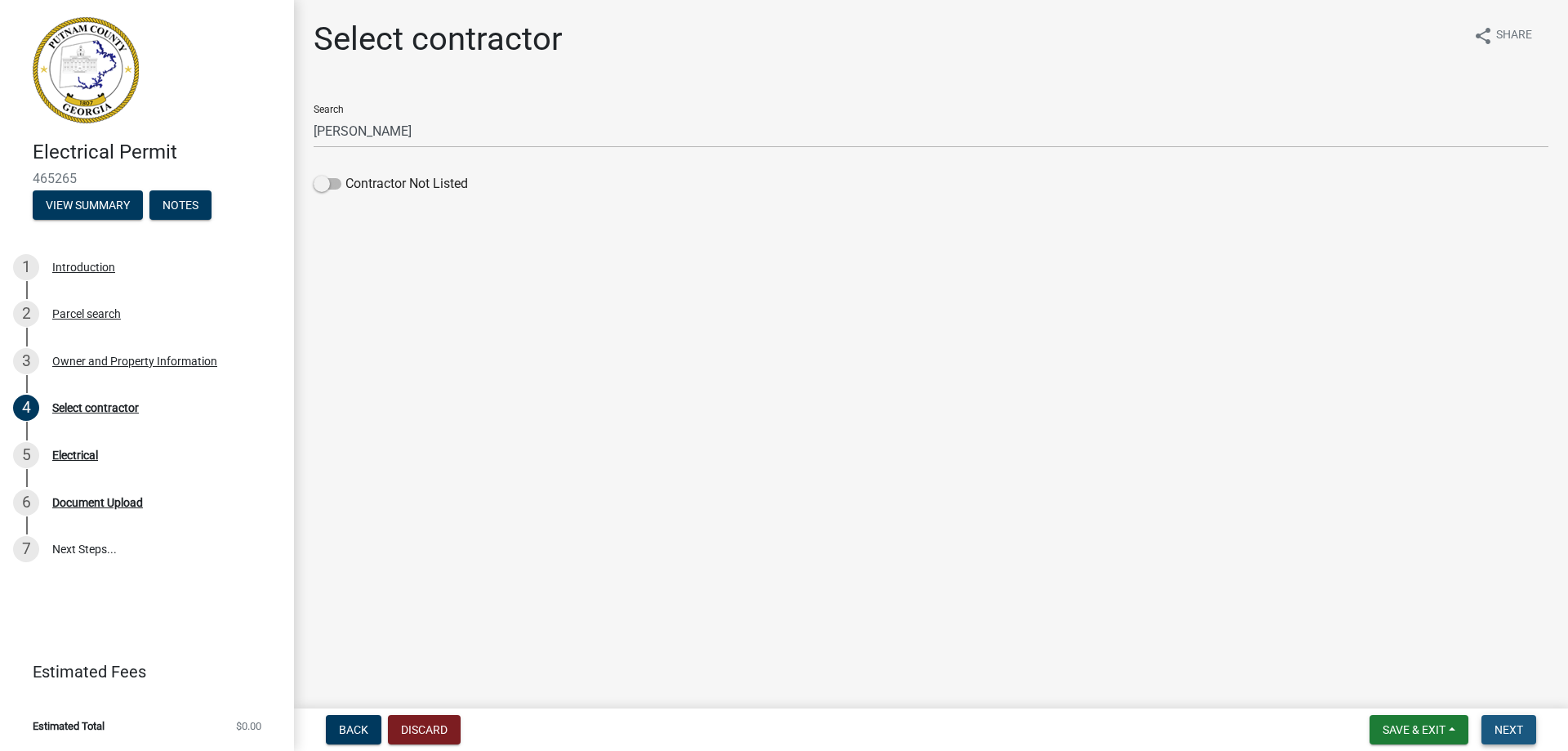
click at [1501, 723] on span "Next" at bounding box center [1509, 729] width 29 height 13
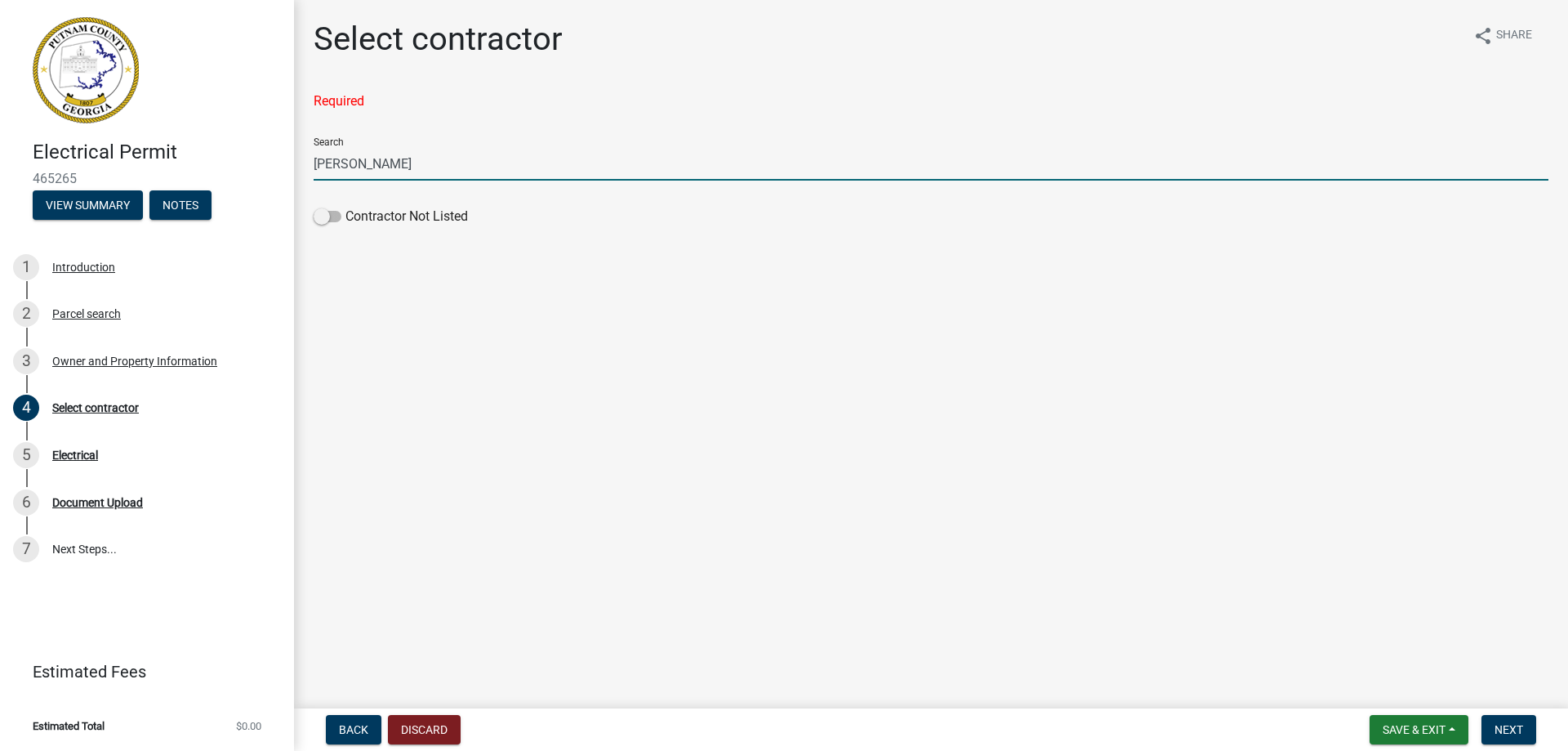
click at [371, 169] on input "[PERSON_NAME]" at bounding box center [931, 163] width 1235 height 33
type input "b"
type input "[PERSON_NAME]"
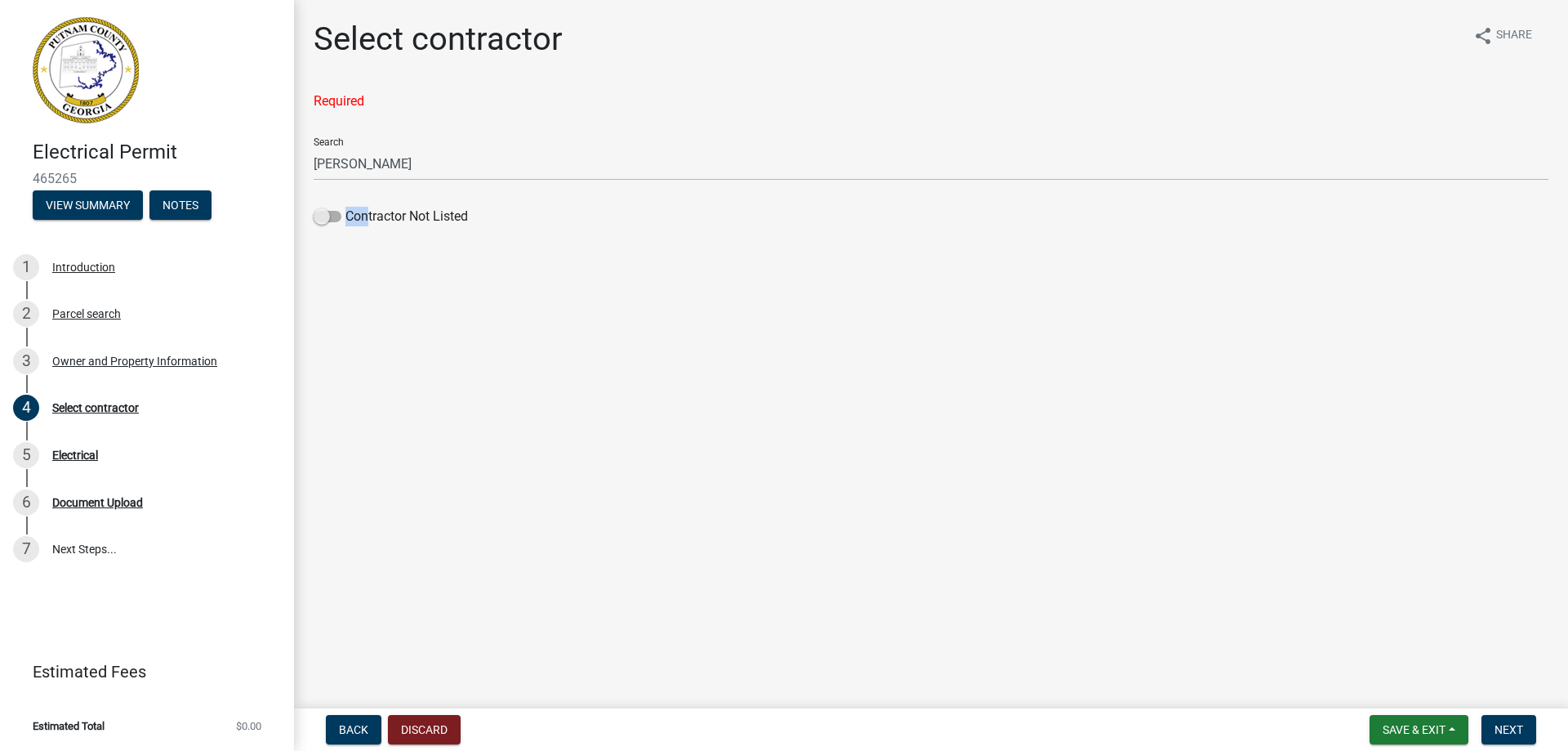
drag, startPoint x: 326, startPoint y: 217, endPoint x: 361, endPoint y: 227, distance: 36.4
click at [360, 226] on div "Contractor Not Listed" at bounding box center [931, 219] width 1235 height 26
click at [1500, 733] on span "Next" at bounding box center [1509, 729] width 29 height 13
click at [356, 731] on span "Back" at bounding box center [353, 729] width 30 height 13
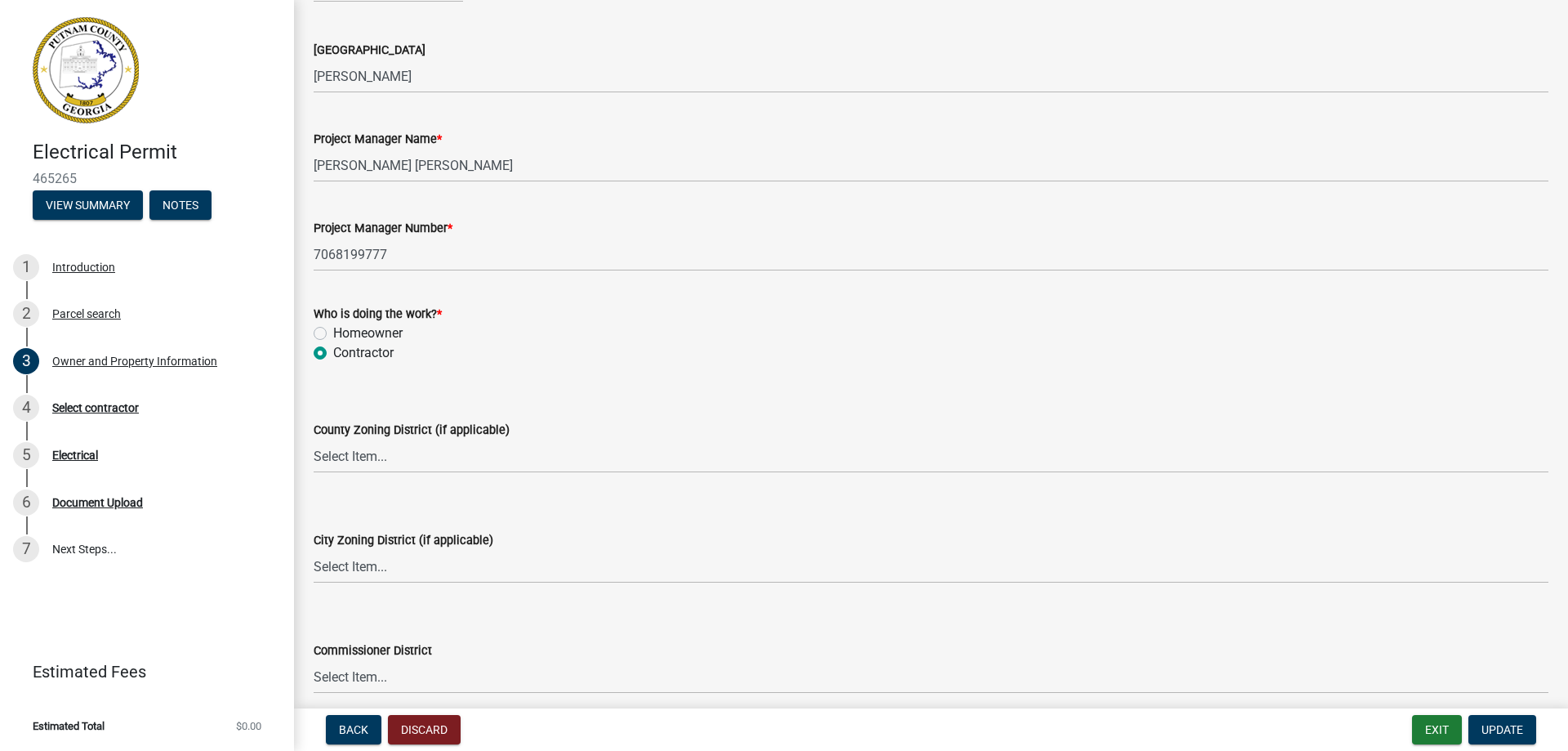
scroll to position [2600, 0]
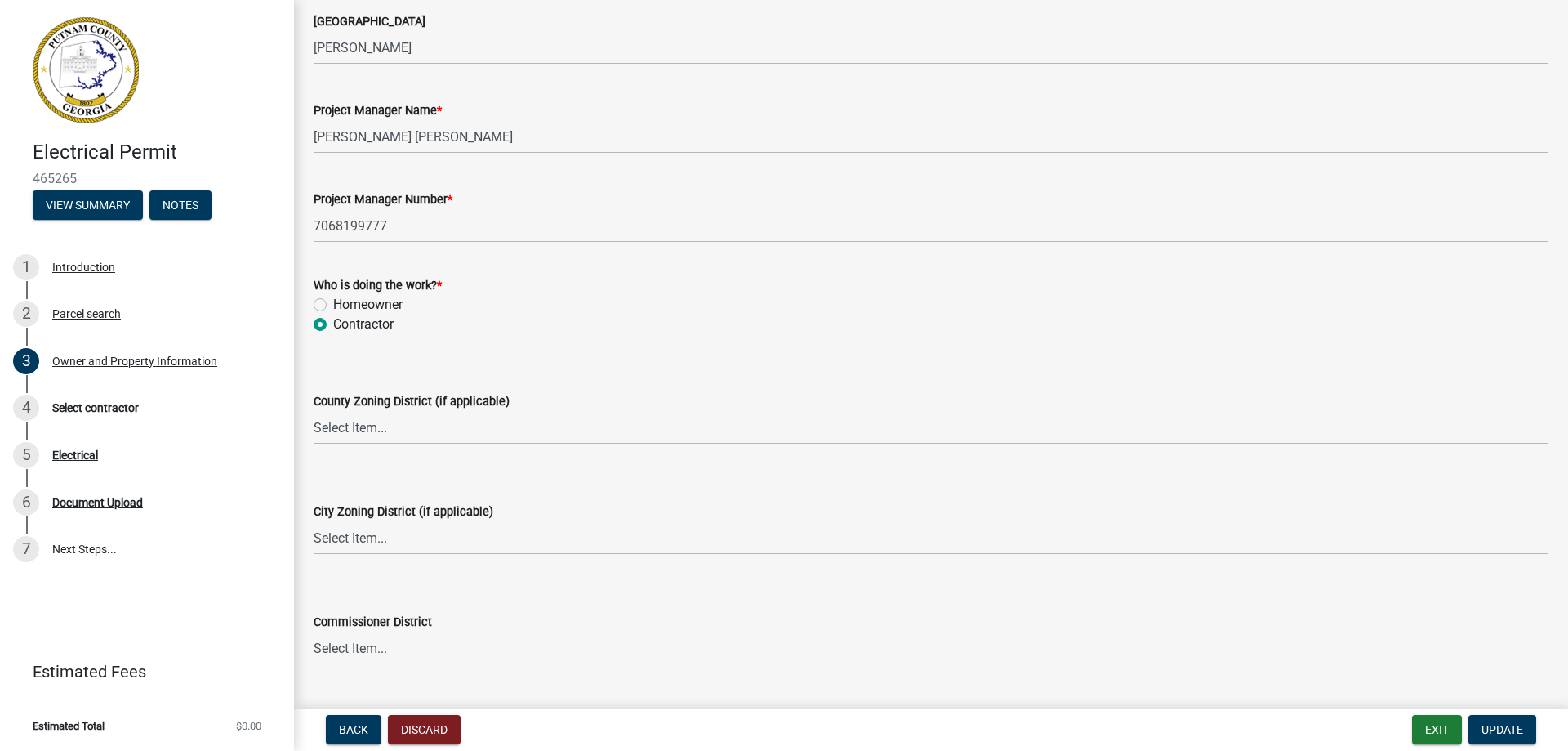
click at [333, 304] on label "Homeowner" at bounding box center [368, 305] width 69 height 20
click at [333, 304] on input "Homeowner" at bounding box center [339, 300] width 11 height 11
radio input "true"
click at [1504, 728] on span "Update" at bounding box center [1502, 729] width 41 height 13
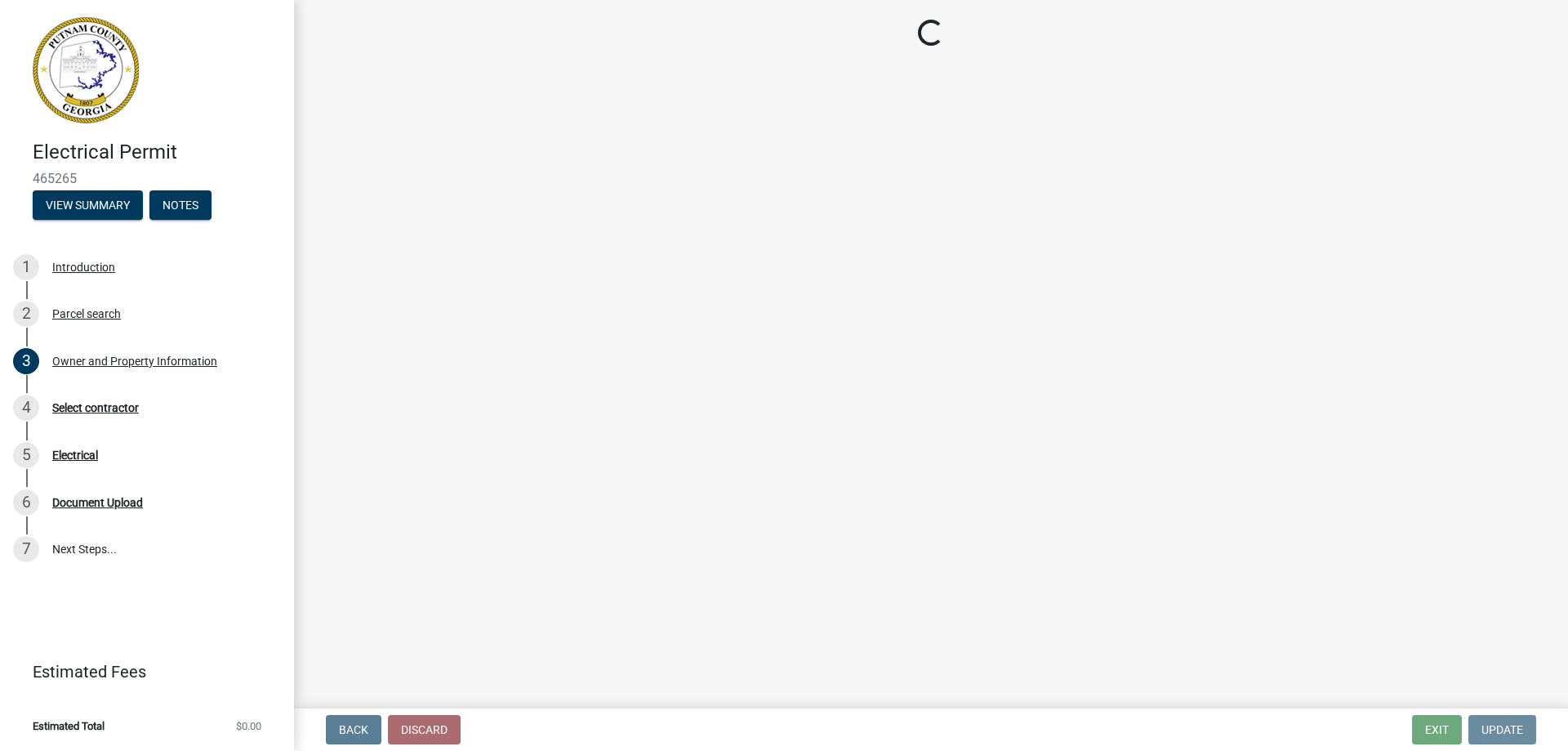
scroll to position [0, 0]
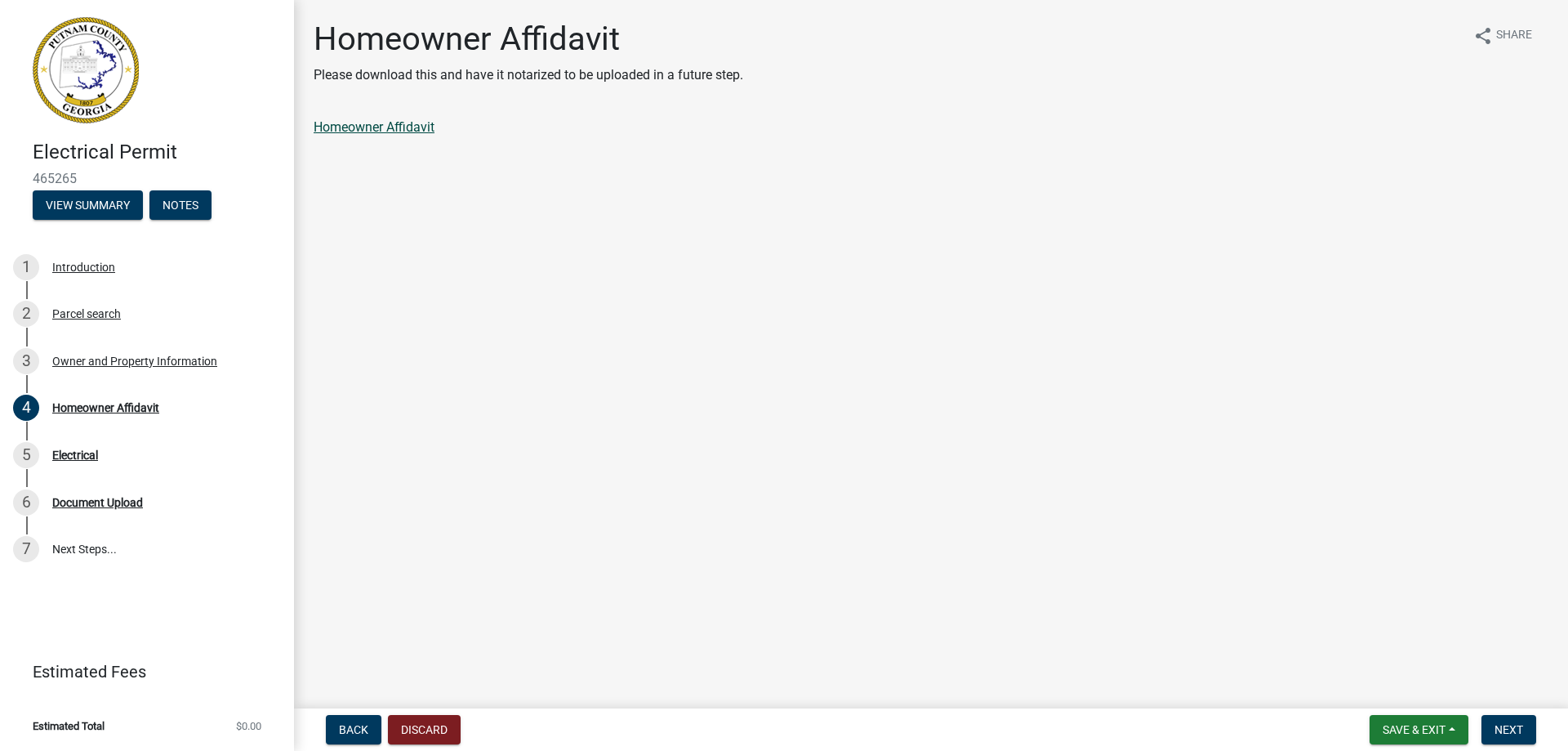
click at [396, 127] on link "Homeowner Affidavit" at bounding box center [374, 126] width 121 height 15
click at [354, 727] on span "Back" at bounding box center [353, 729] width 30 height 13
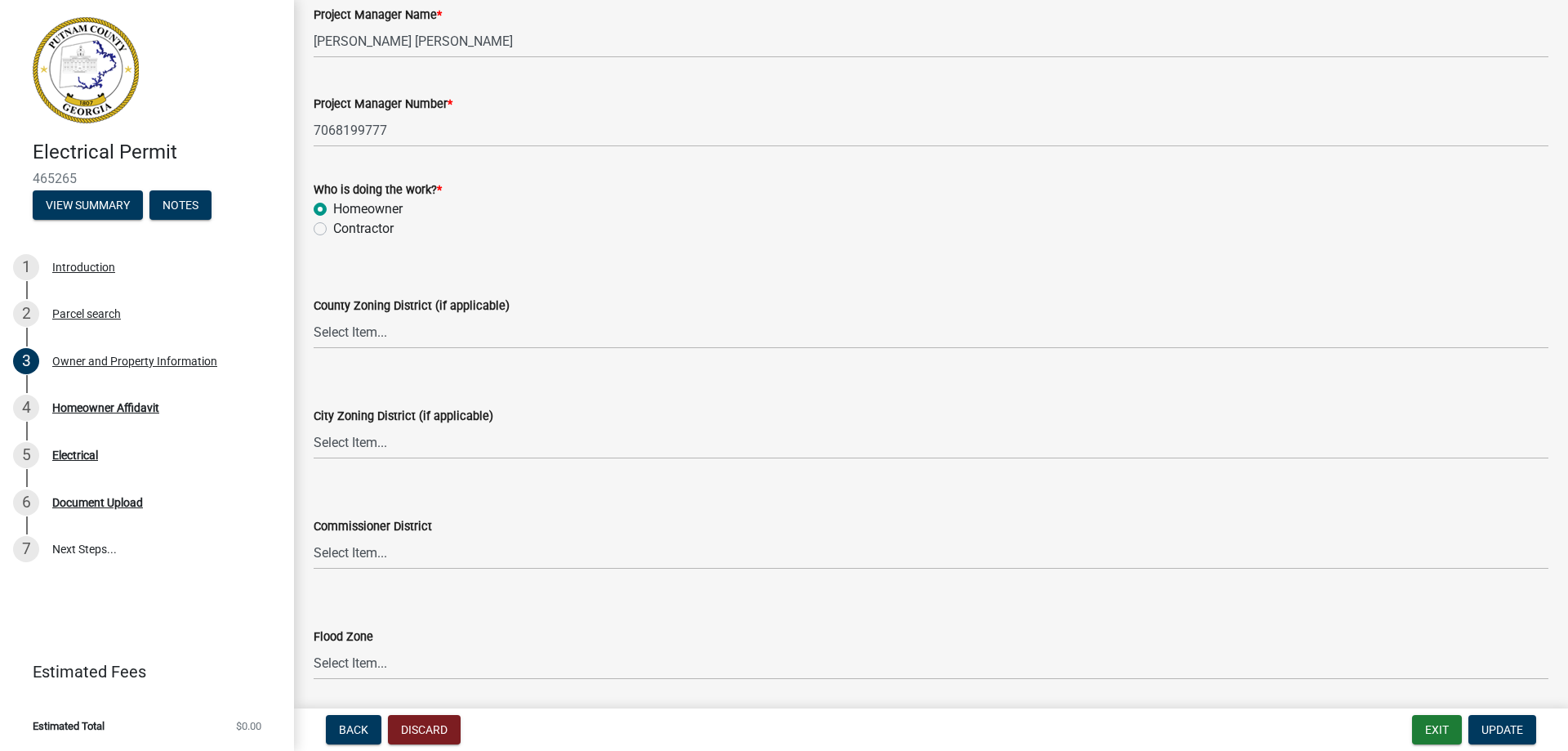
scroll to position [2778, 0]
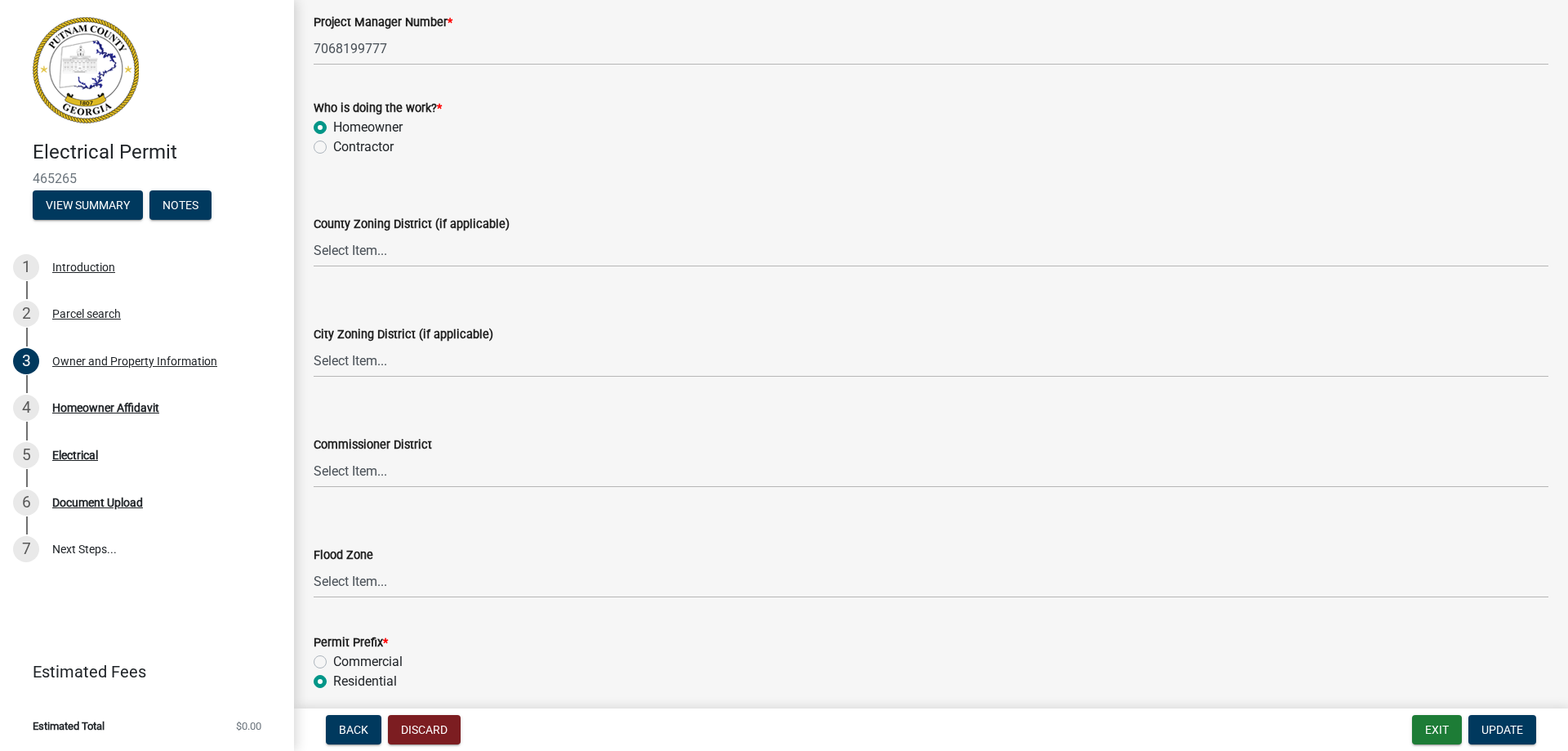
click at [333, 149] on label "Contractor" at bounding box center [363, 147] width 60 height 20
click at [333, 148] on input "Contractor" at bounding box center [339, 142] width 11 height 11
radio input "true"
click at [1500, 728] on span "Update" at bounding box center [1502, 729] width 41 height 13
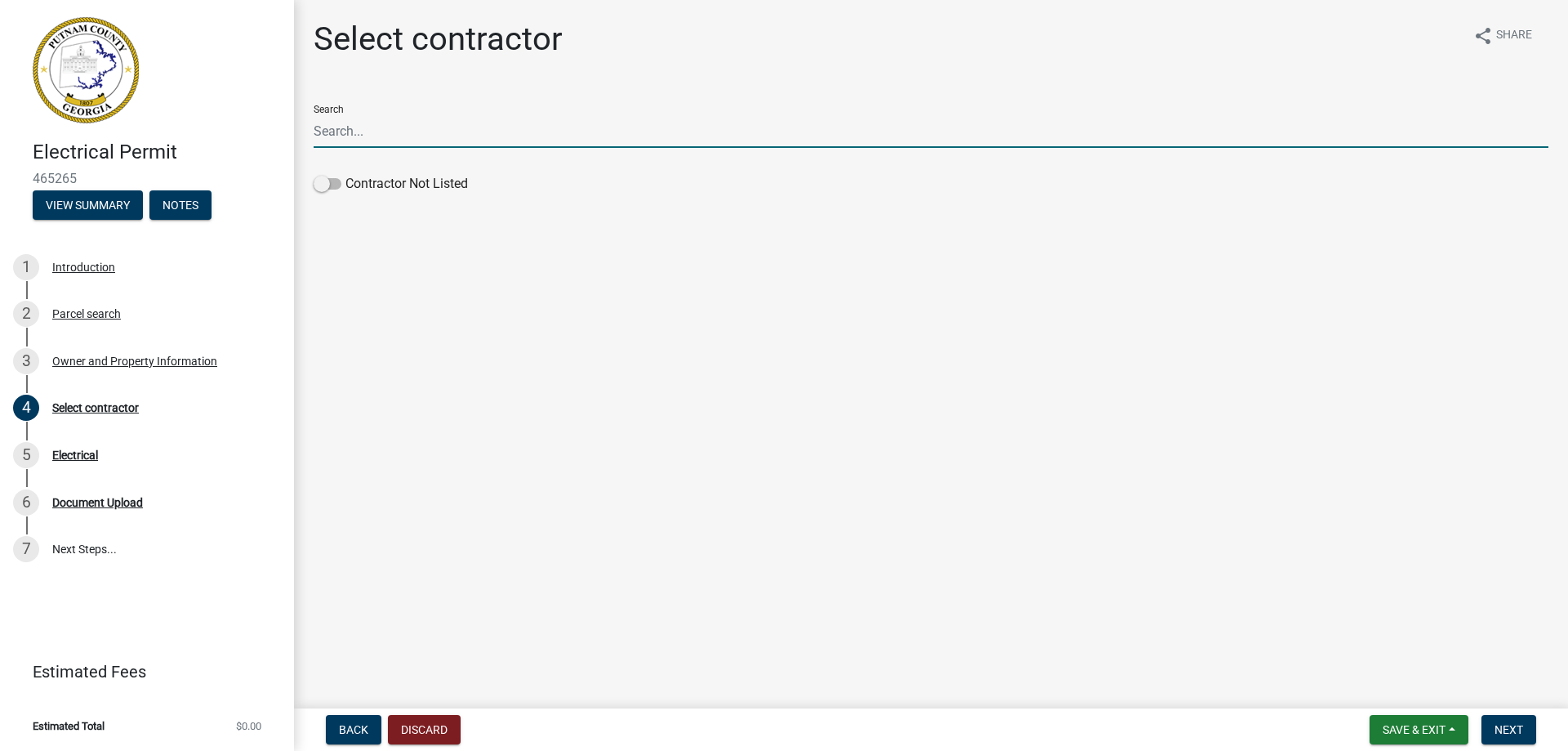
click at [404, 126] on input "Search" at bounding box center [931, 131] width 1235 height 33
type input "e"
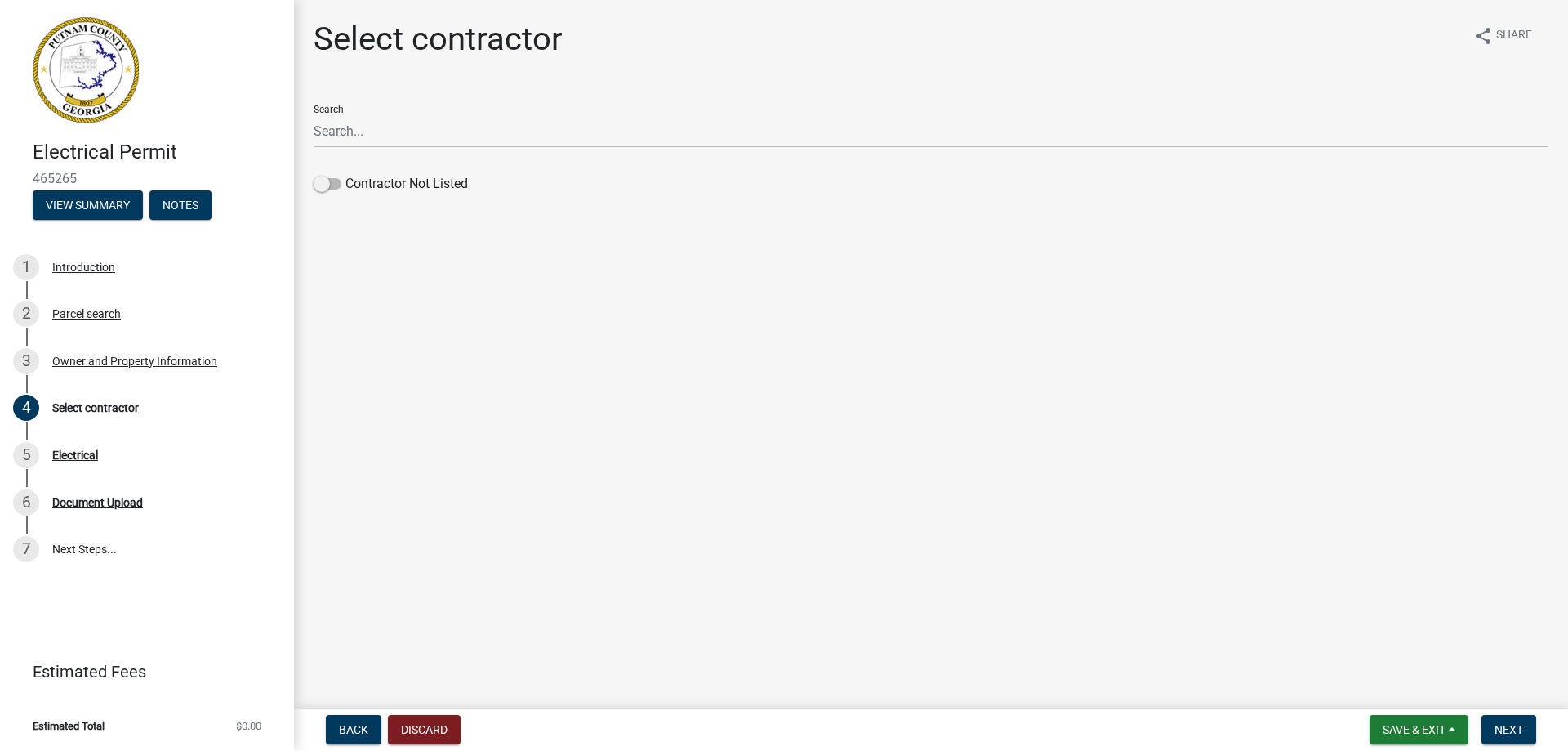
click at [330, 110] on div "Search" at bounding box center [931, 119] width 1235 height 57
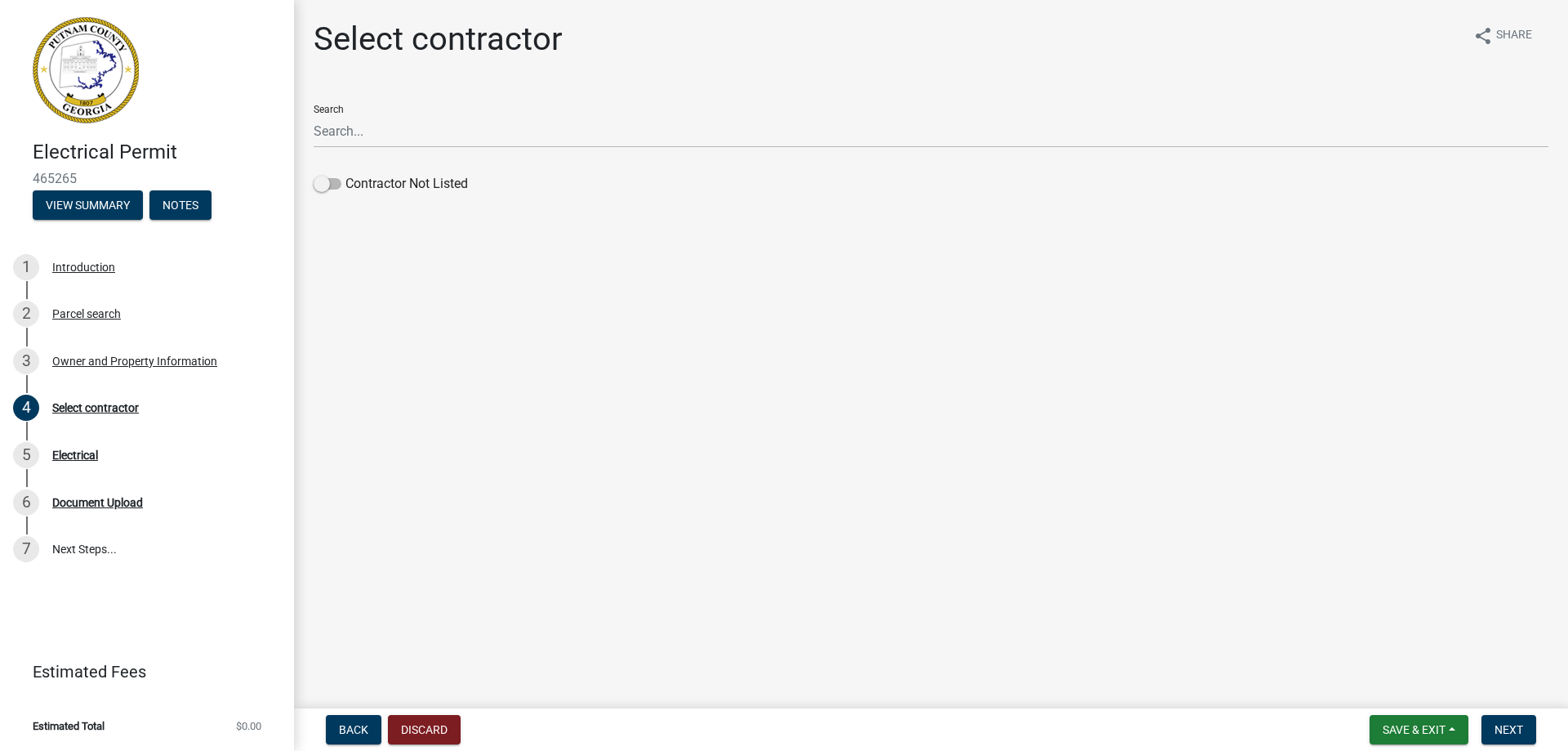
click at [663, 543] on main "Select contractor share Share Search Contractor Not Listed" at bounding box center [930, 351] width 1273 height 701
click at [350, 728] on span "Back" at bounding box center [353, 729] width 30 height 13
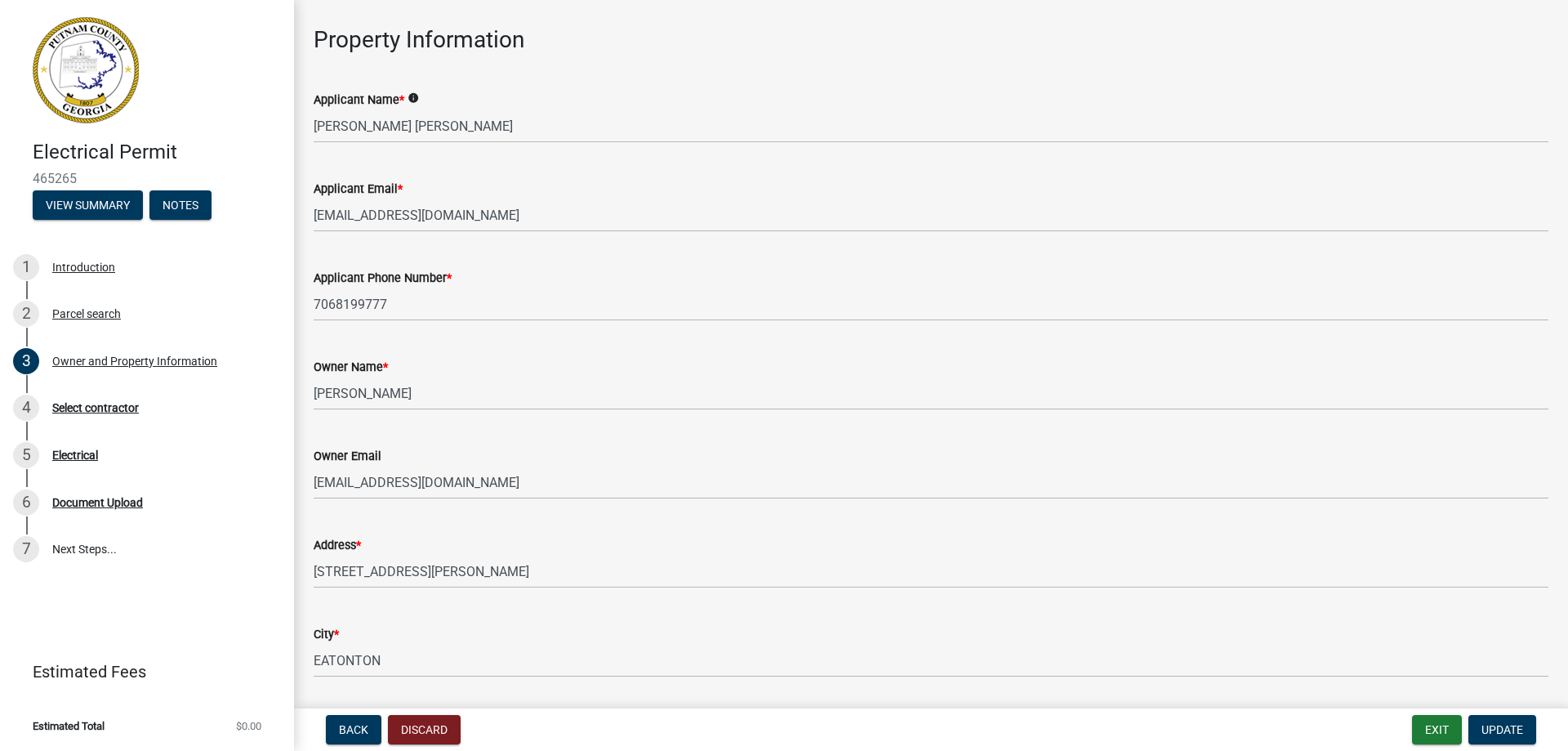
scroll to position [82, 0]
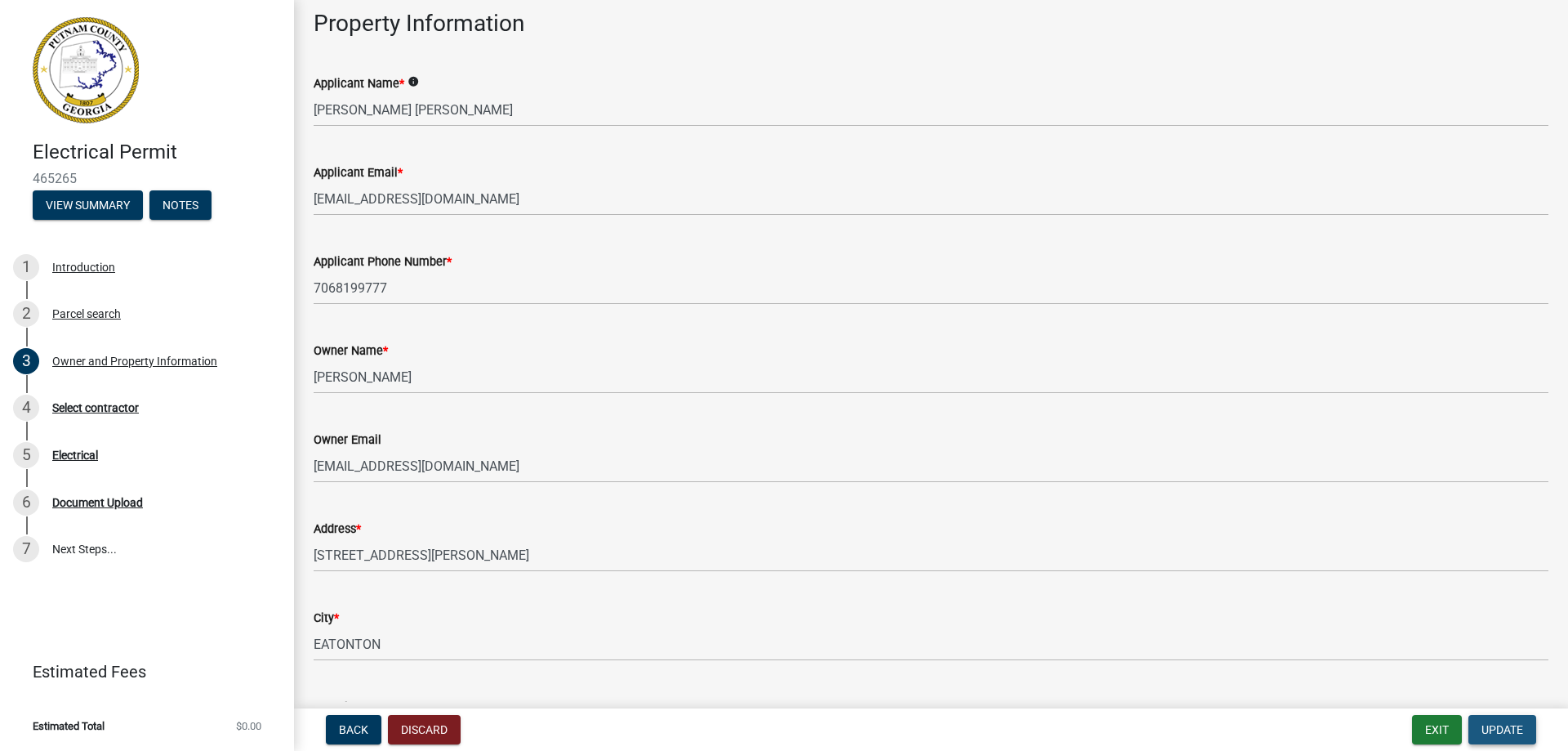
click at [1513, 733] on span "Update" at bounding box center [1502, 729] width 41 height 13
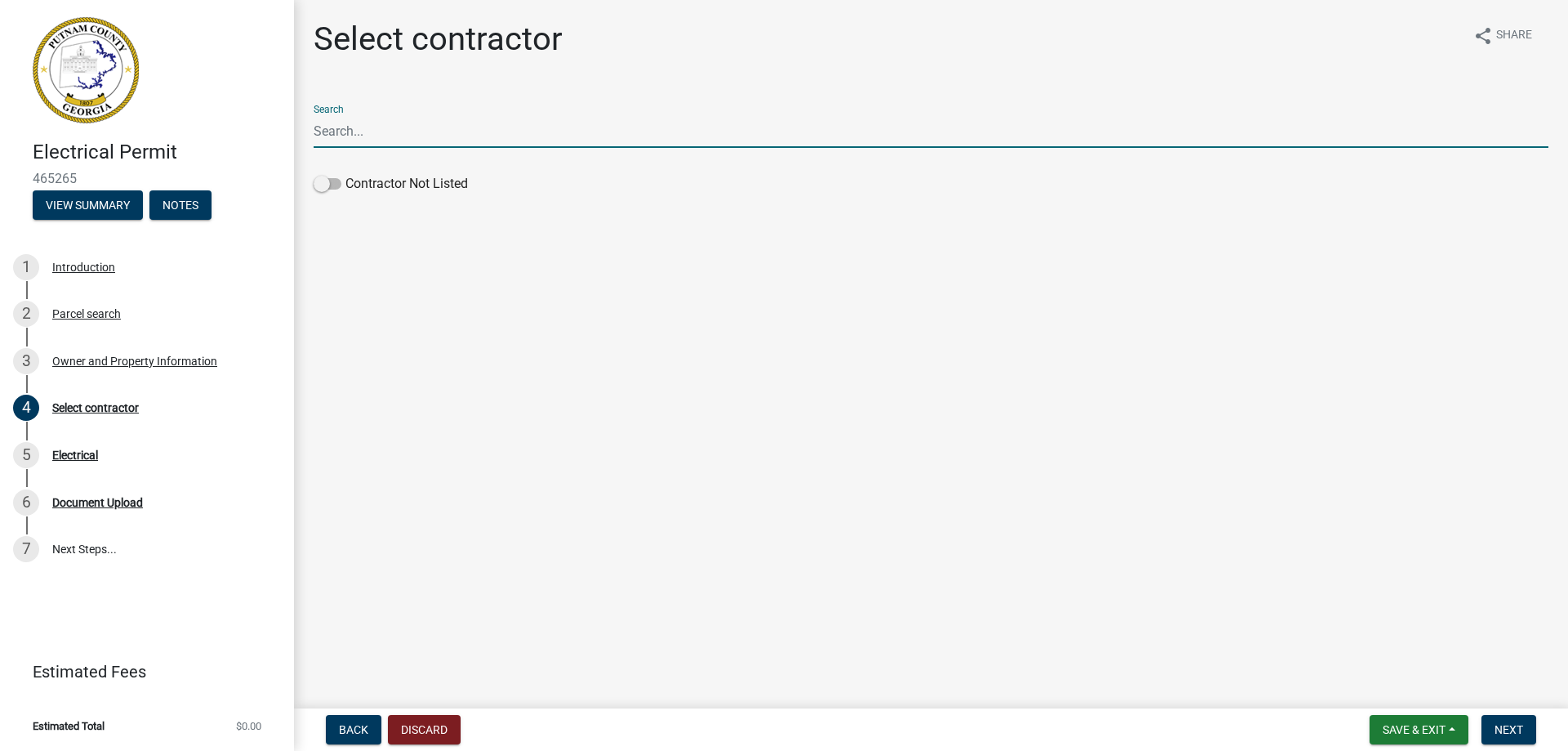
click at [405, 137] on input "Search" at bounding box center [931, 131] width 1235 height 33
click at [1517, 718] on button "Next" at bounding box center [1509, 729] width 55 height 30
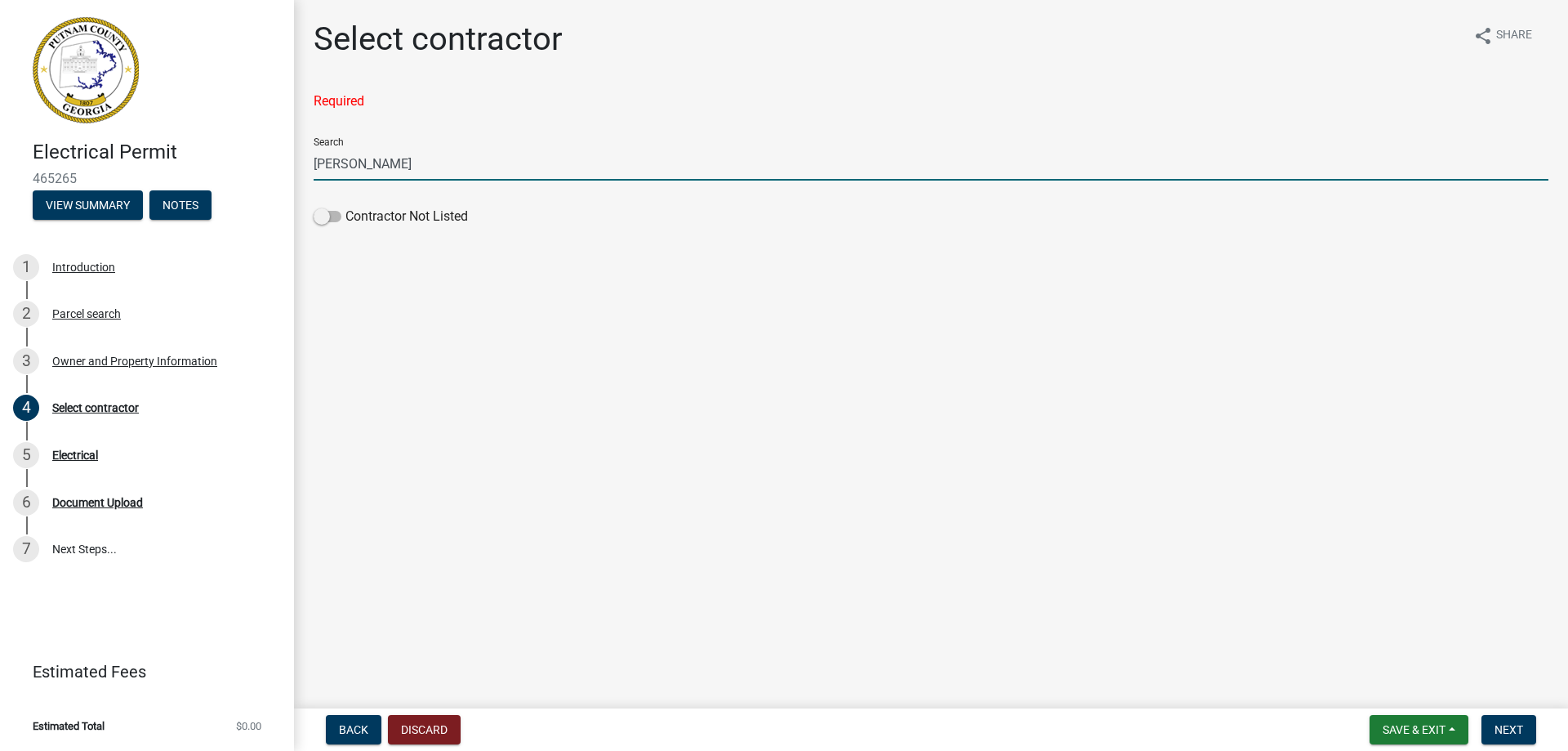
click at [446, 164] on input "[PERSON_NAME]" at bounding box center [931, 163] width 1235 height 33
type input "C"
click at [332, 217] on span at bounding box center [327, 216] width 28 height 12
click at [345, 206] on input "Contractor Not Listed" at bounding box center [345, 206] width 0 height 0
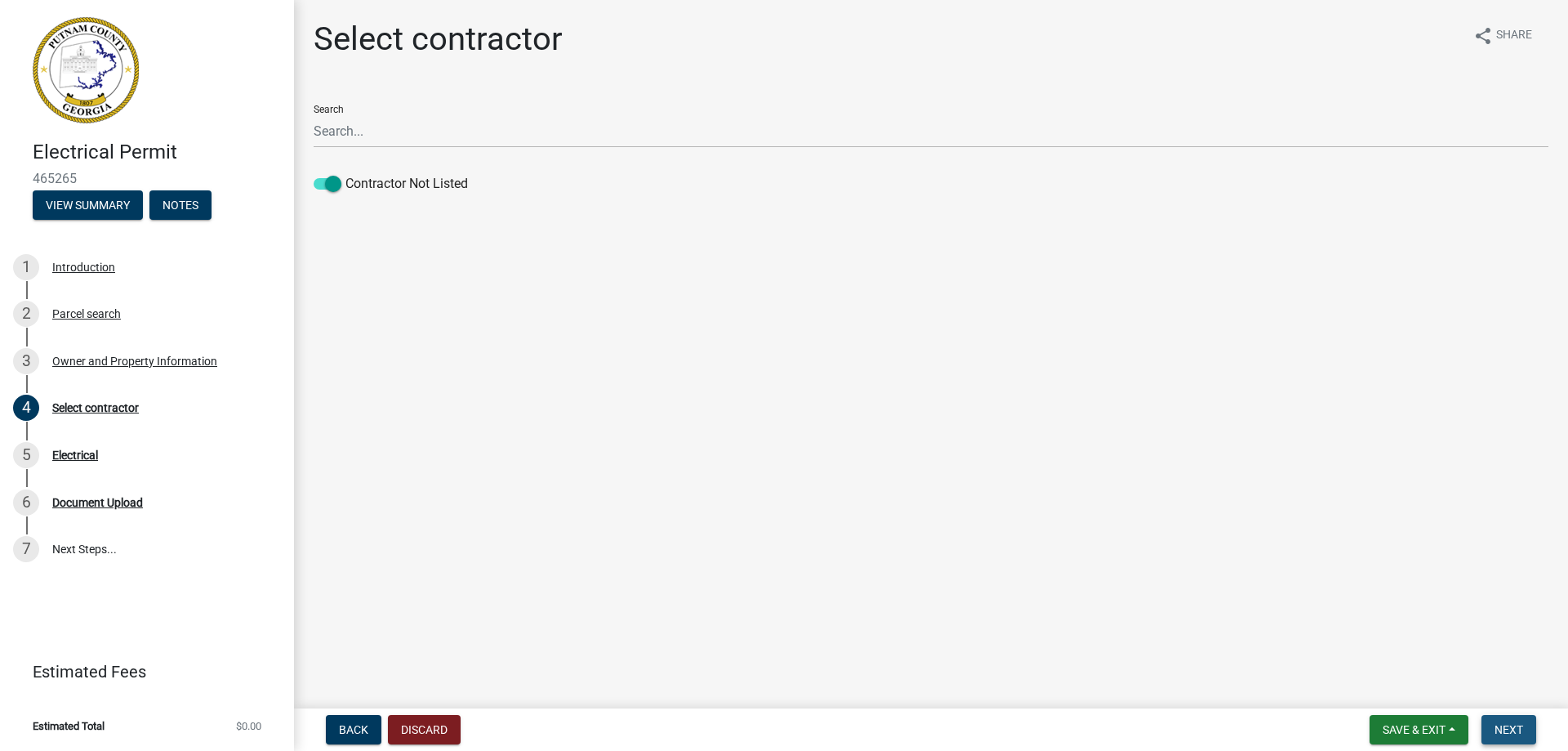
click at [1517, 725] on span "Next" at bounding box center [1509, 729] width 29 height 13
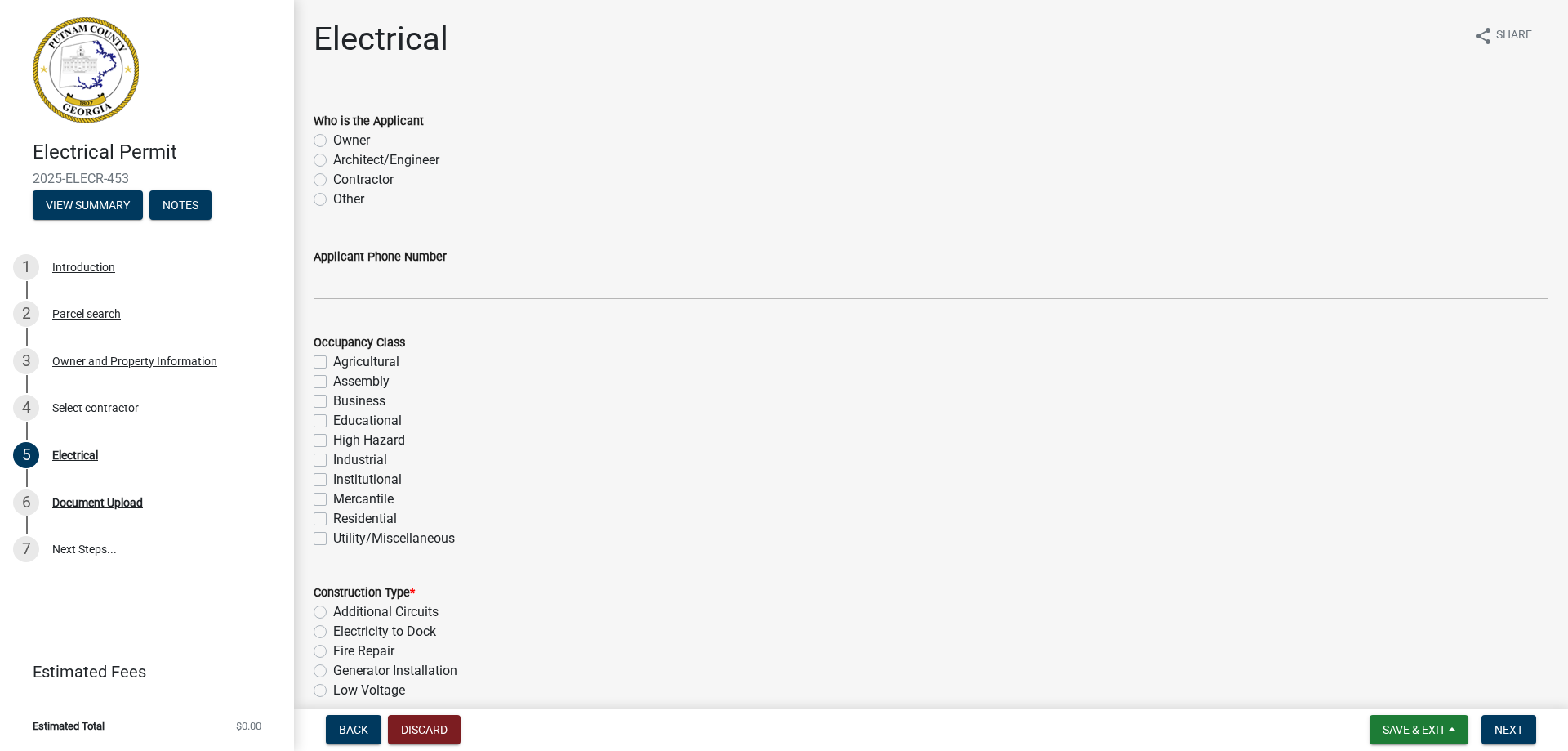
click at [333, 142] on label "Owner" at bounding box center [351, 141] width 37 height 20
click at [333, 142] on input "Owner" at bounding box center [339, 136] width 11 height 11
radio input "true"
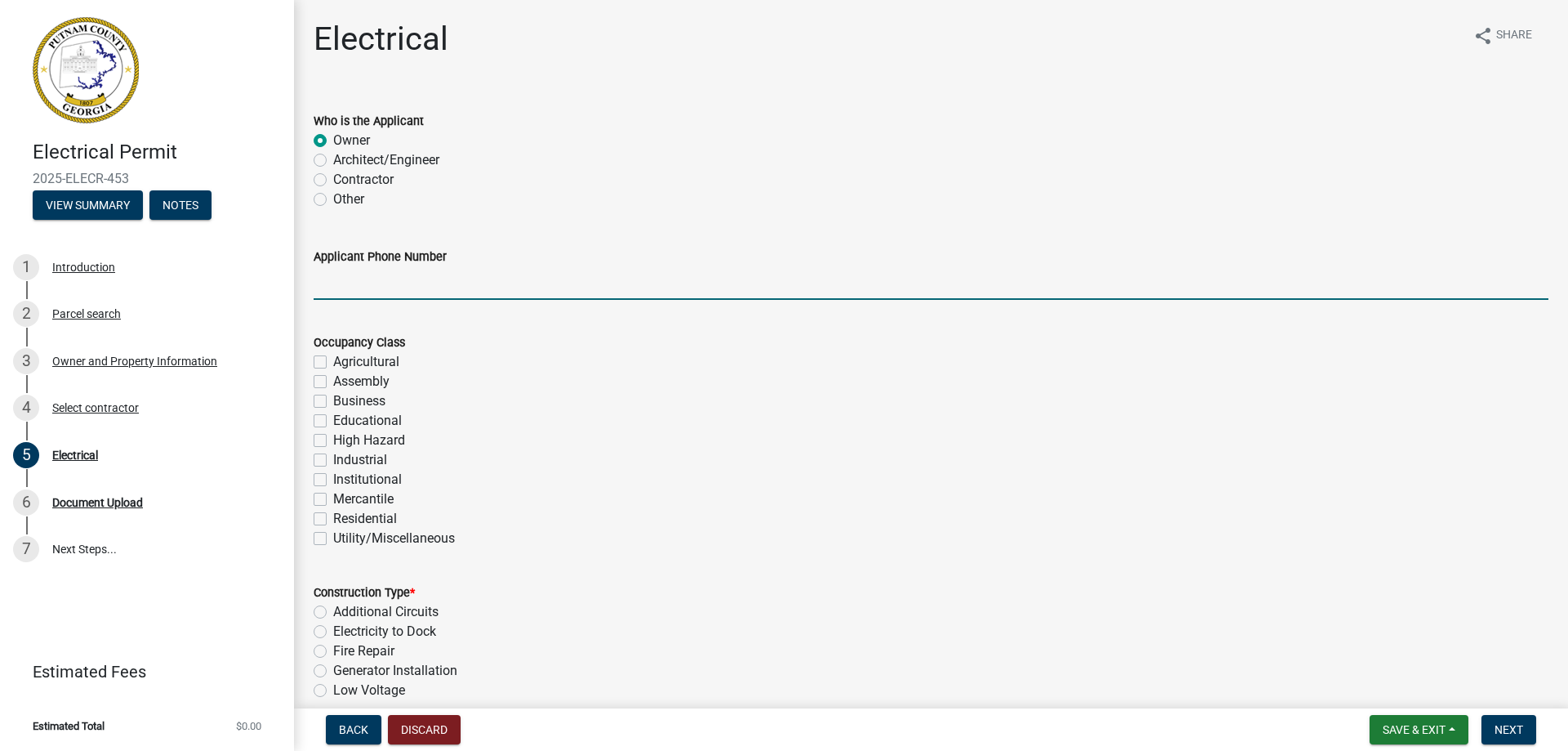
click at [421, 279] on input "Applicant Phone Number" at bounding box center [931, 282] width 1235 height 33
type input "7068199777"
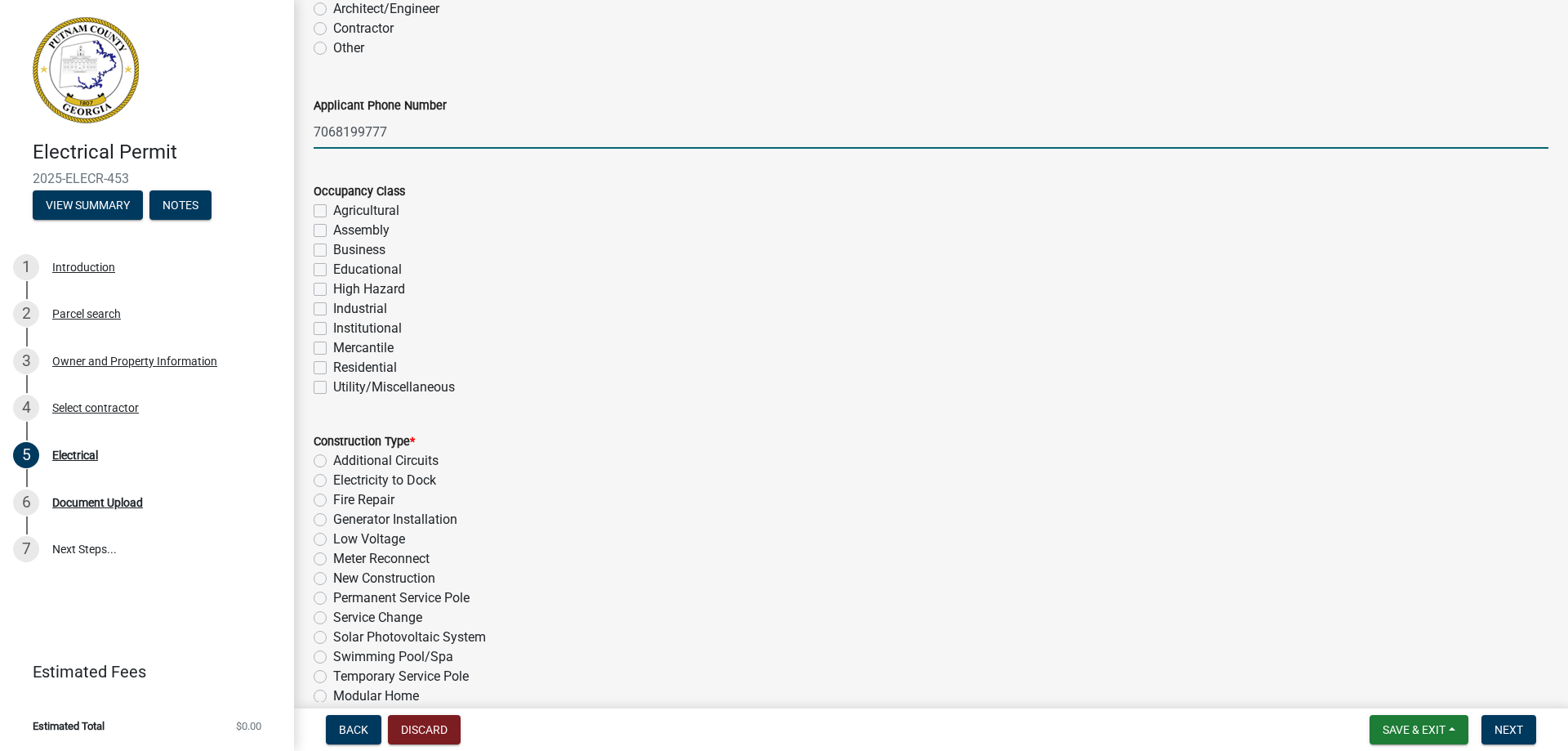
scroll to position [163, 0]
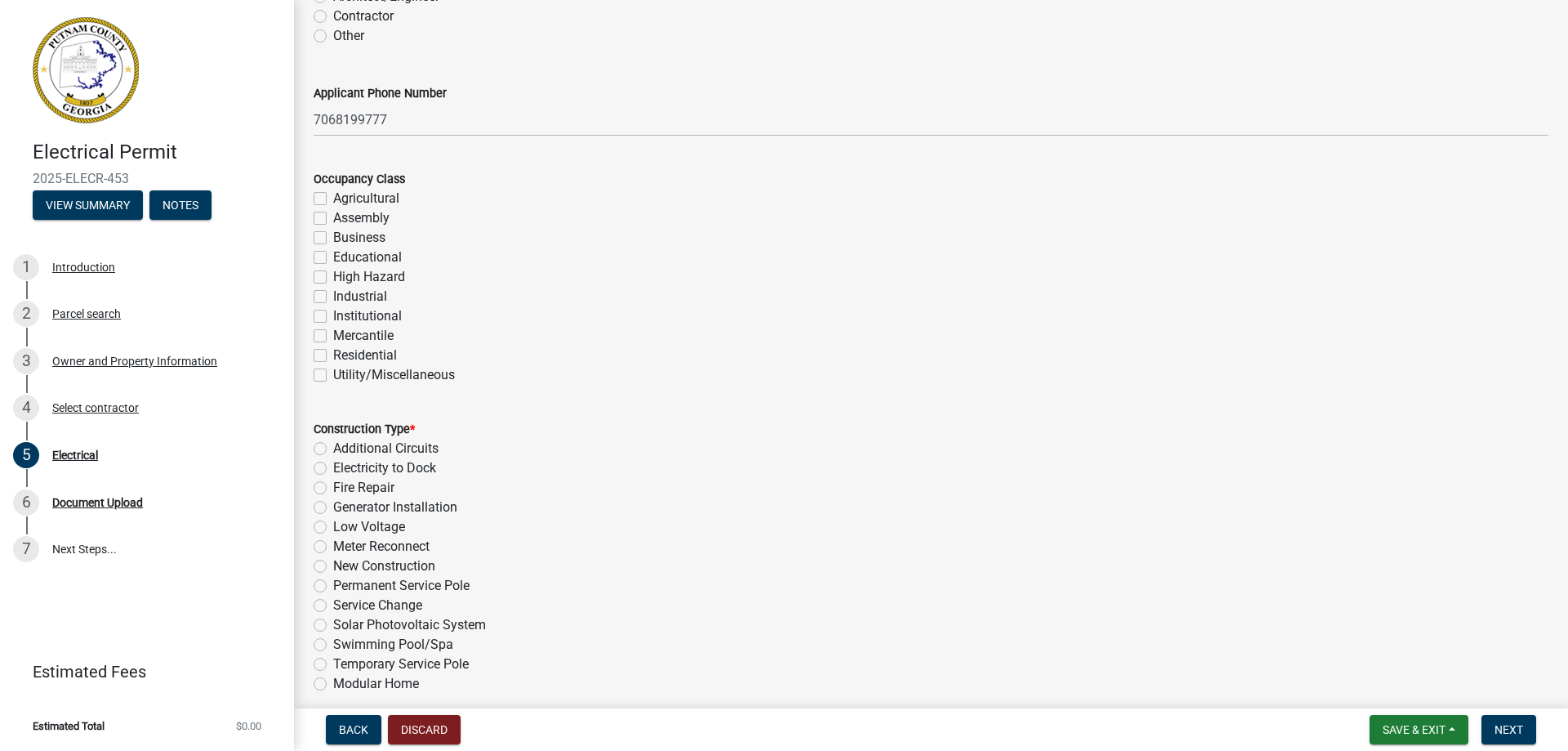
click at [333, 354] on label "Residential" at bounding box center [365, 355] width 64 height 20
click at [333, 354] on input "Residential" at bounding box center [339, 351] width 11 height 11
checkbox input "true"
checkbox input "false"
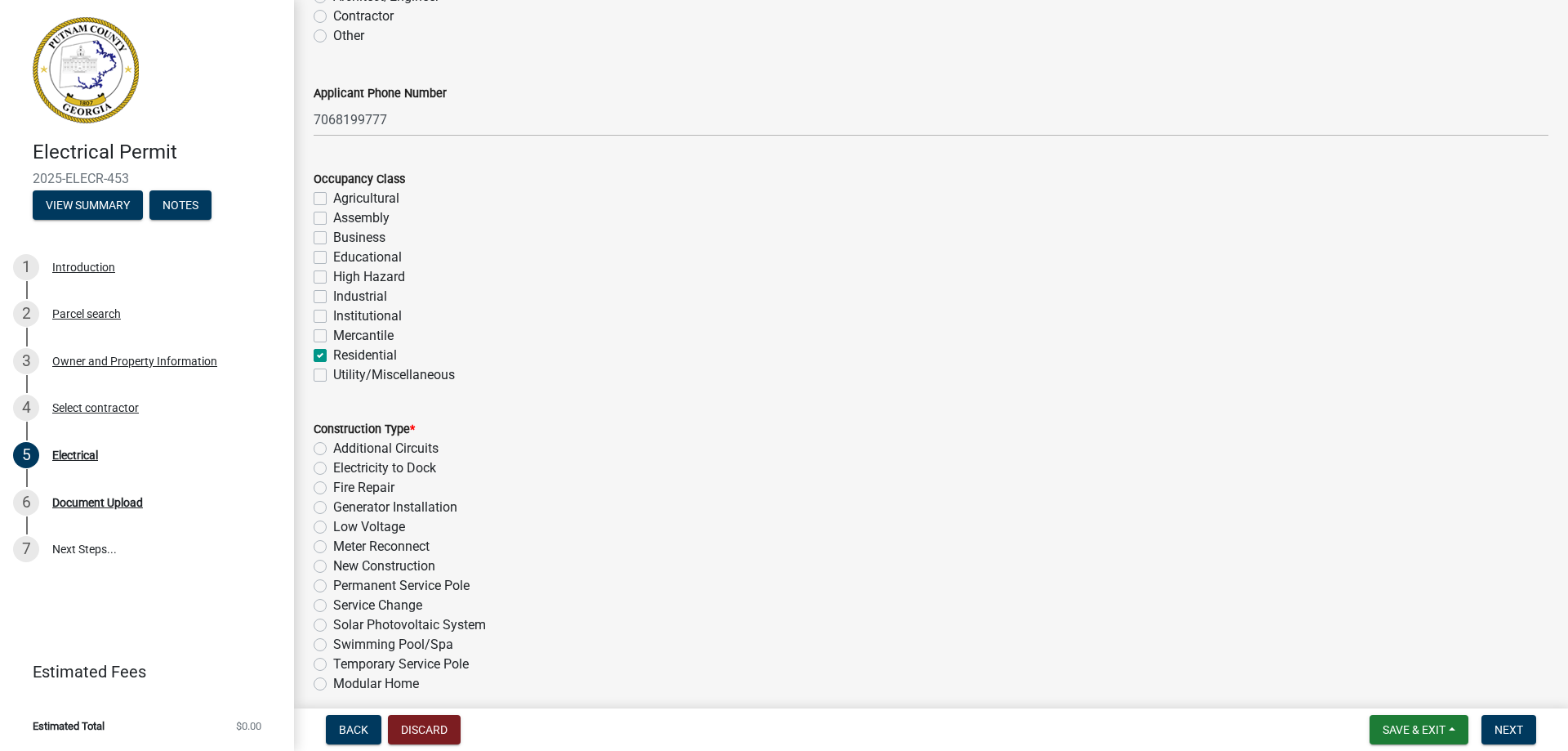
checkbox input "false"
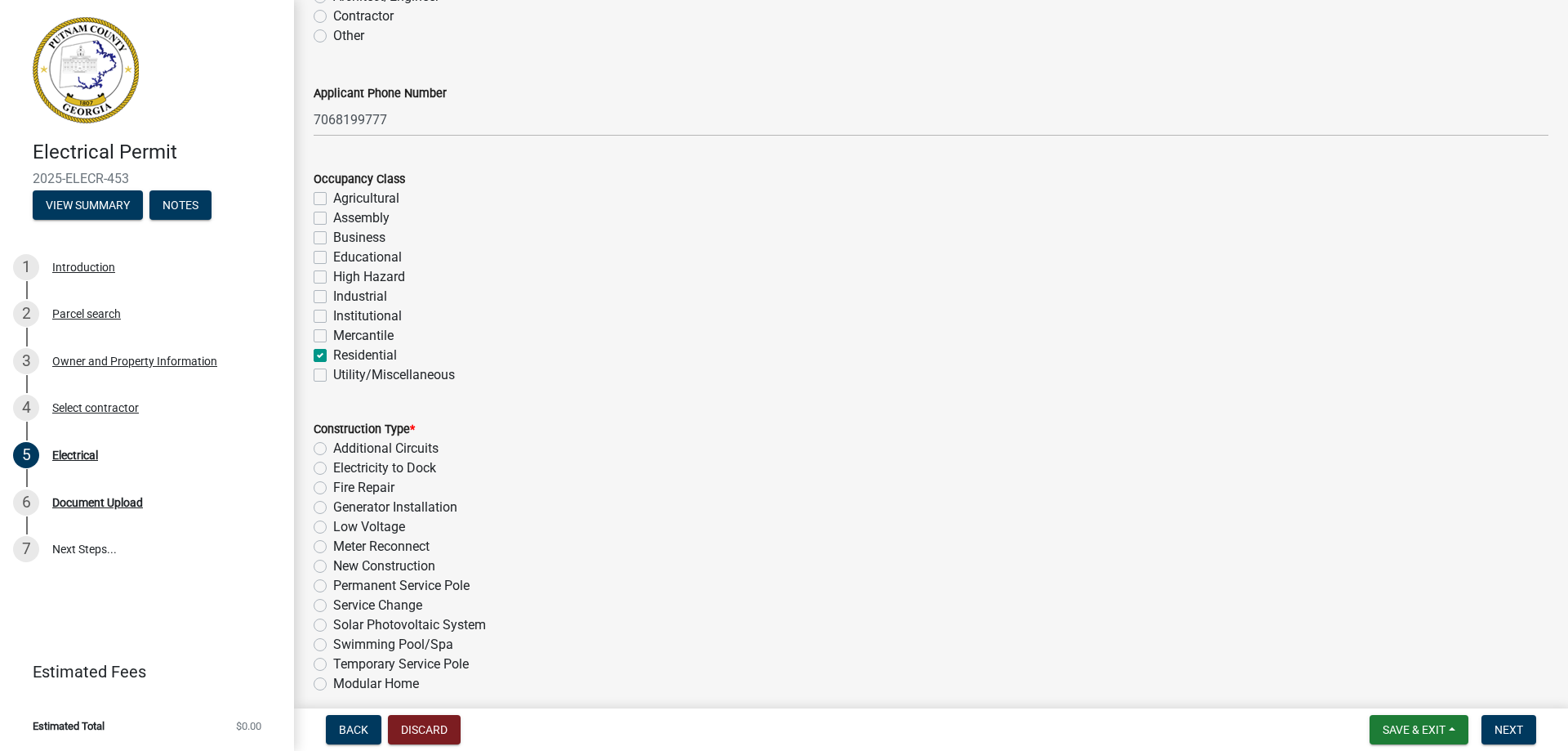
checkbox input "false"
checkbox input "true"
checkbox input "false"
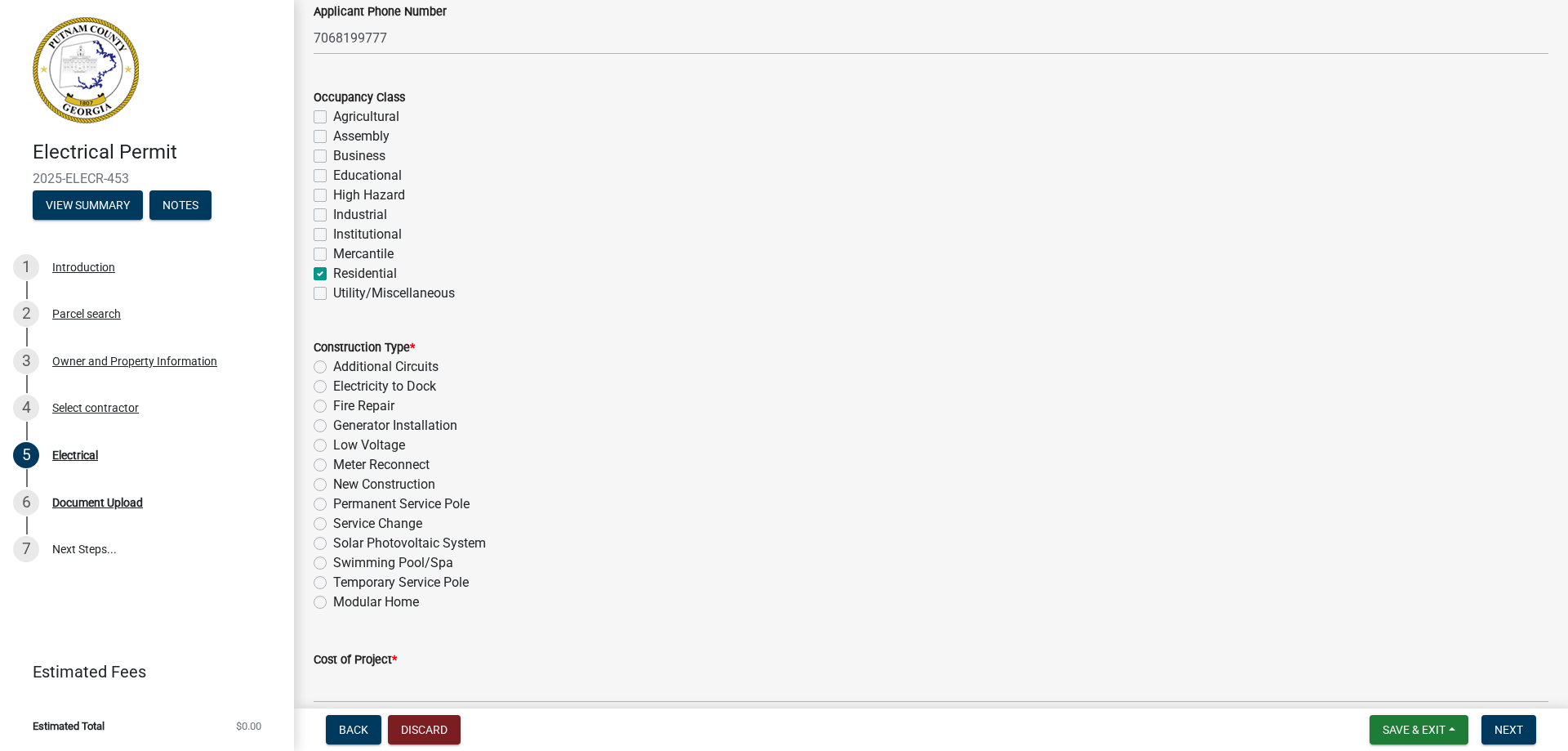
click at [333, 584] on label "Temporary Service Pole" at bounding box center [401, 582] width 135 height 20
click at [333, 583] on input "Temporary Service Pole" at bounding box center [339, 578] width 11 height 11
radio input "true"
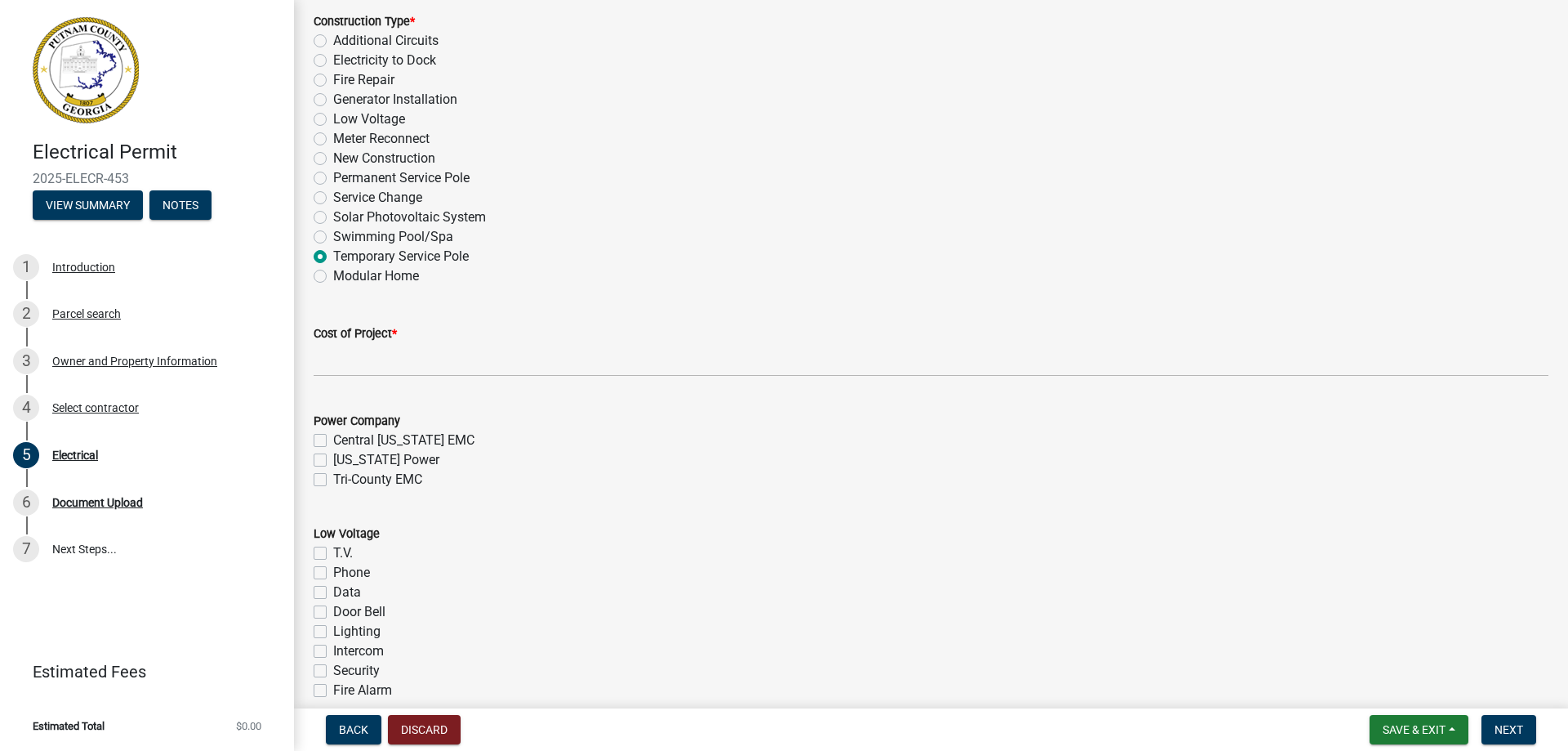
scroll to position [572, 0]
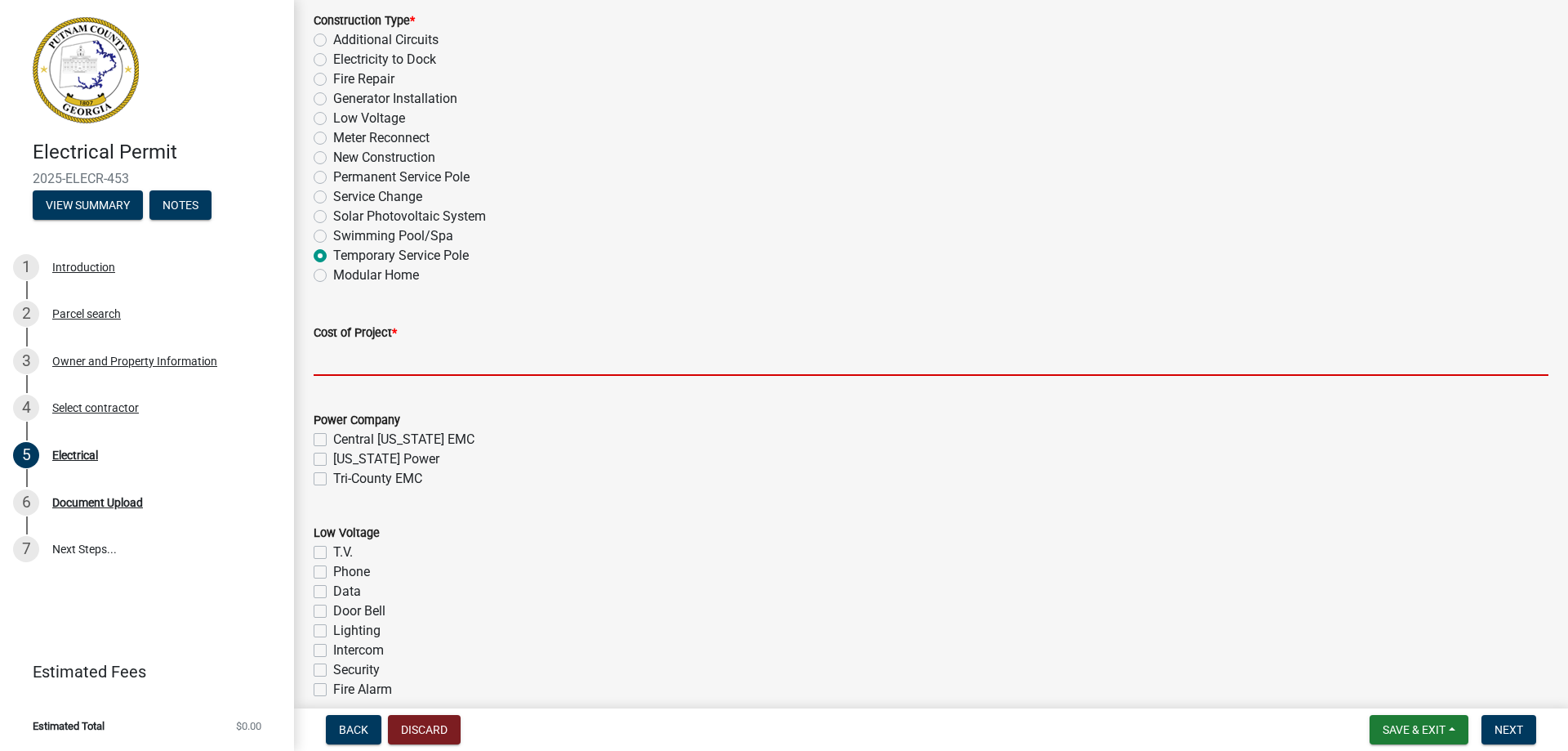
click at [456, 361] on input "text" at bounding box center [931, 359] width 1235 height 33
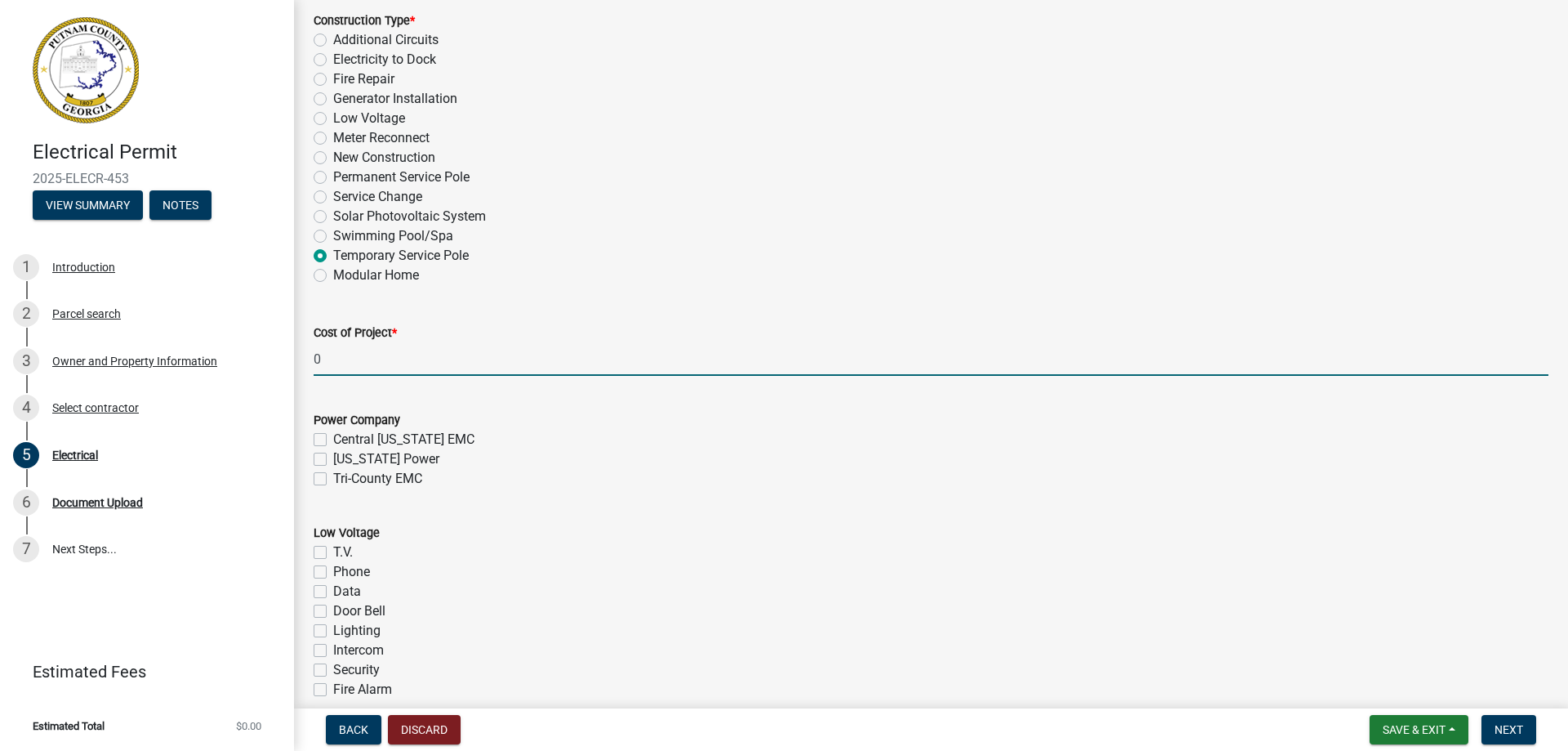
type input "0"
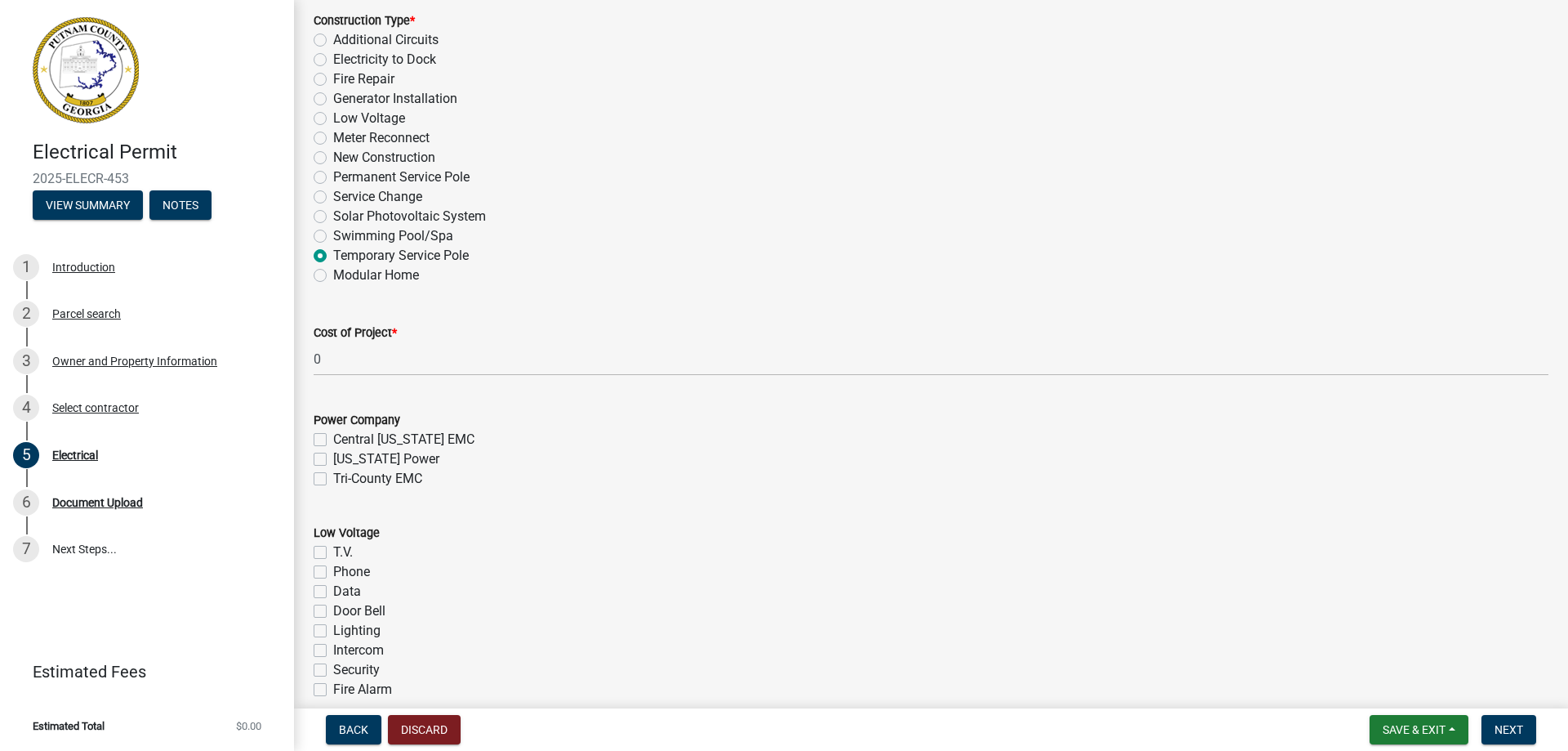
click at [333, 436] on label "Central [US_STATE] EMC" at bounding box center [404, 440] width 141 height 20
click at [333, 436] on input "Central [US_STATE] EMC" at bounding box center [339, 435] width 11 height 11
checkbox input "true"
checkbox input "false"
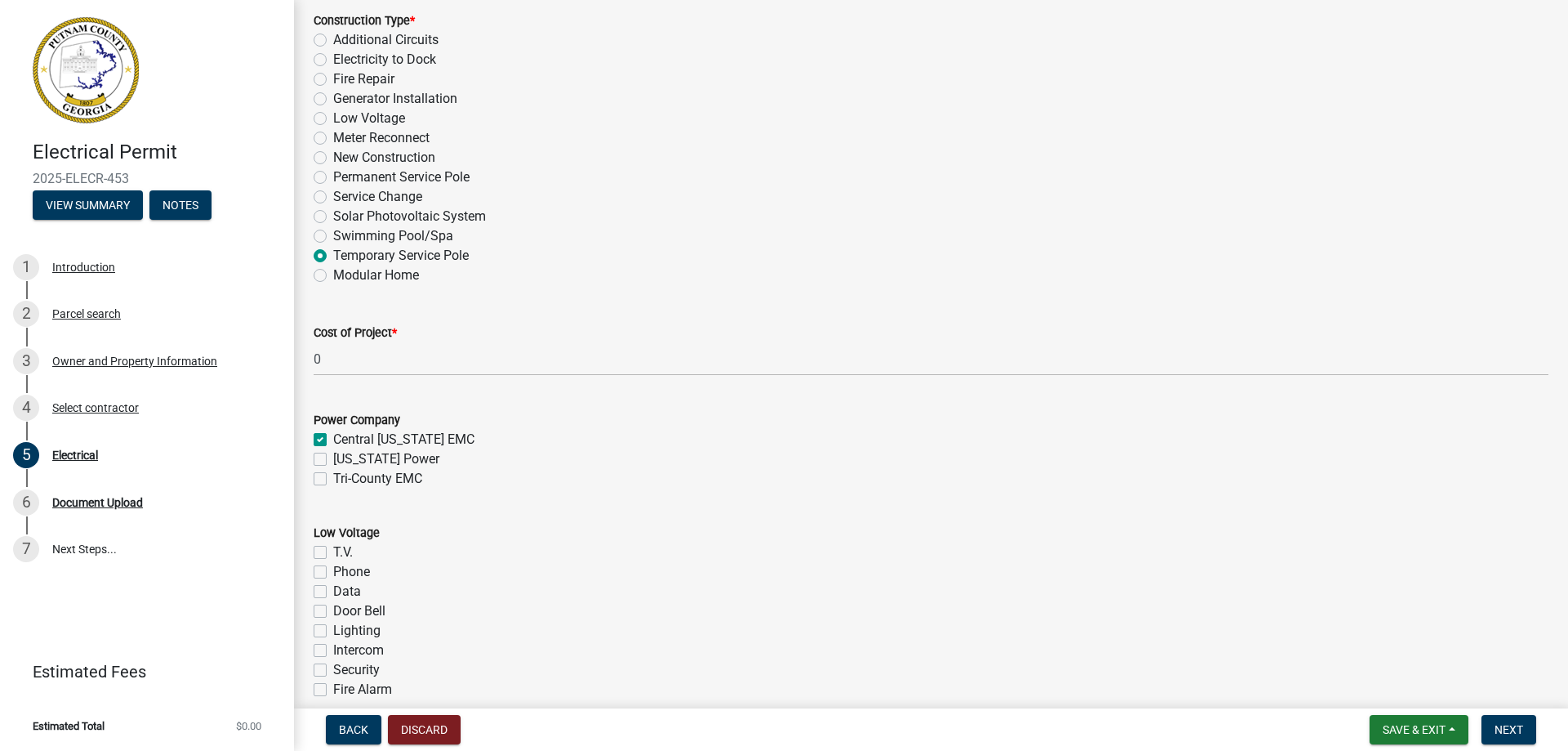
scroll to position [654, 0]
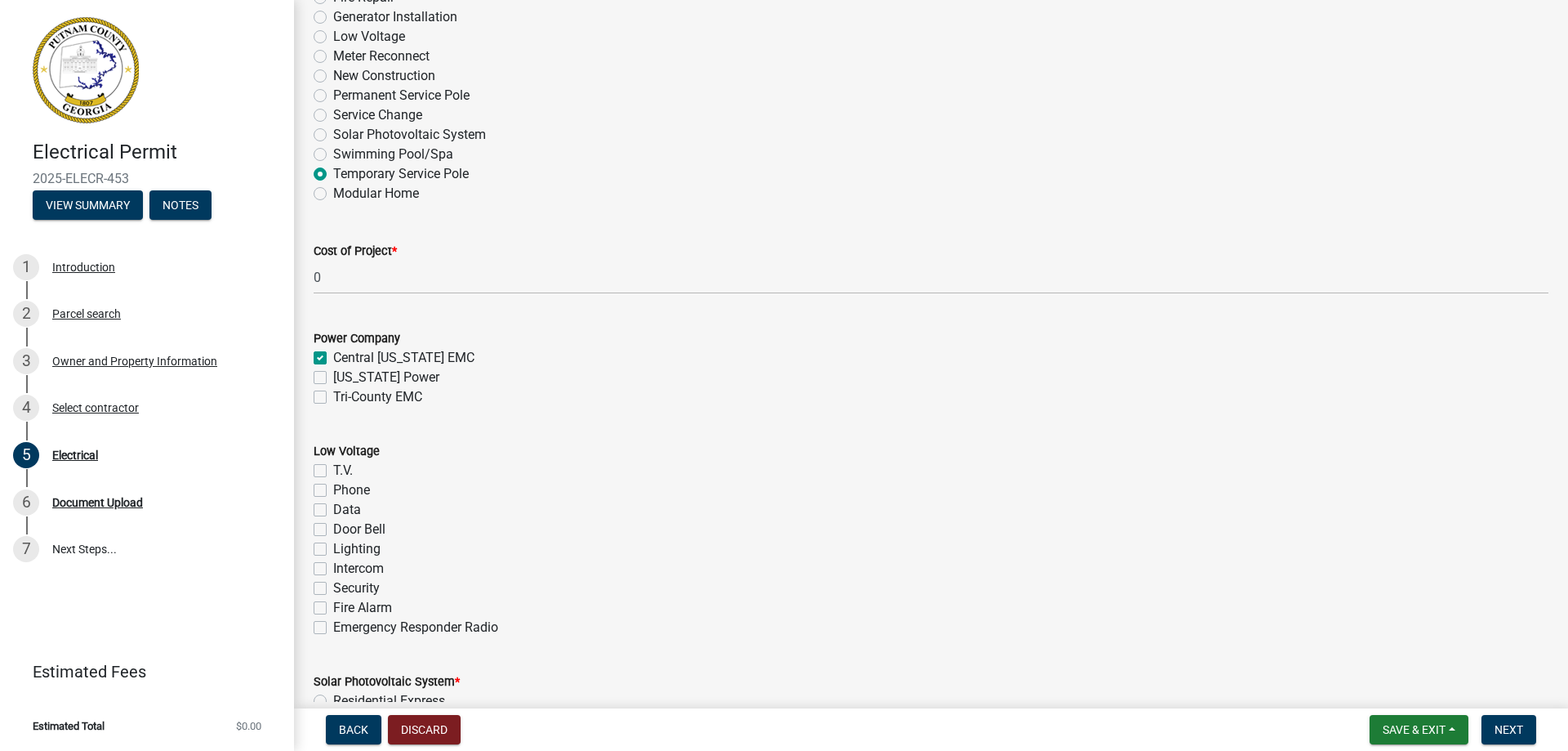
click at [333, 356] on label "Central [US_STATE] EMC" at bounding box center [404, 358] width 141 height 20
click at [333, 356] on input "Central [US_STATE] EMC" at bounding box center [339, 353] width 11 height 11
checkbox input "false"
click at [333, 398] on label "Tri-County EMC" at bounding box center [378, 397] width 89 height 20
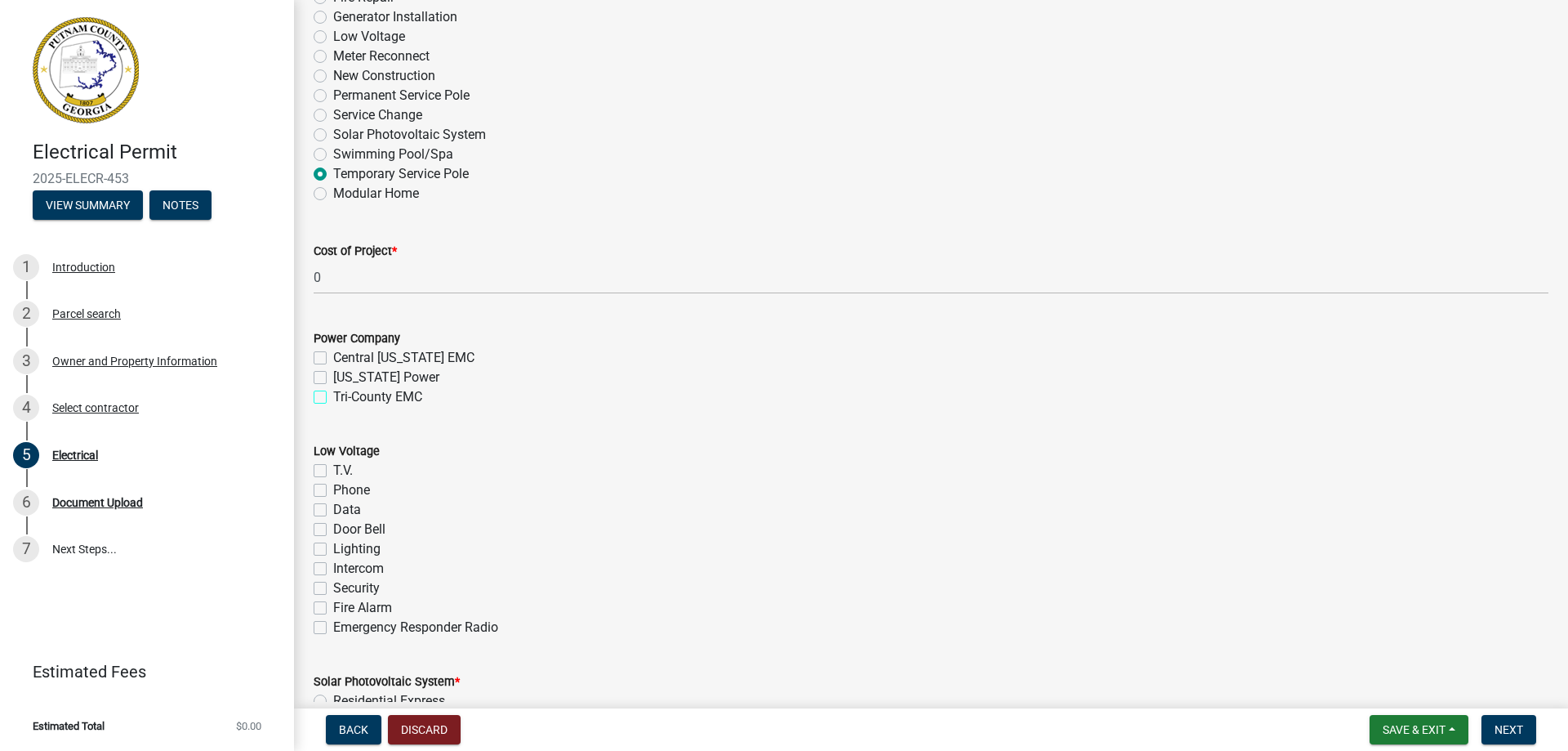
click at [333, 398] on input "Tri-County EMC" at bounding box center [339, 392] width 11 height 11
checkbox input "true"
checkbox input "false"
checkbox input "true"
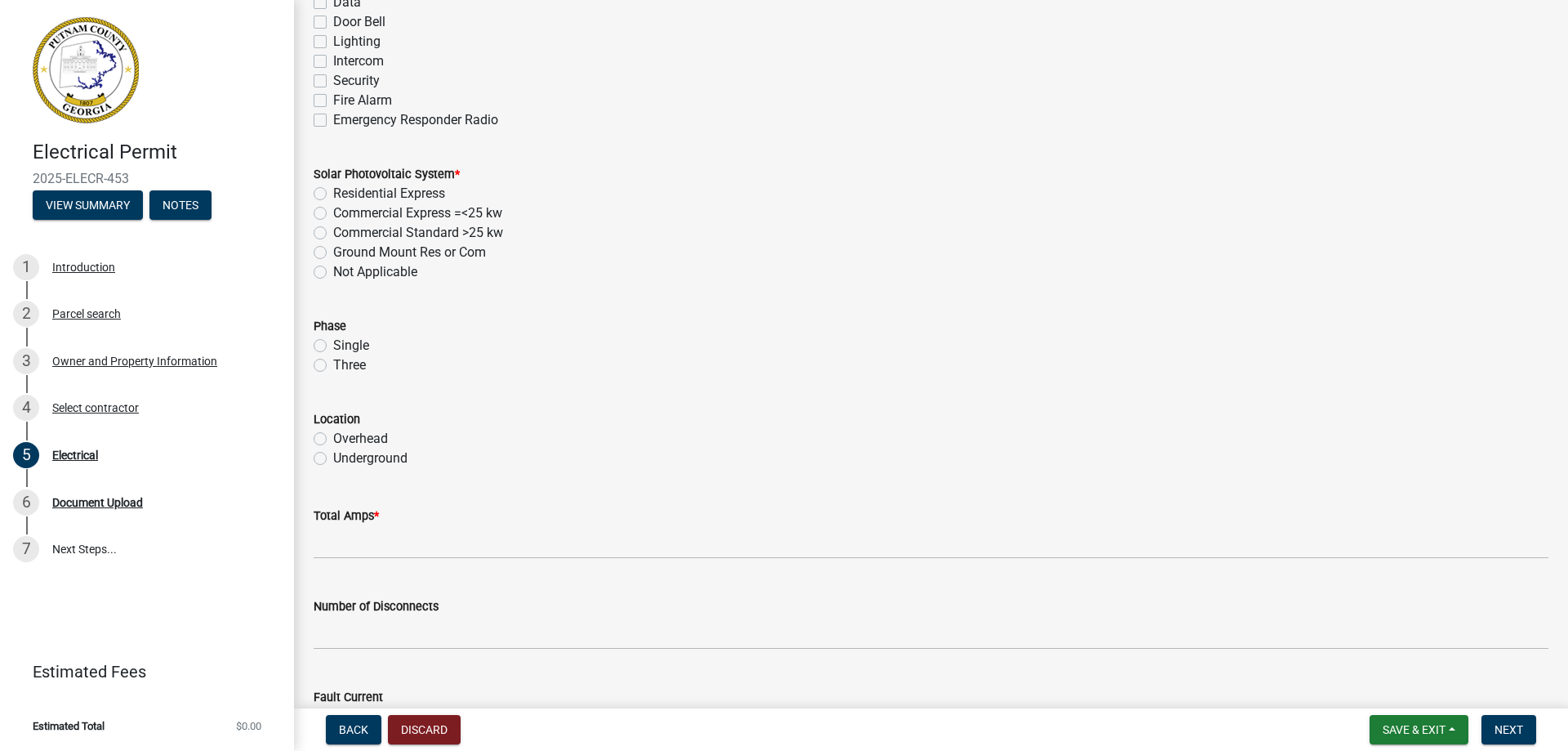
scroll to position [1225, 0]
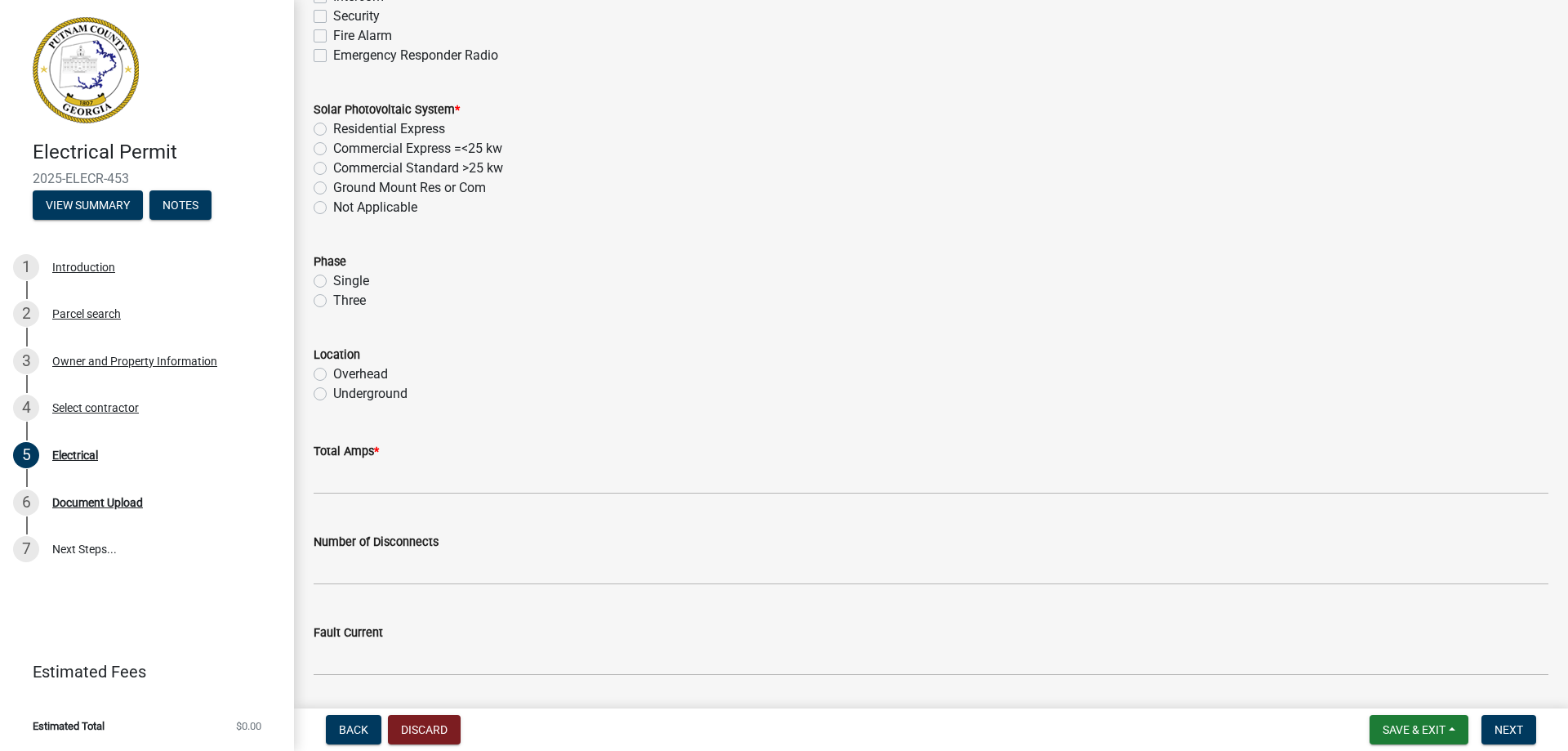
click at [333, 279] on label "Single" at bounding box center [351, 281] width 36 height 20
click at [333, 279] on input "Single" at bounding box center [339, 277] width 11 height 11
radio input "true"
click at [333, 372] on label "Overhead" at bounding box center [360, 374] width 55 height 20
click at [333, 372] on input "Overhead" at bounding box center [339, 370] width 11 height 11
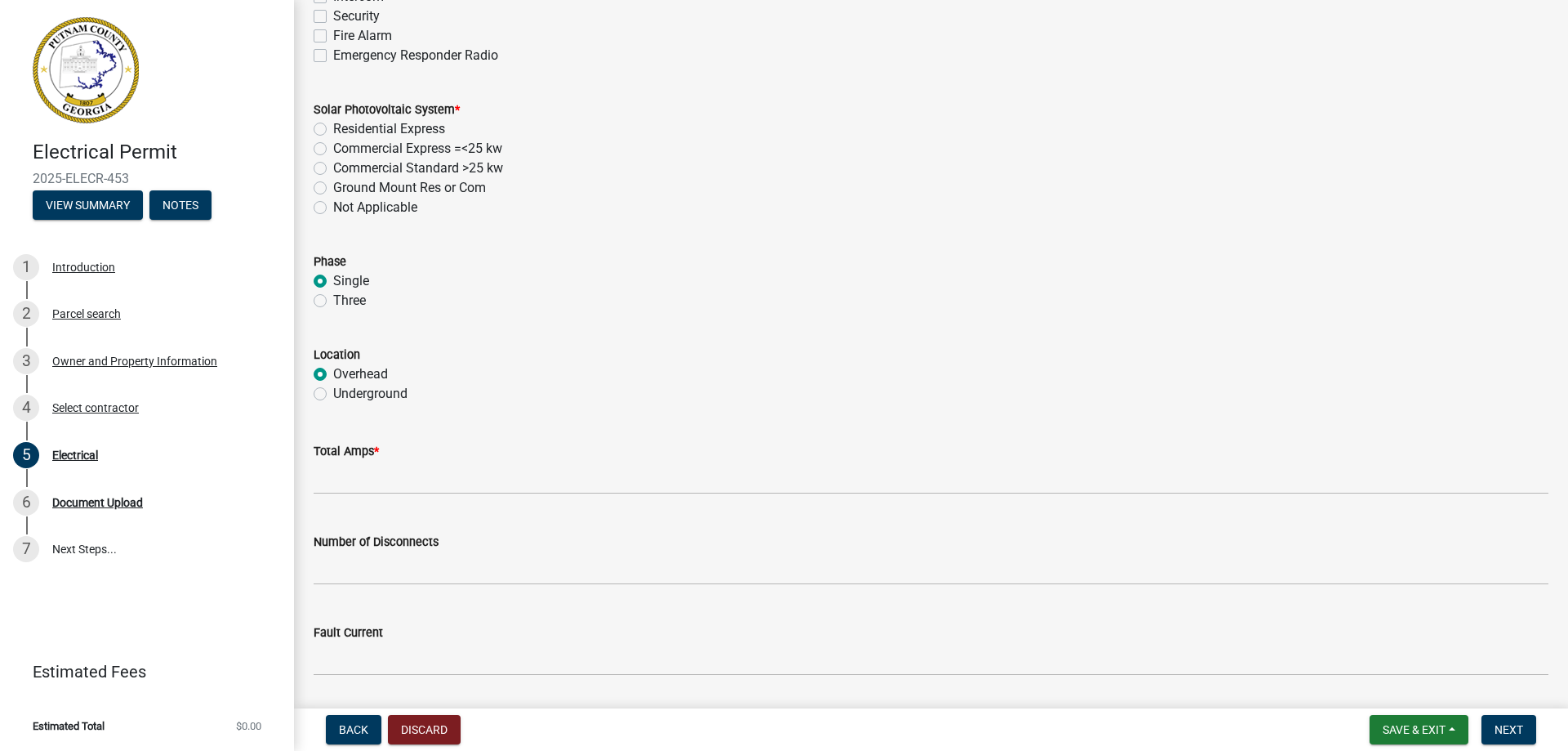
radio input "true"
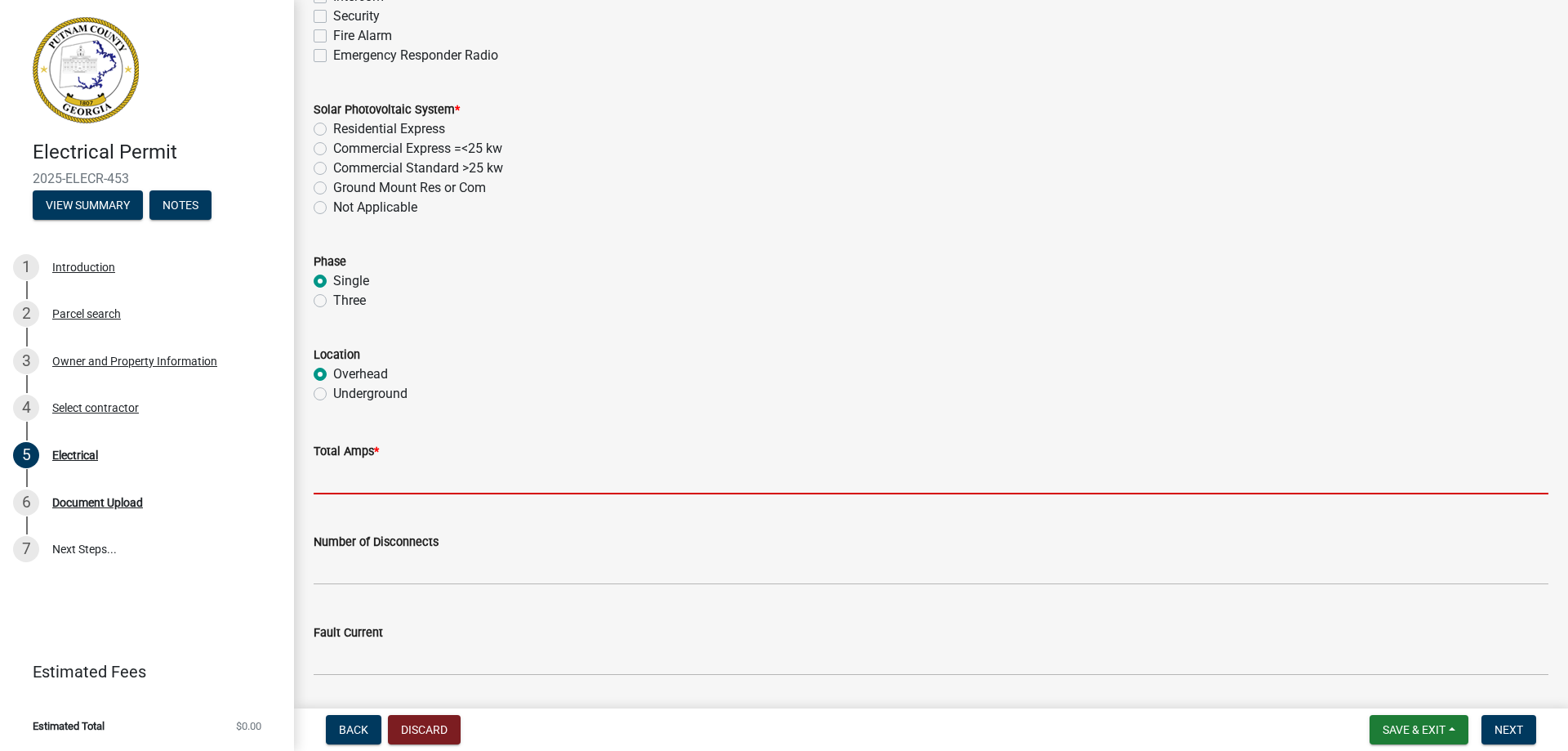
click at [355, 475] on input "text" at bounding box center [931, 477] width 1235 height 33
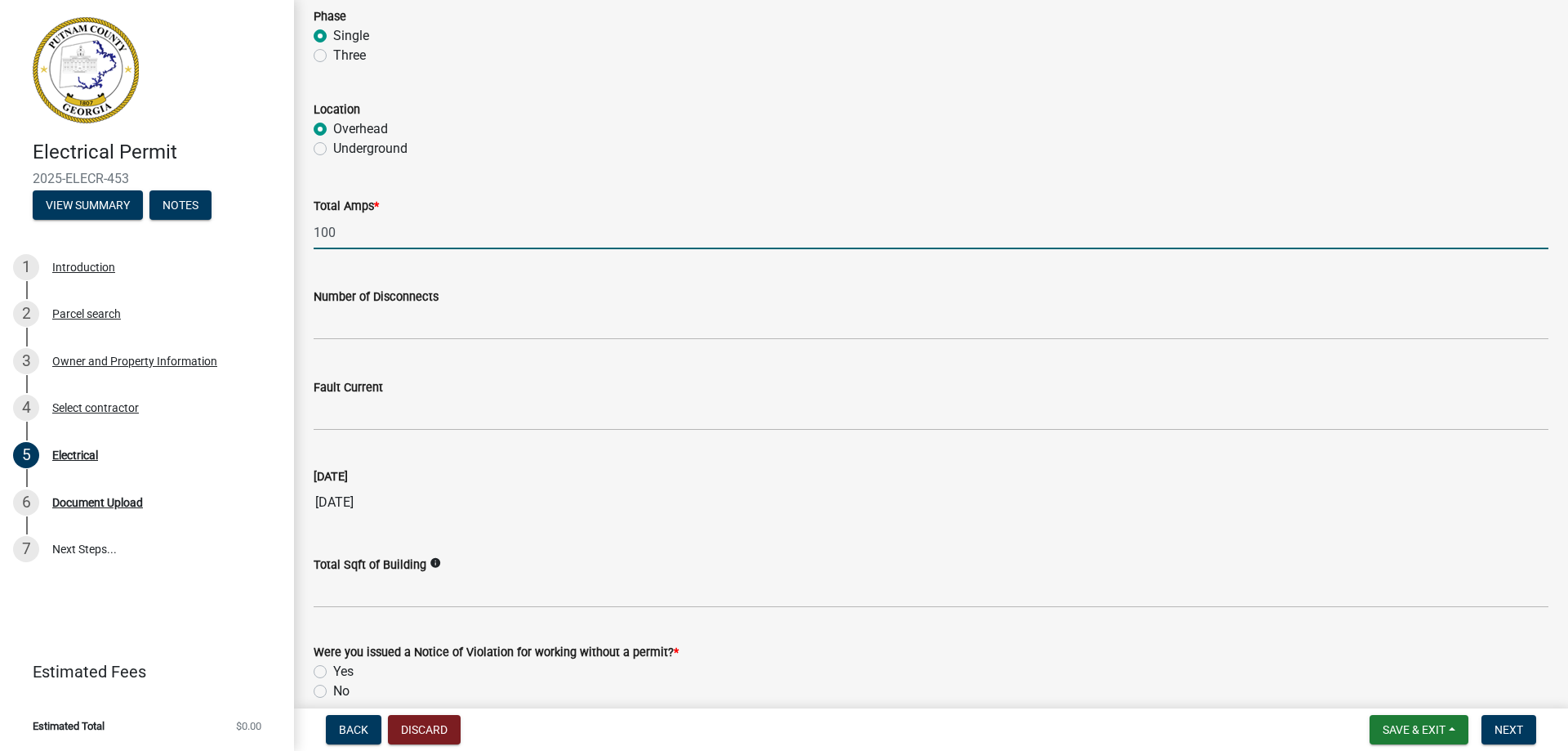
scroll to position [1548, 0]
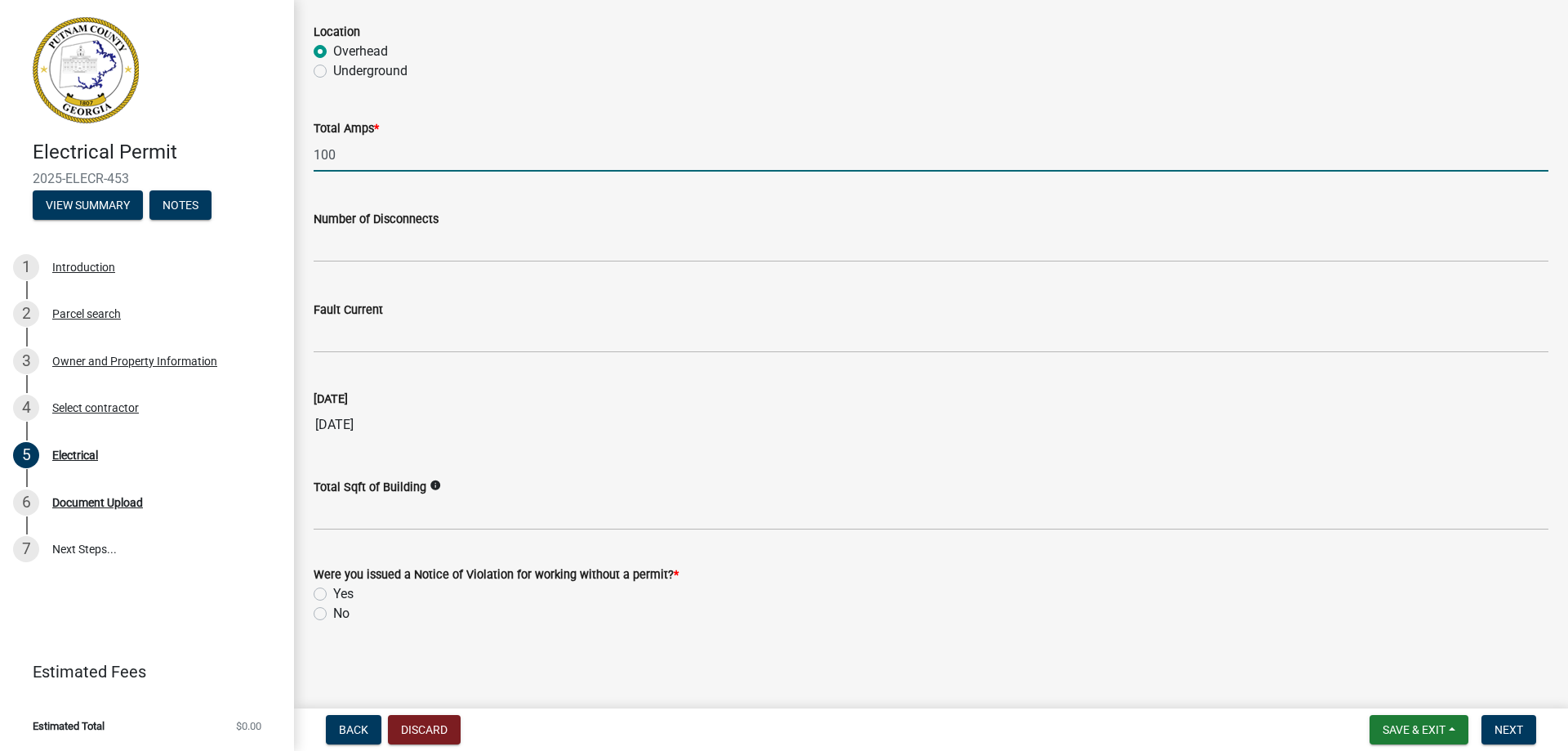
type input "100"
click at [333, 615] on label "No" at bounding box center [342, 614] width 16 height 20
click at [333, 614] on input "No" at bounding box center [339, 609] width 11 height 11
radio input "true"
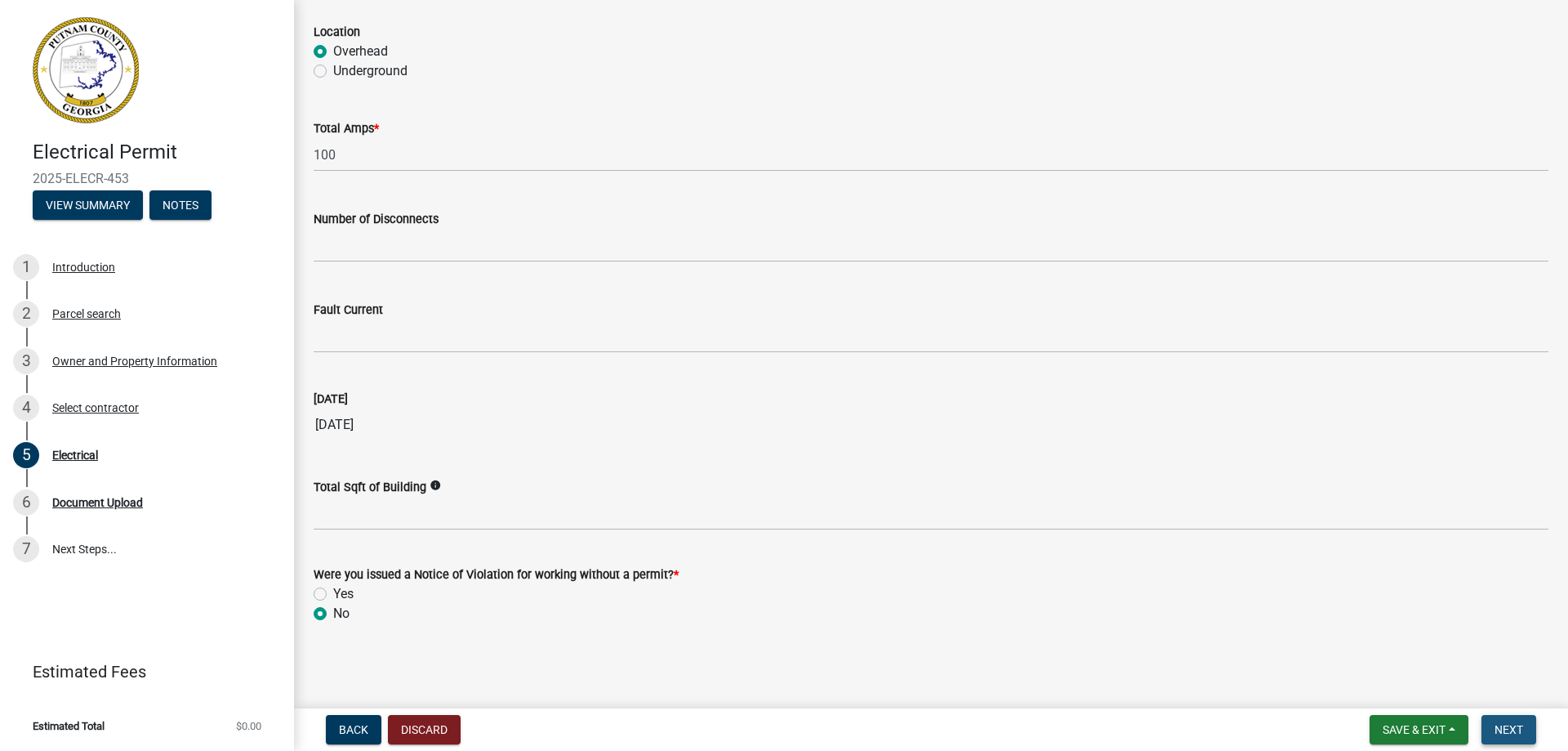
click at [1500, 727] on span "Next" at bounding box center [1509, 729] width 29 height 13
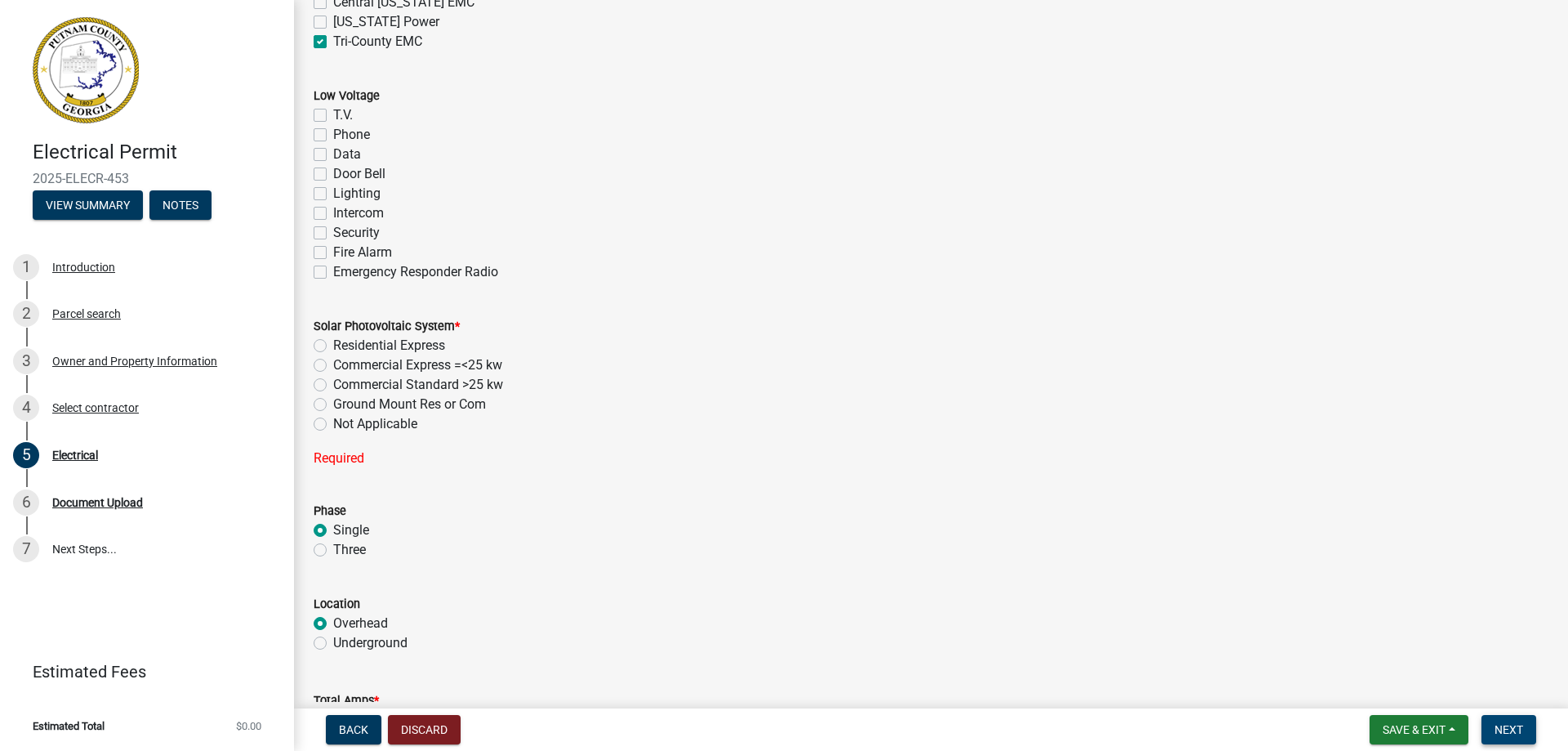
scroll to position [1091, 0]
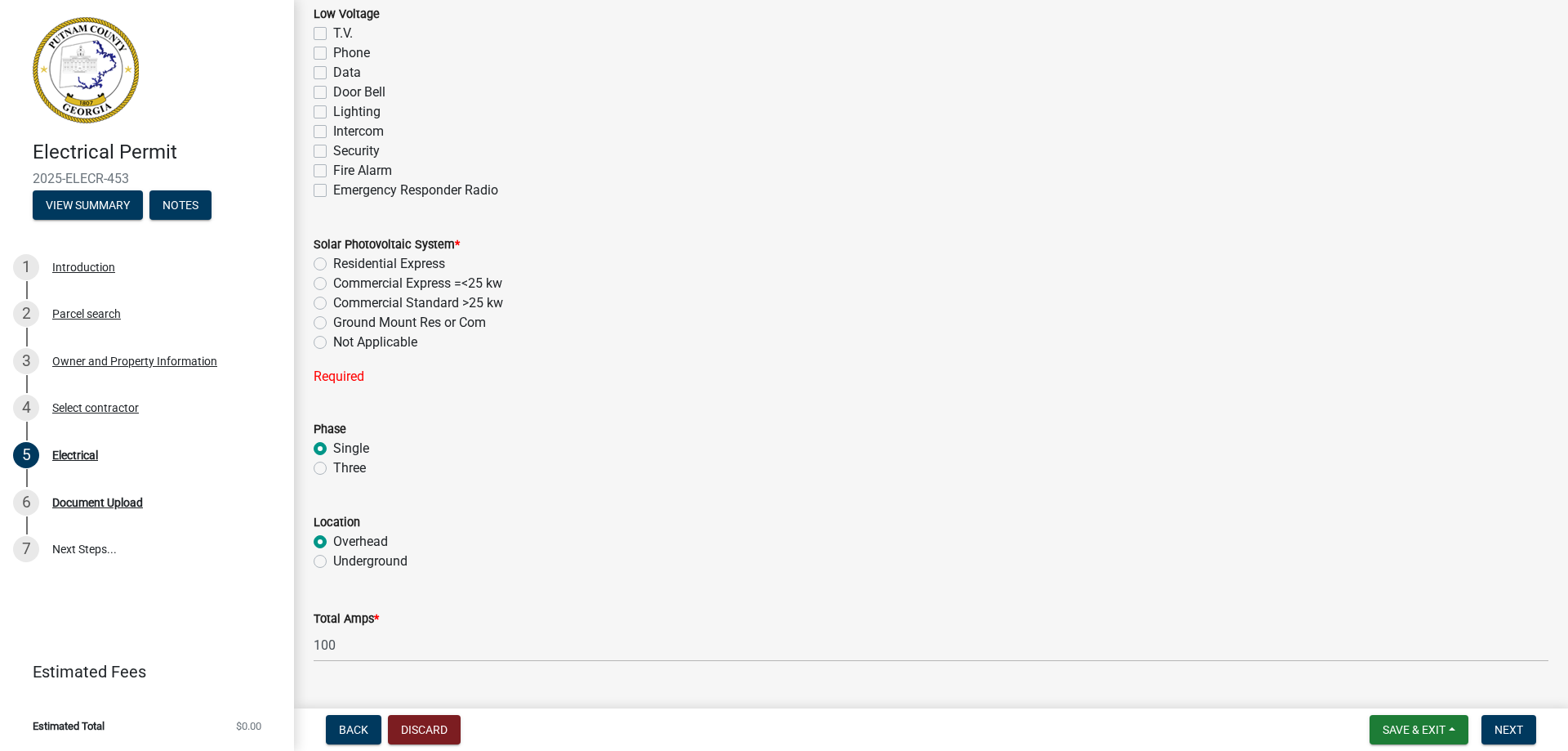
click at [333, 343] on label "Not Applicable" at bounding box center [375, 343] width 84 height 20
click at [333, 343] on input "Not Applicable" at bounding box center [339, 338] width 11 height 11
radio input "true"
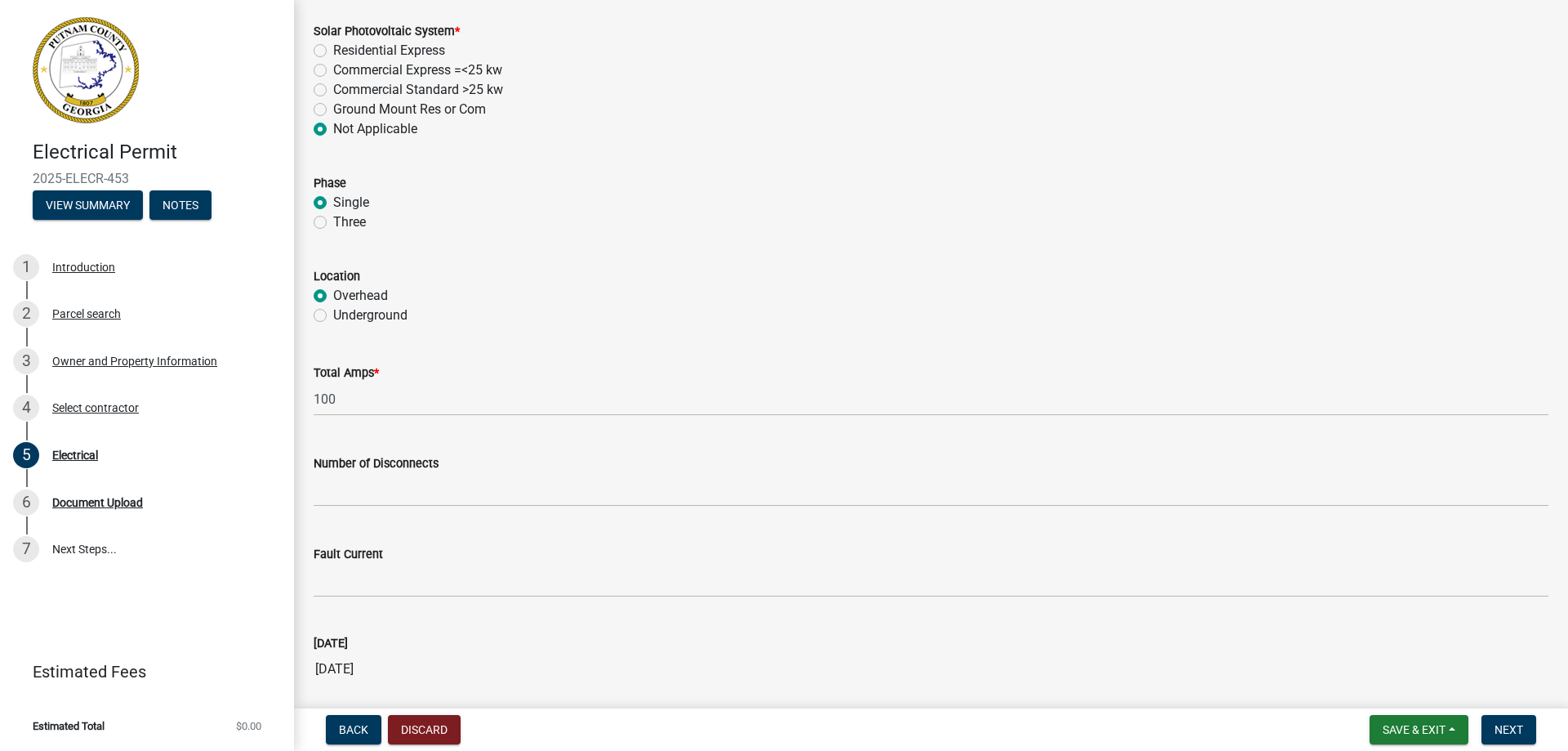
scroll to position [1548, 0]
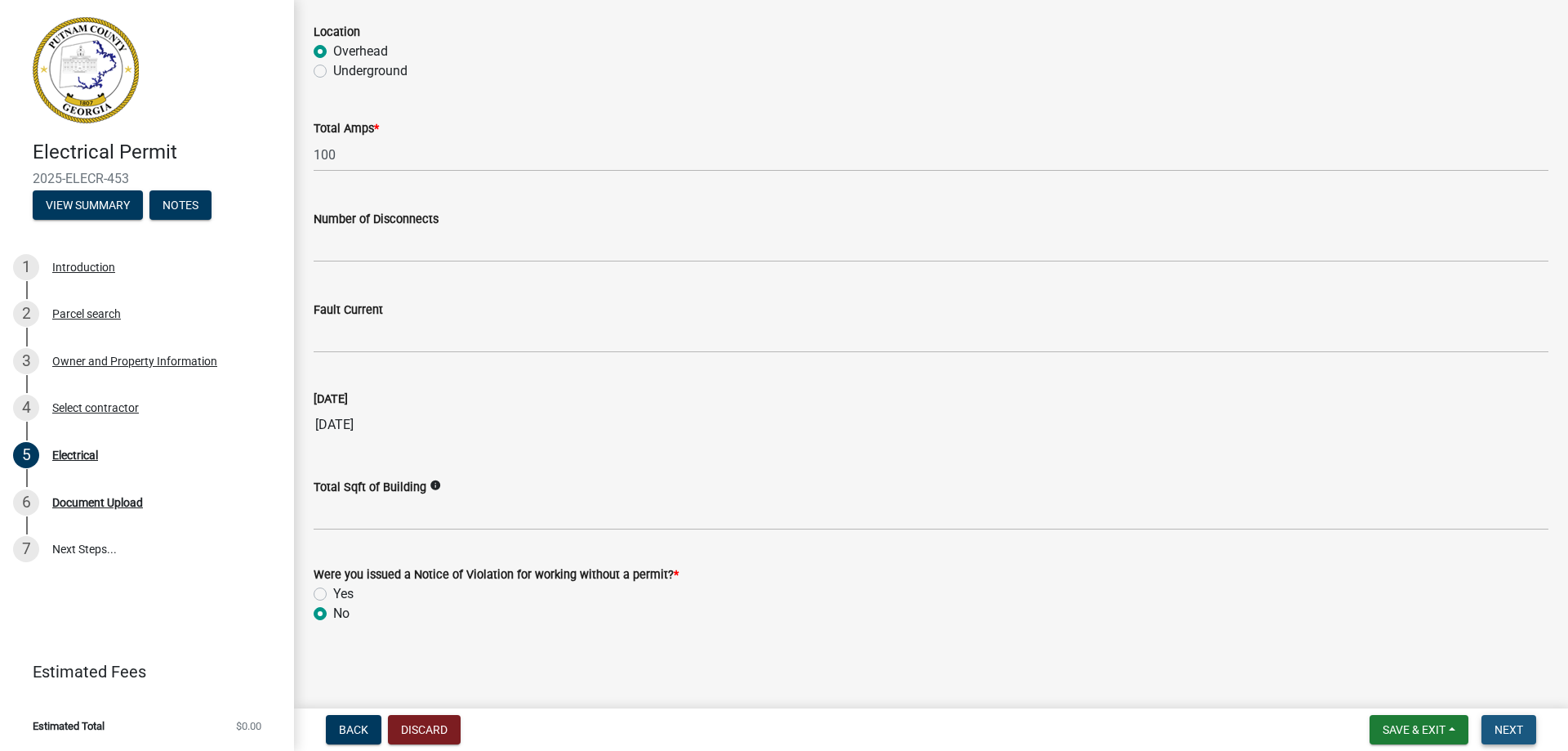
click at [1508, 726] on span "Next" at bounding box center [1509, 729] width 29 height 13
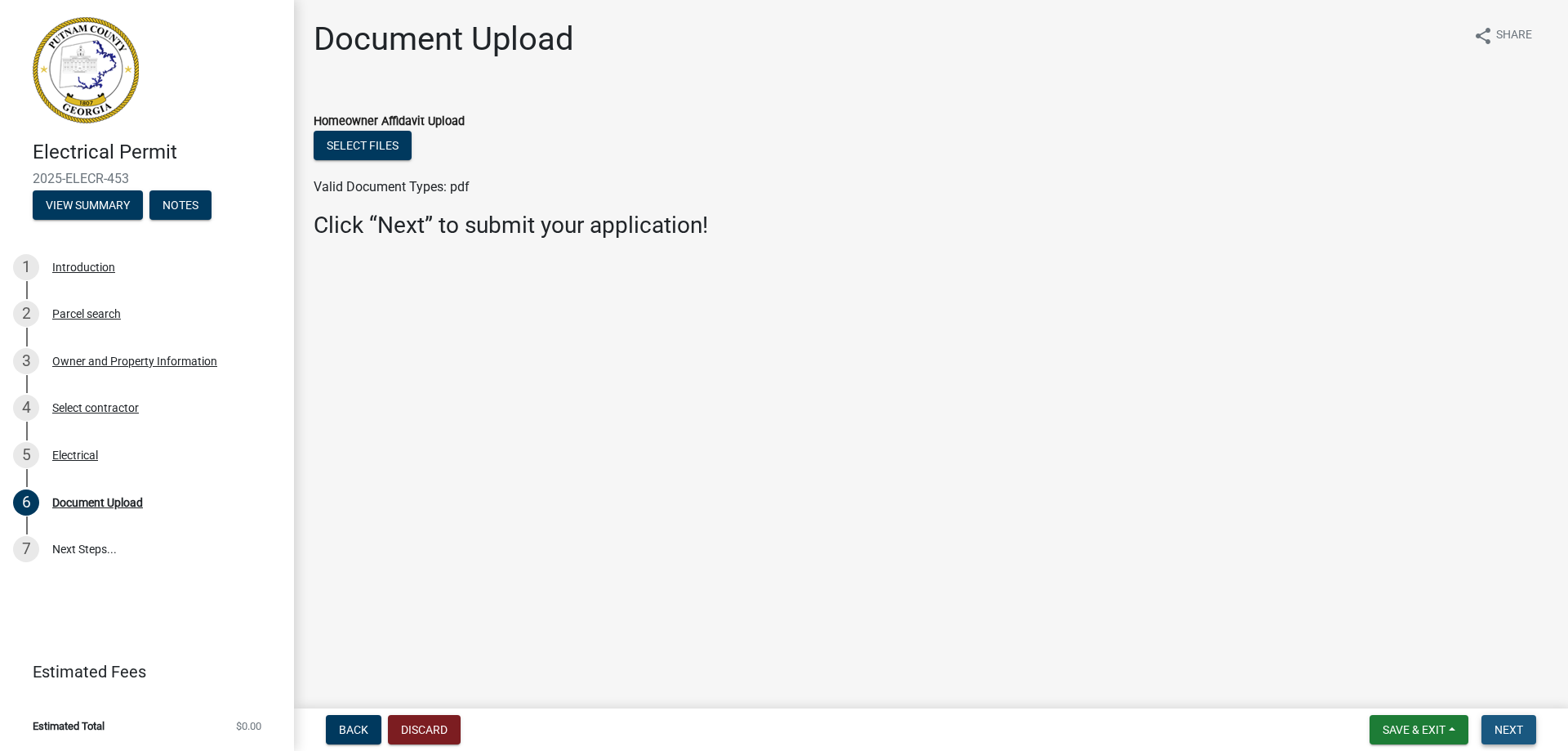
click at [1507, 732] on span "Next" at bounding box center [1509, 729] width 29 height 13
